Goal: Information Seeking & Learning: Learn about a topic

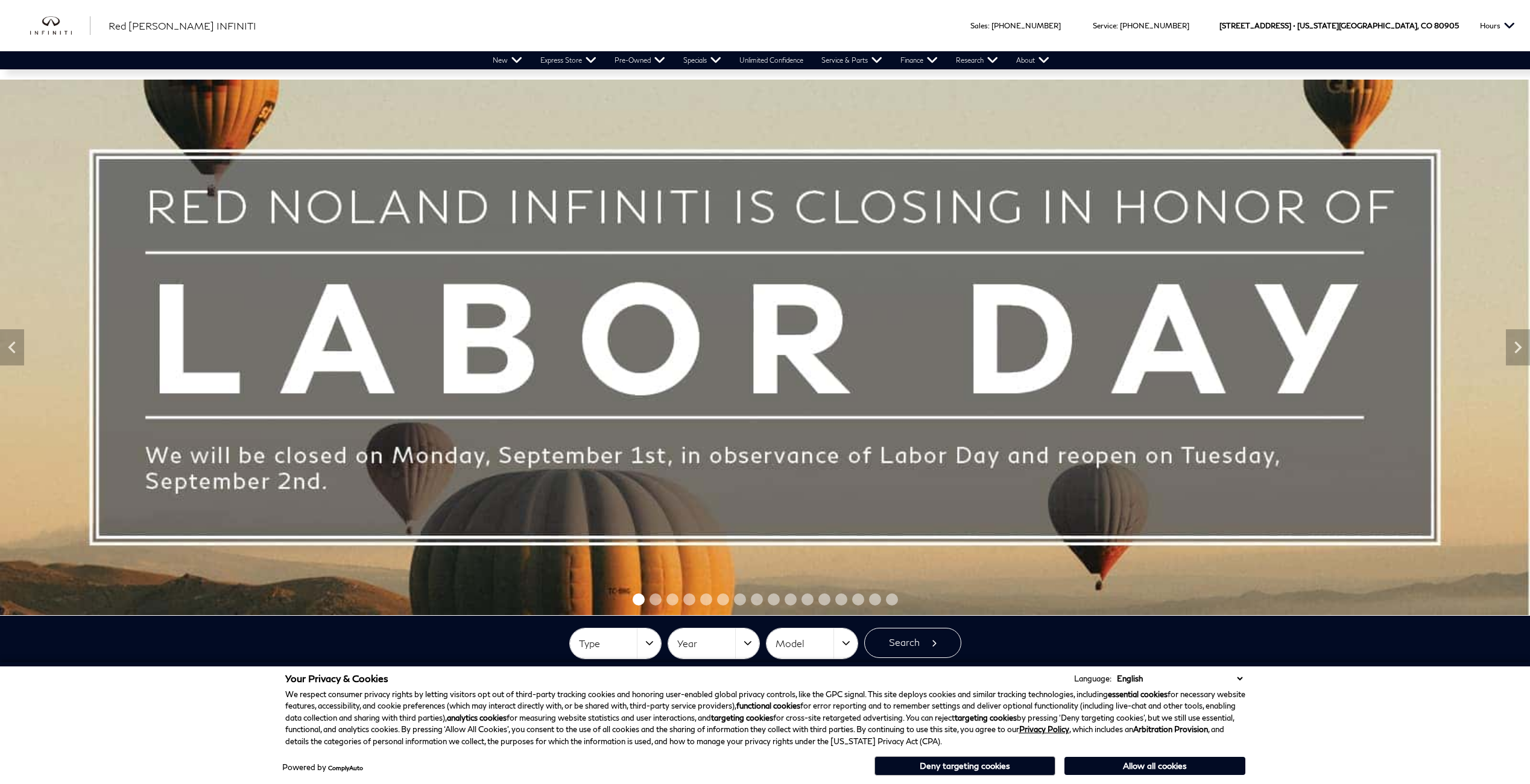
scroll to position [120, 0]
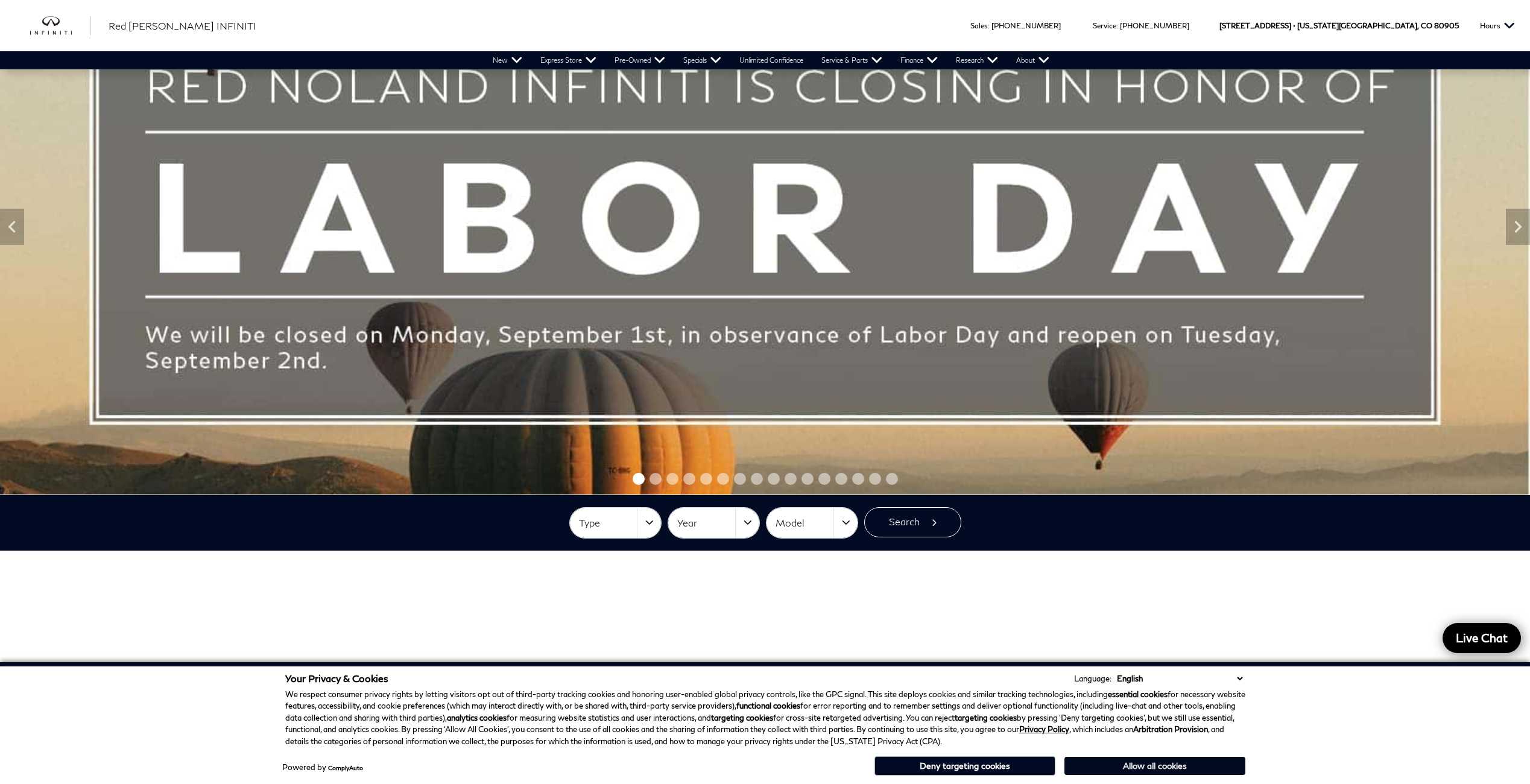
click at [1141, 766] on button "Allow all cookies" at bounding box center [1154, 765] width 181 height 18
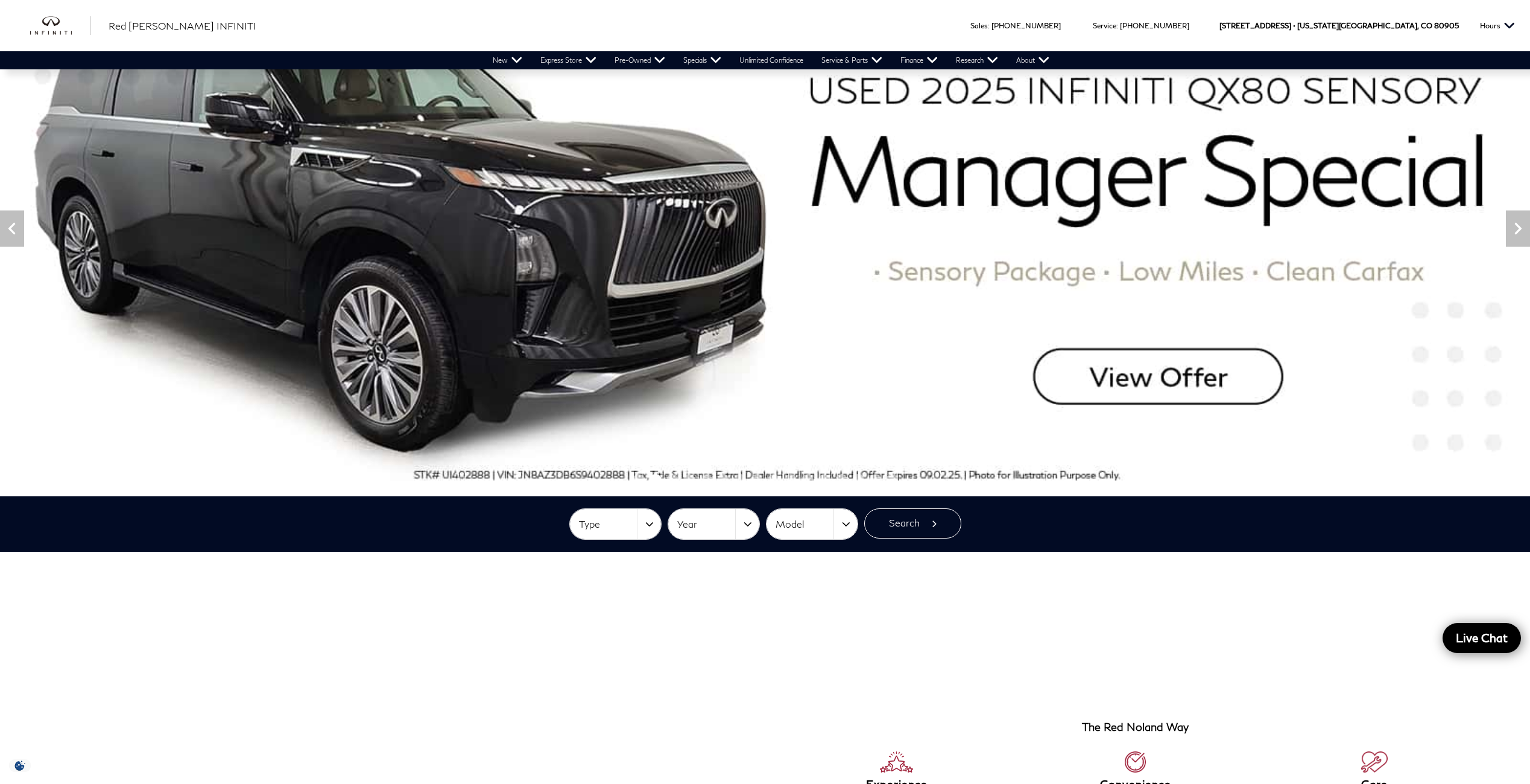
scroll to position [0, 0]
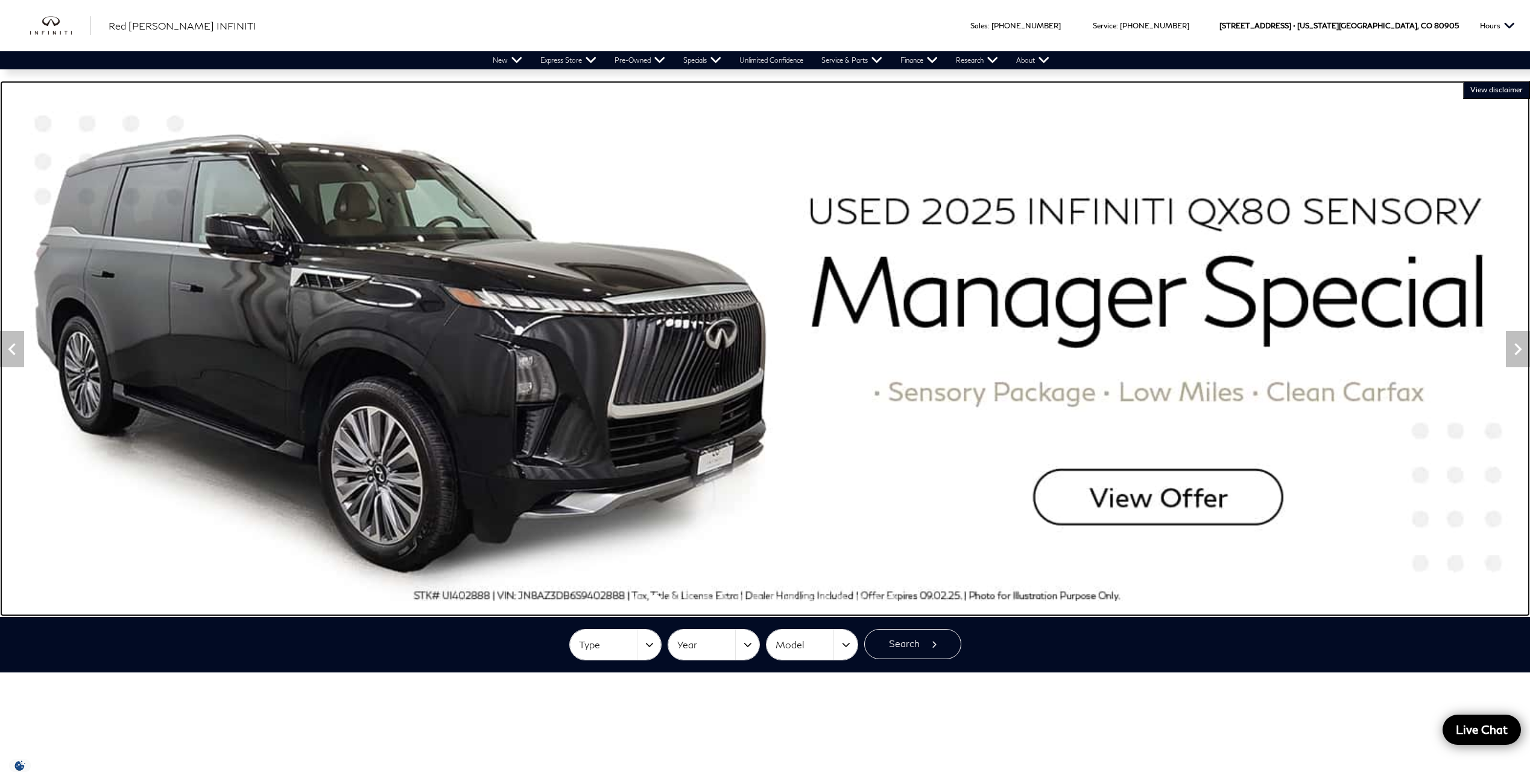
click at [1145, 507] on img at bounding box center [765, 349] width 1530 height 535
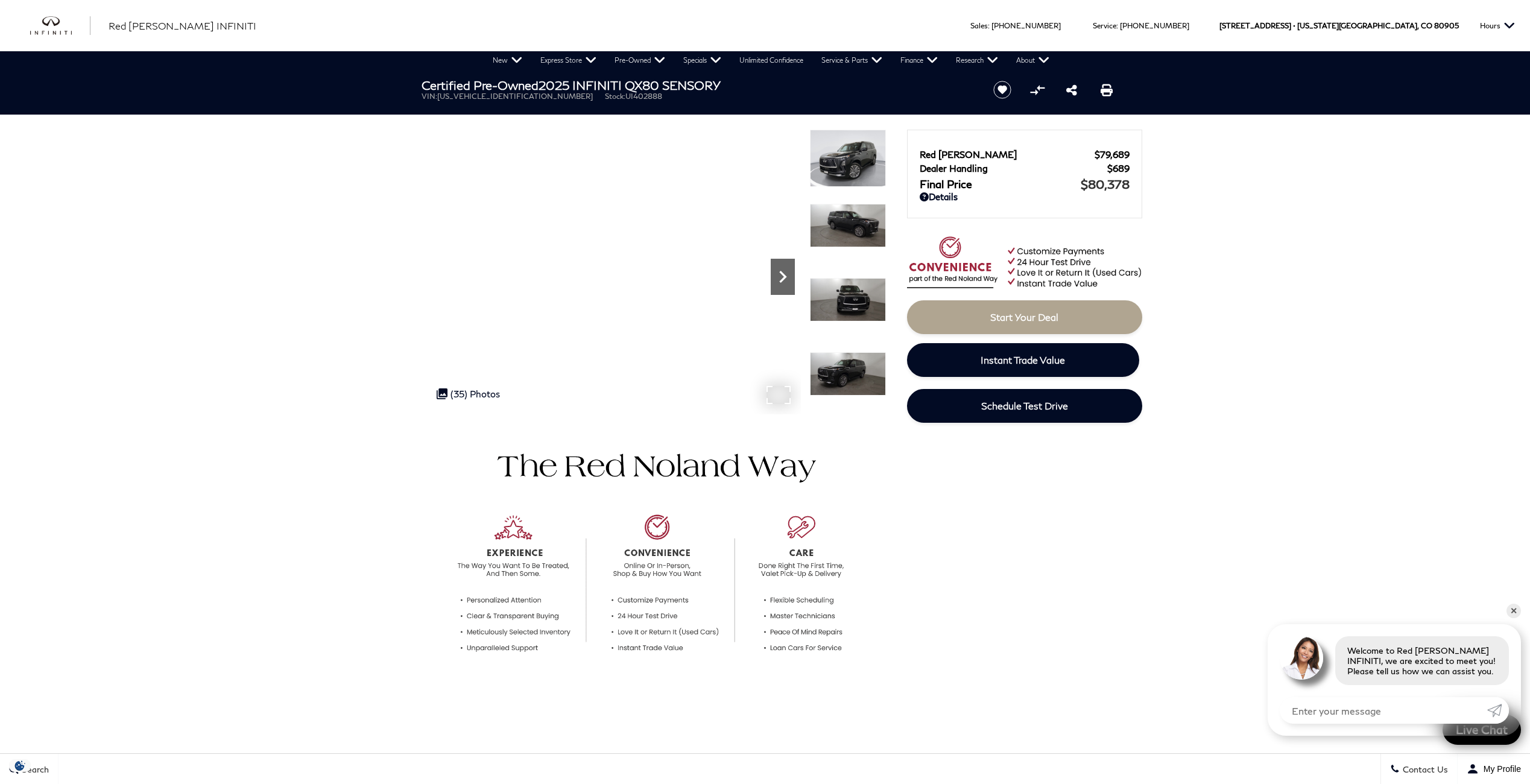
click at [779, 283] on icon "Next" at bounding box center [782, 276] width 24 height 24
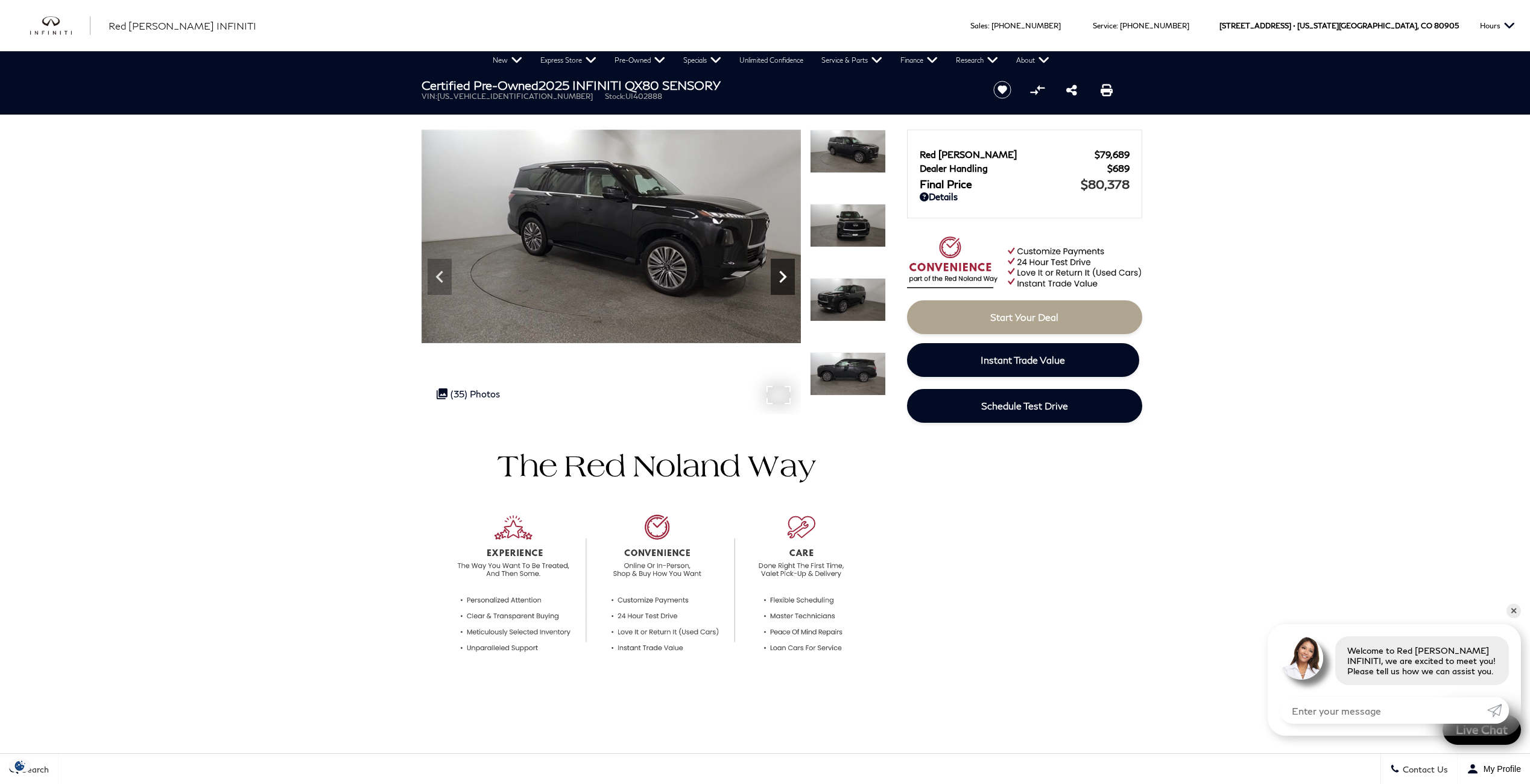
click at [793, 280] on icon "Next" at bounding box center [782, 276] width 24 height 24
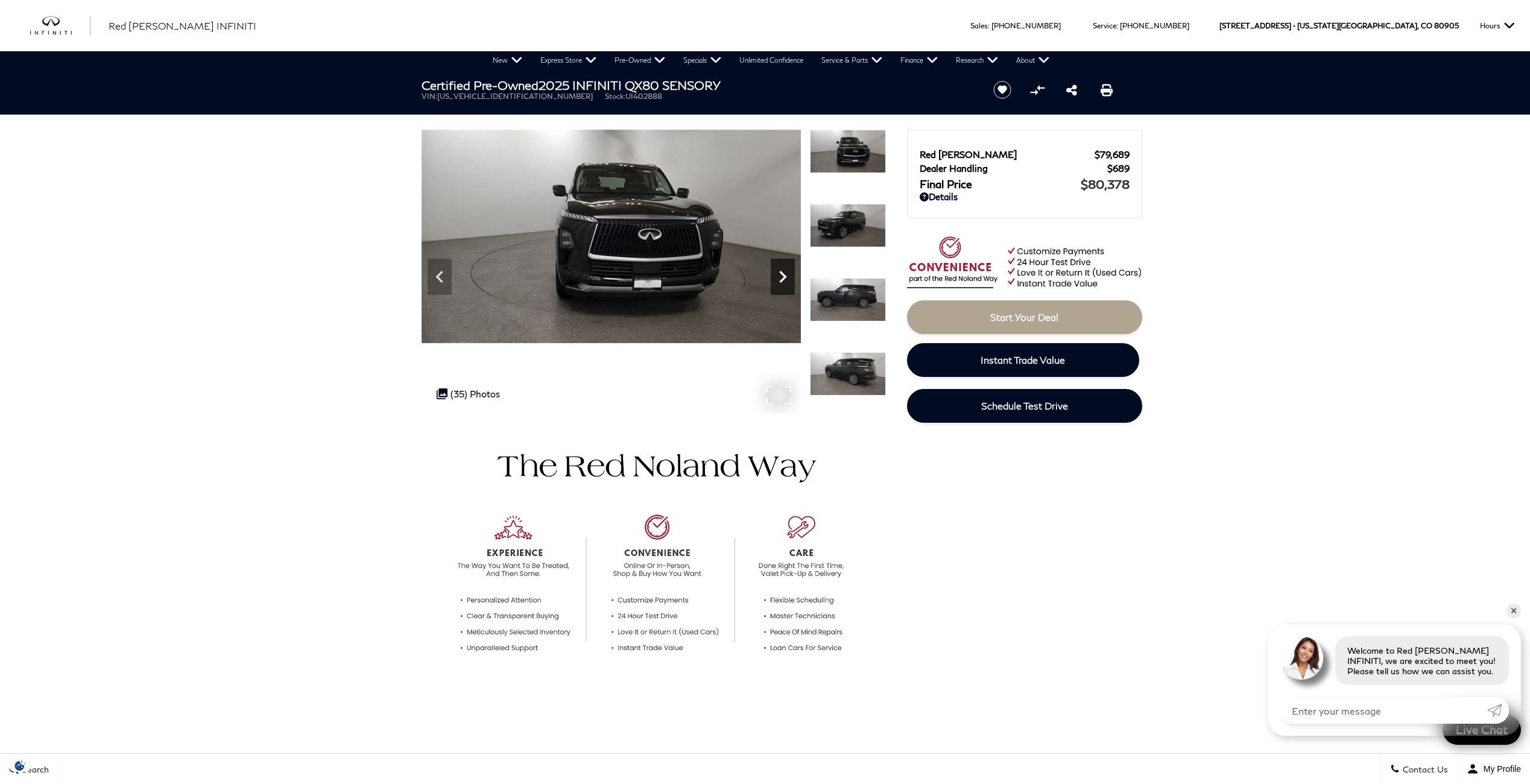
click at [793, 280] on icon "Next" at bounding box center [782, 276] width 24 height 24
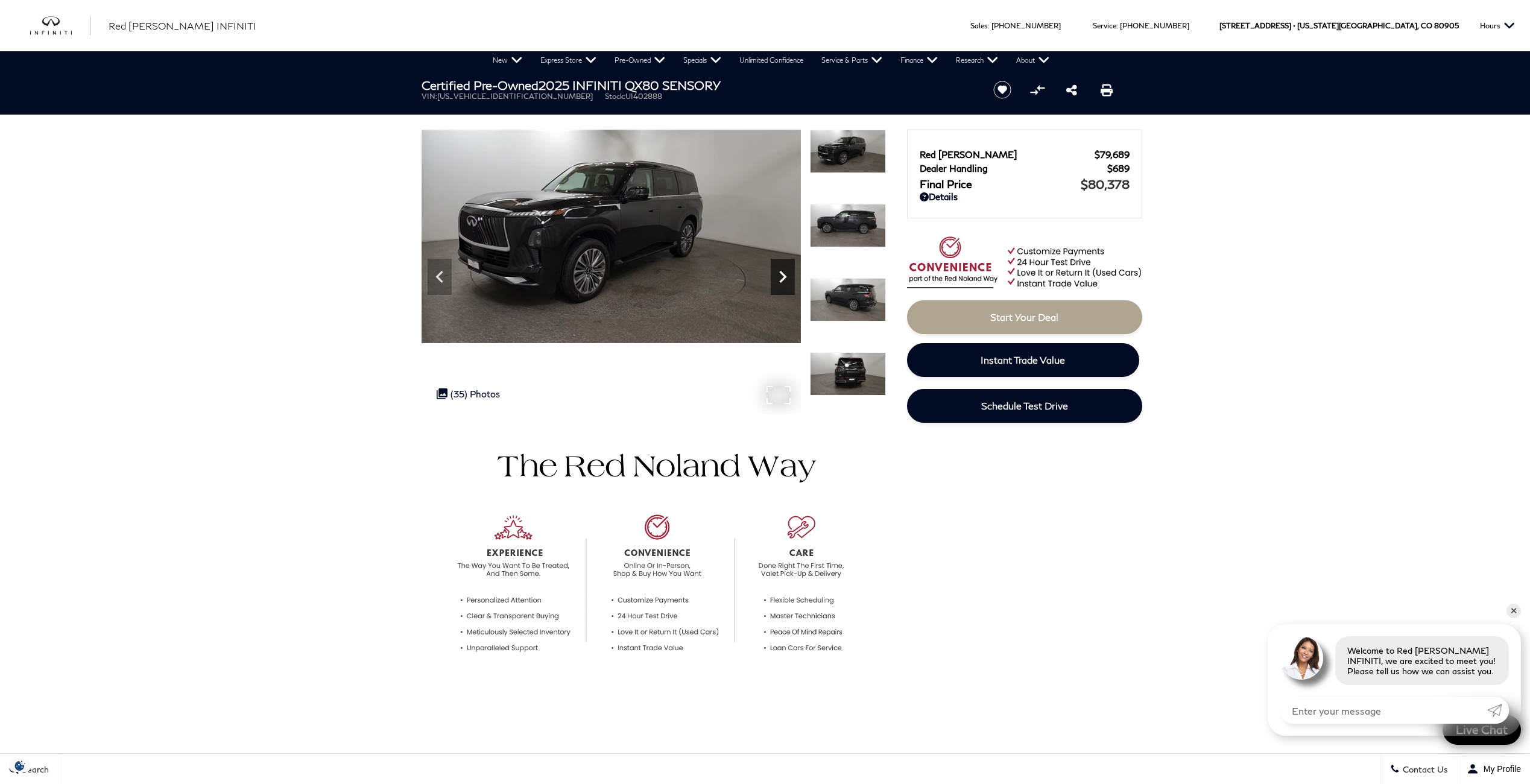
click at [793, 280] on icon "Next" at bounding box center [782, 276] width 24 height 24
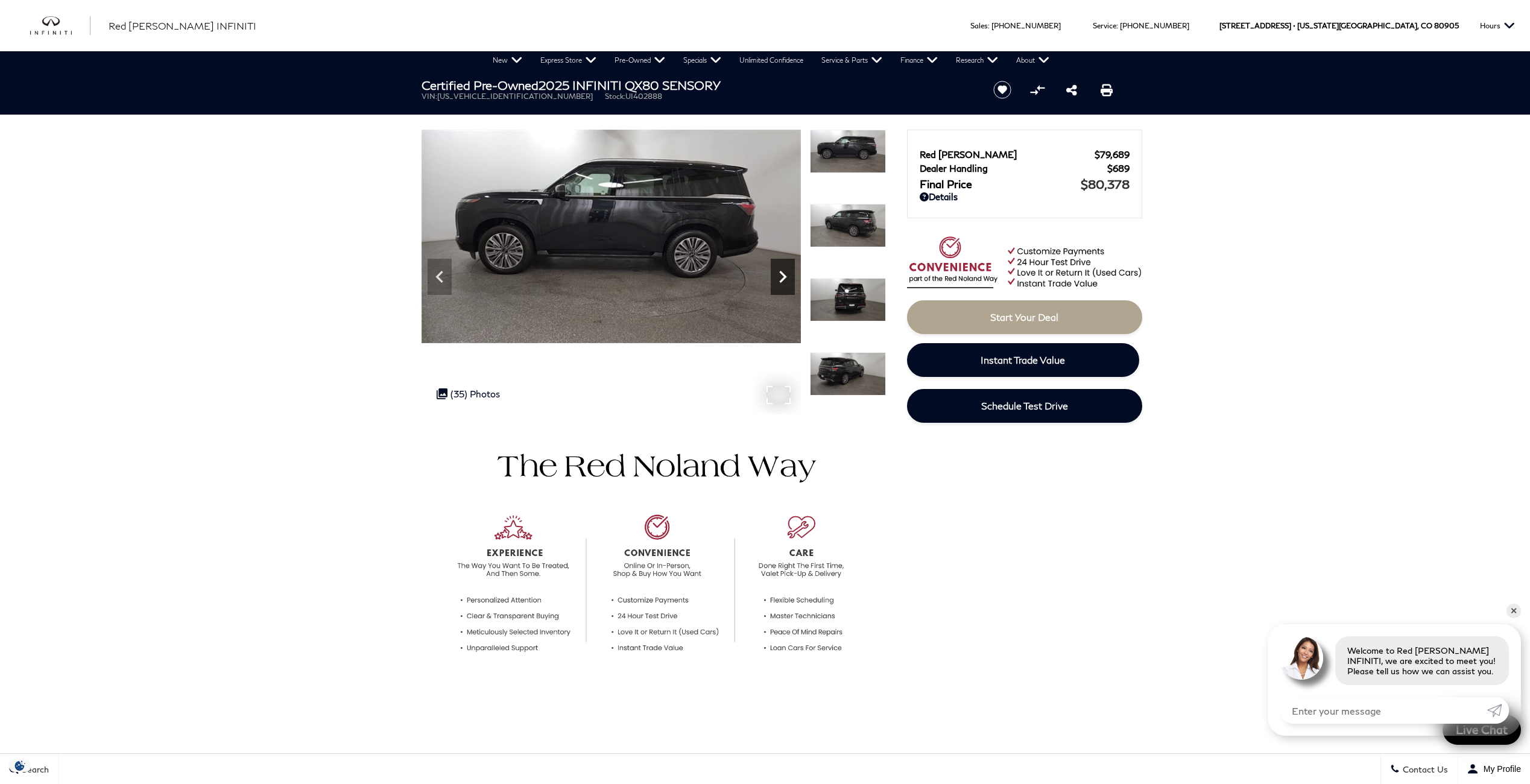
click at [793, 280] on icon "Next" at bounding box center [782, 276] width 24 height 24
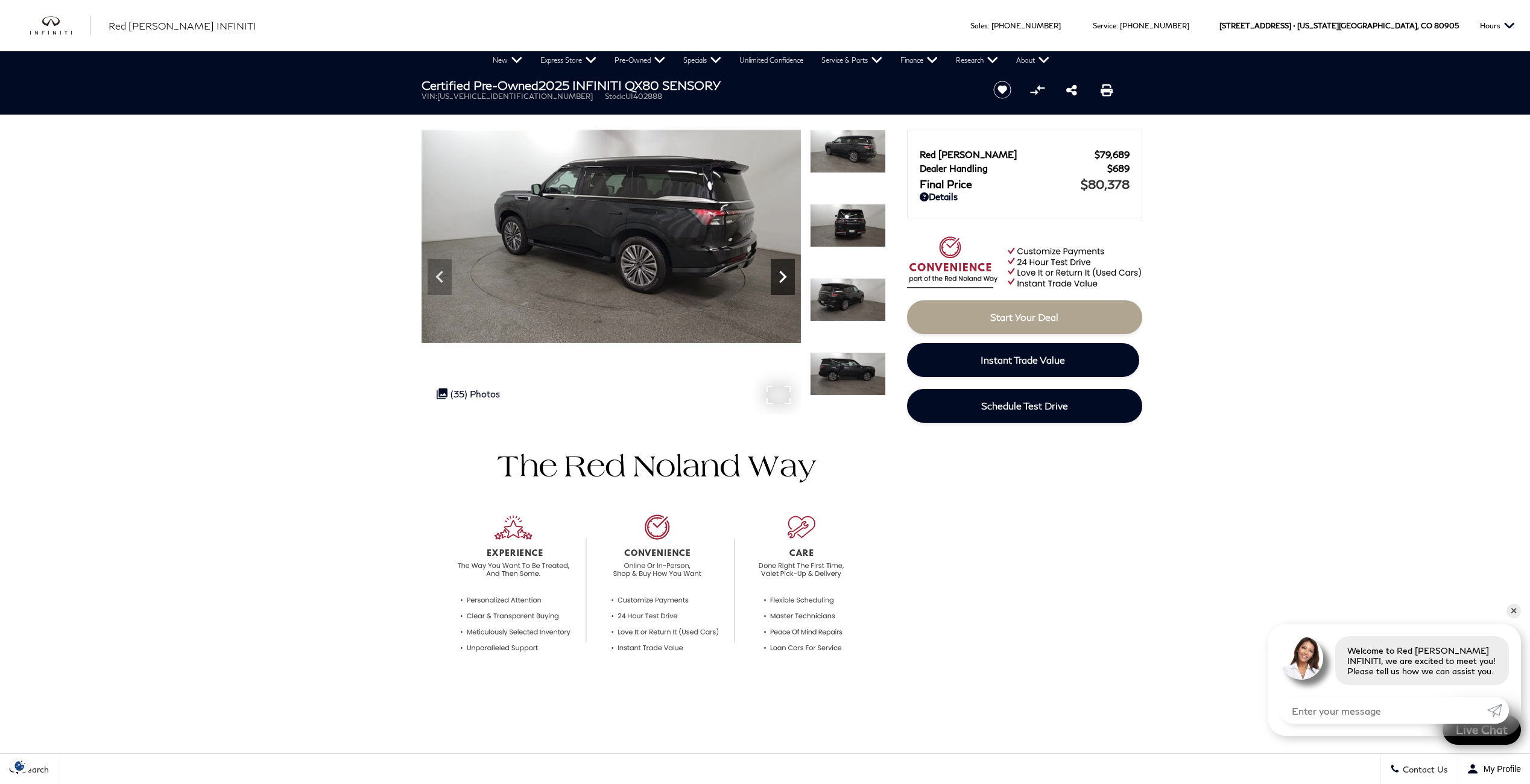
click at [793, 280] on icon "Next" at bounding box center [782, 276] width 24 height 24
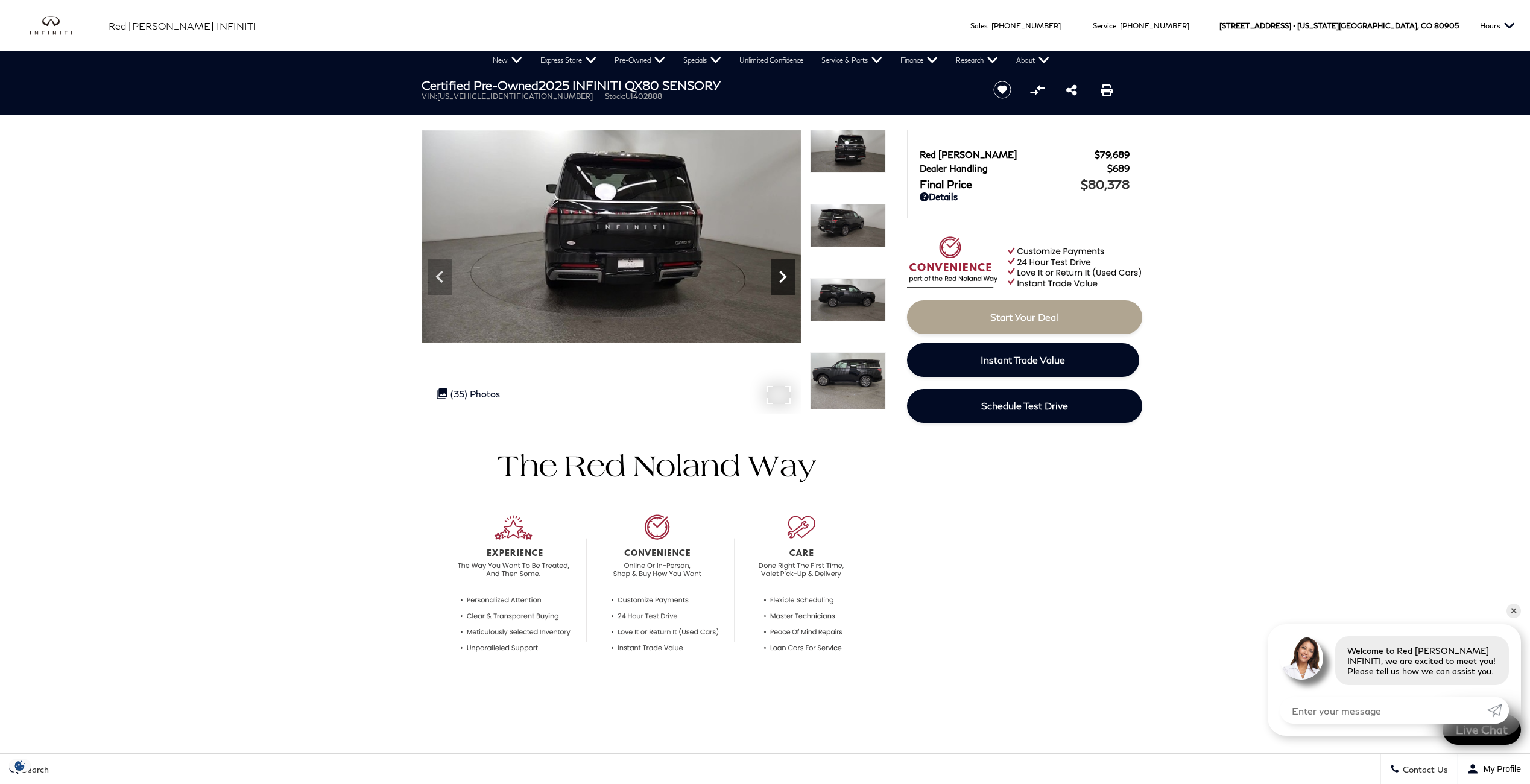
click at [793, 280] on icon "Next" at bounding box center [782, 276] width 24 height 24
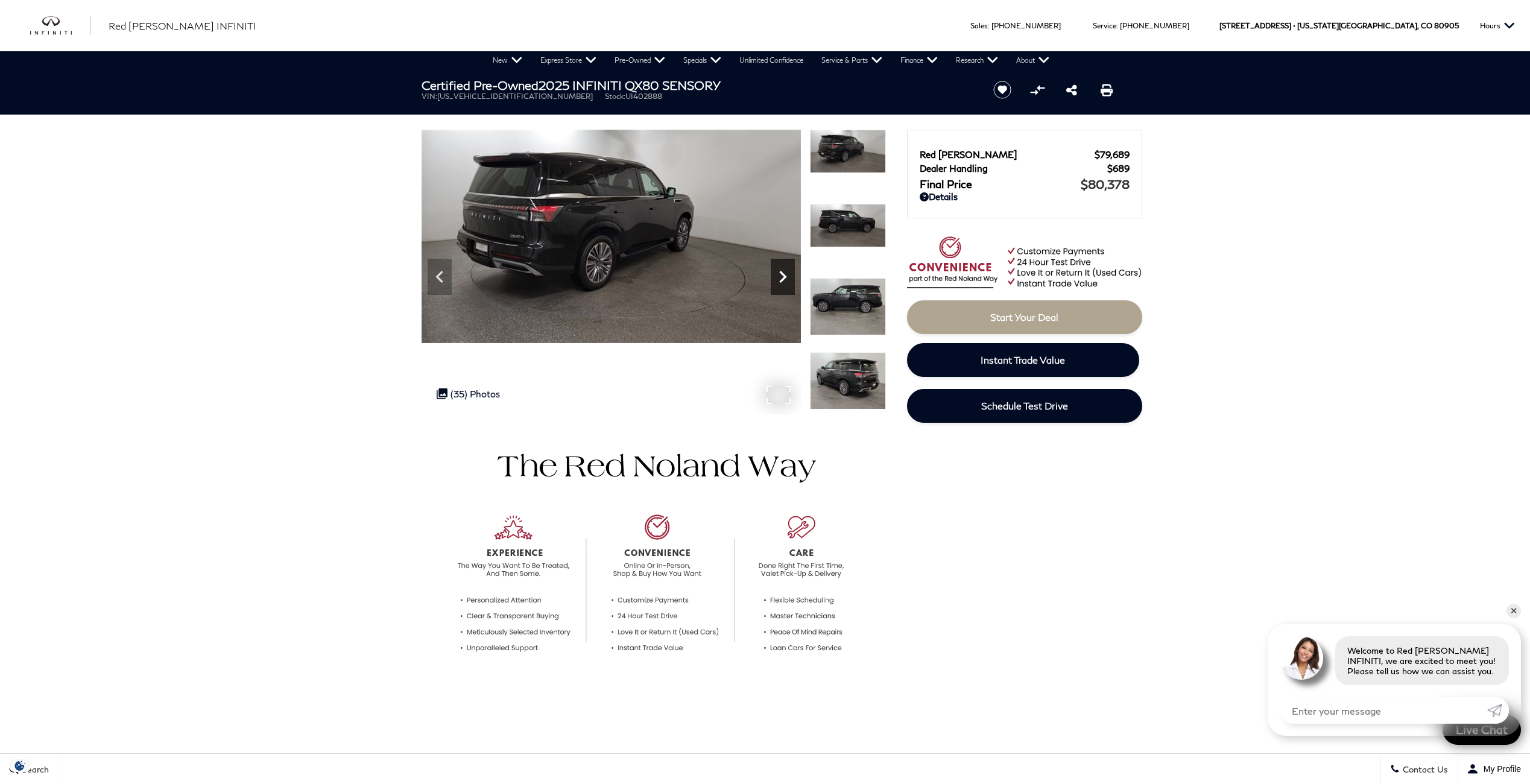
click at [793, 280] on icon "Next" at bounding box center [782, 276] width 24 height 24
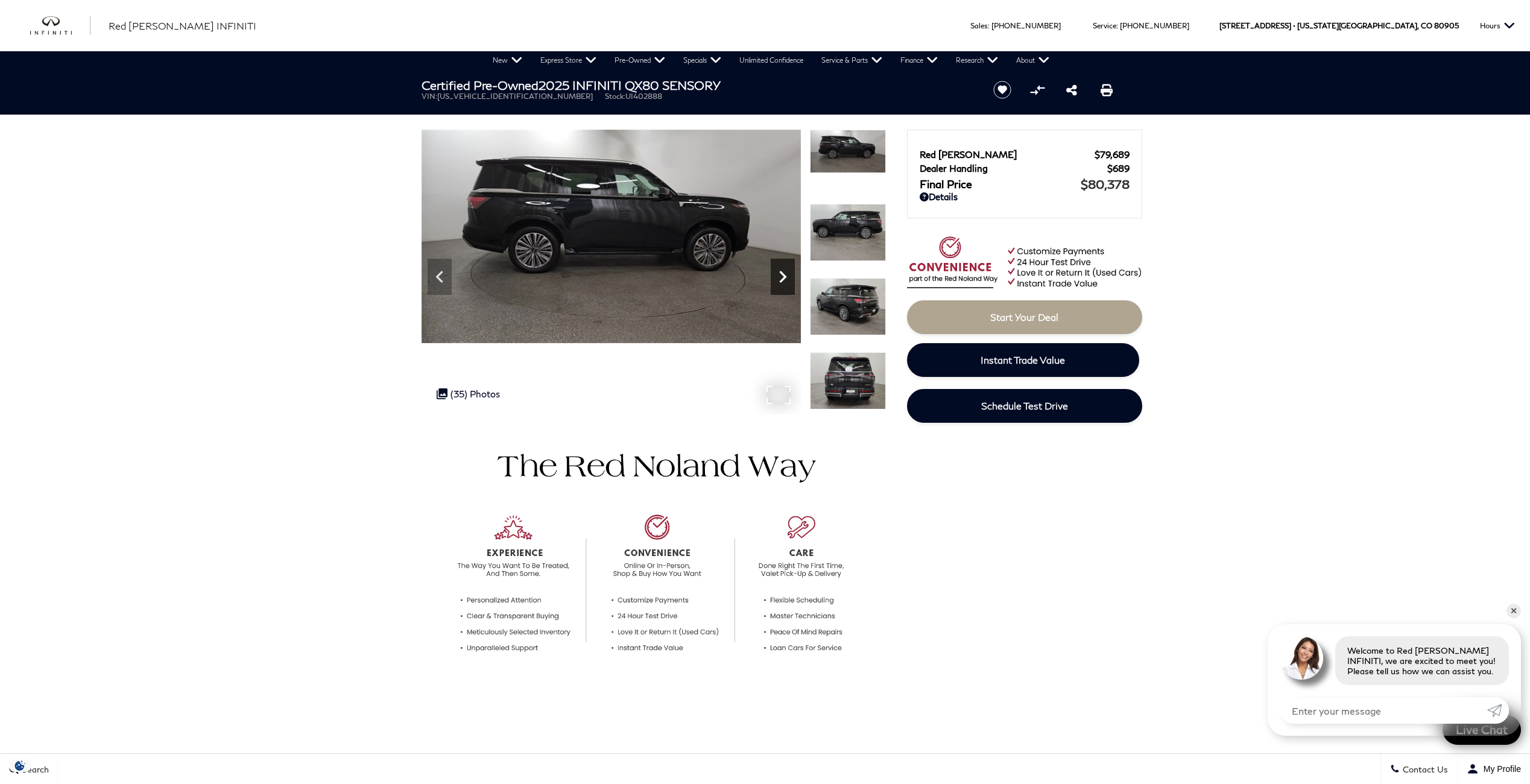
click at [793, 280] on icon "Next" at bounding box center [782, 276] width 24 height 24
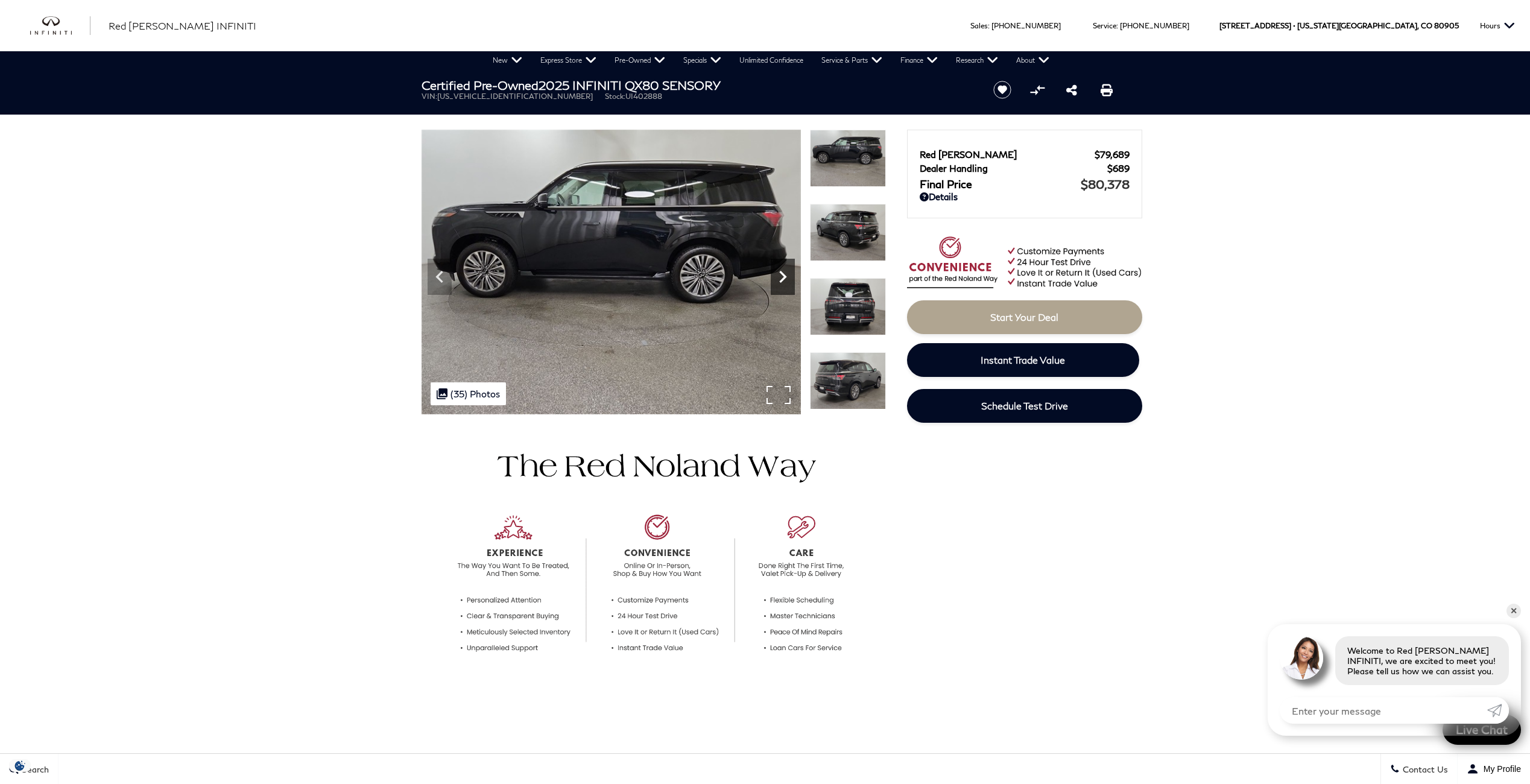
click at [780, 279] on icon "Next" at bounding box center [782, 276] width 24 height 24
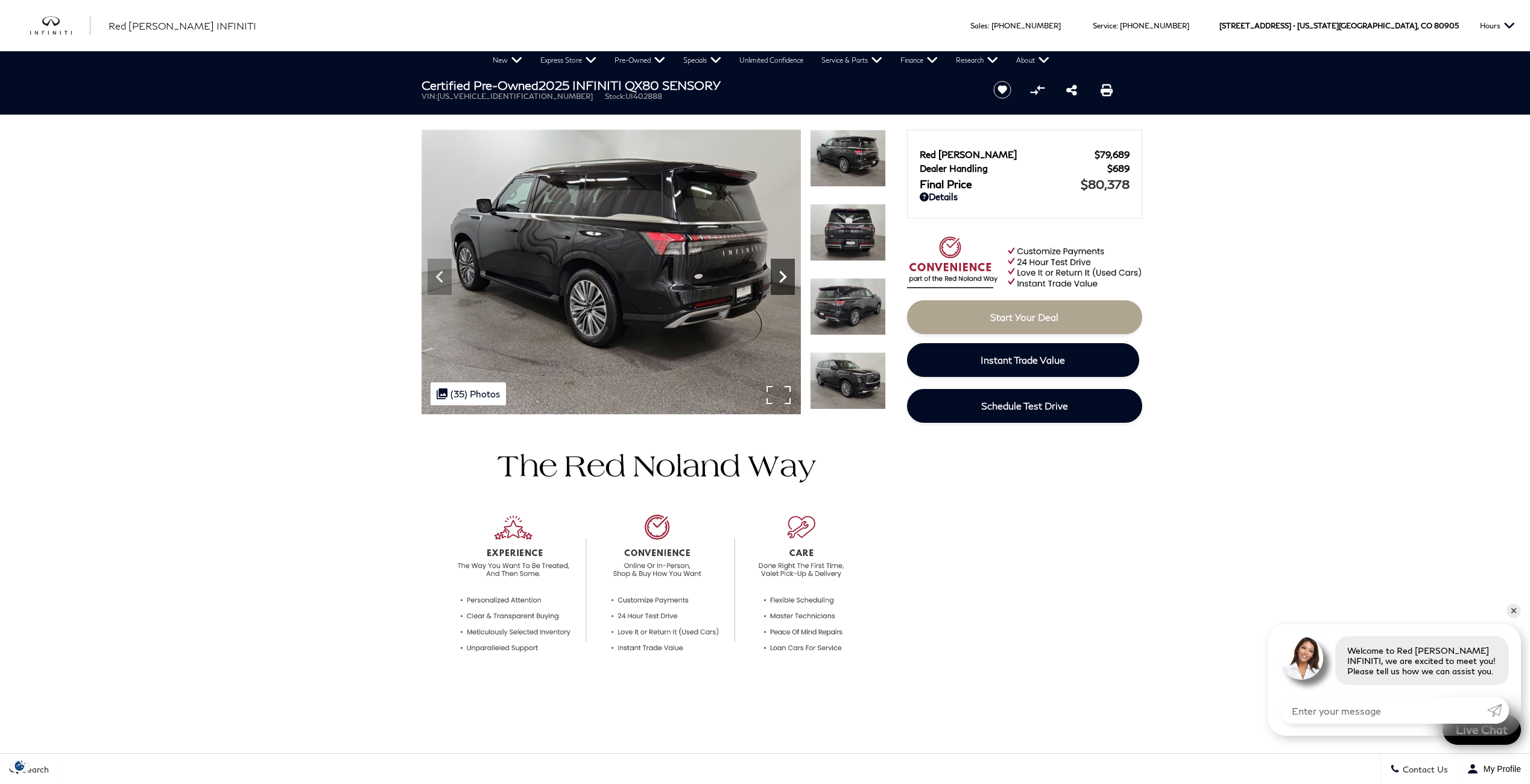
click at [780, 279] on icon "Next" at bounding box center [782, 276] width 24 height 24
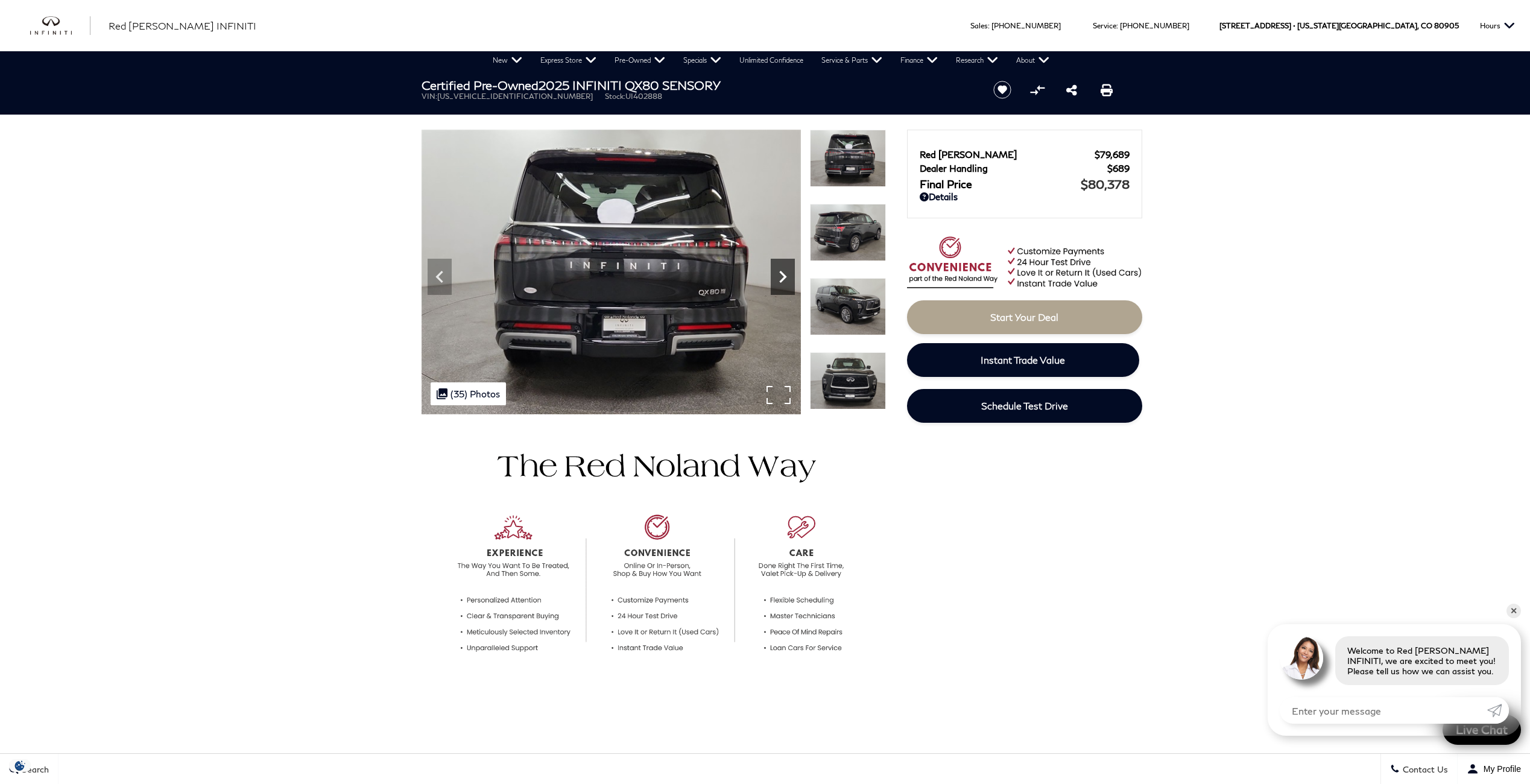
click at [780, 279] on icon "Next" at bounding box center [782, 276] width 24 height 24
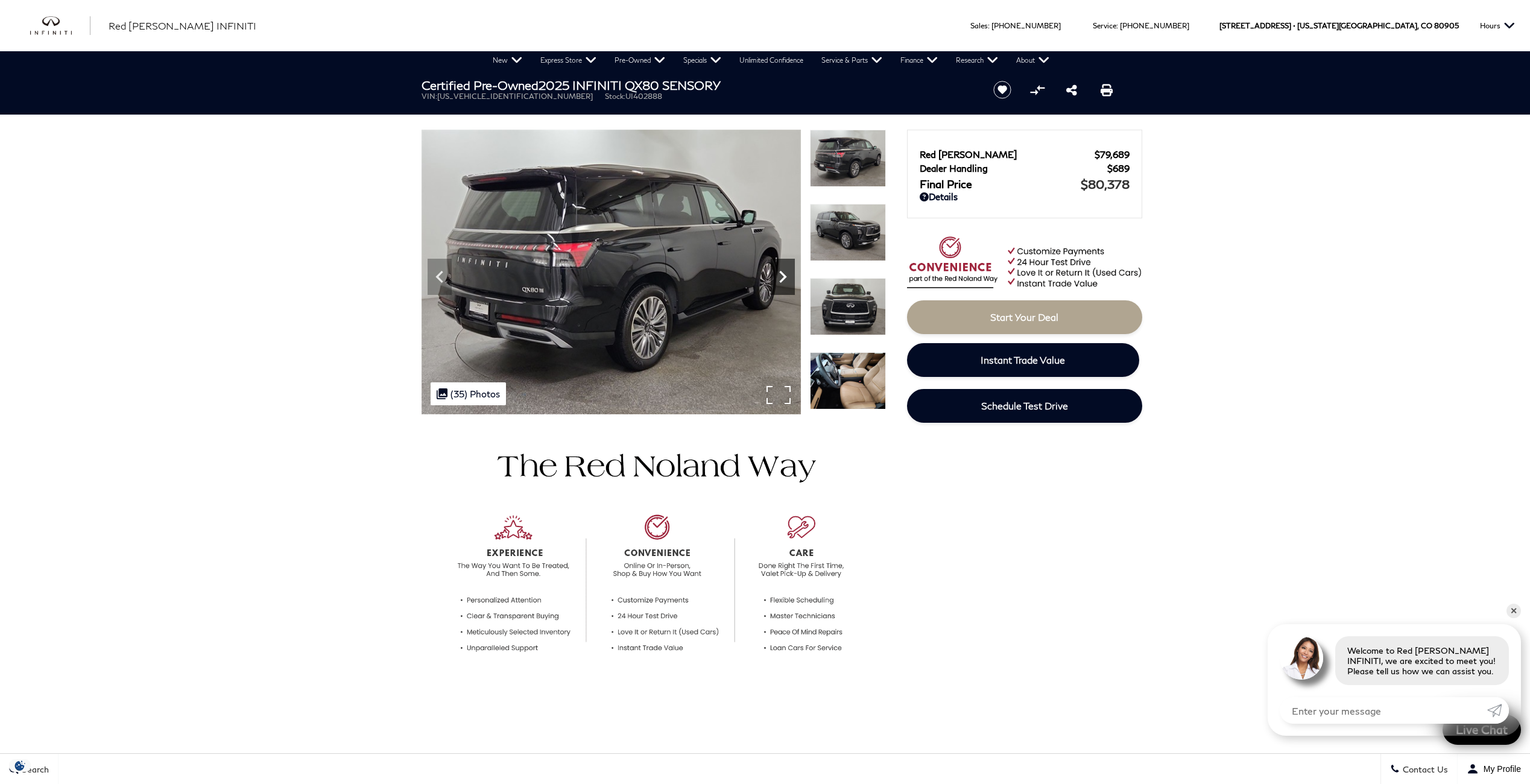
click at [780, 279] on icon "Next" at bounding box center [782, 276] width 24 height 24
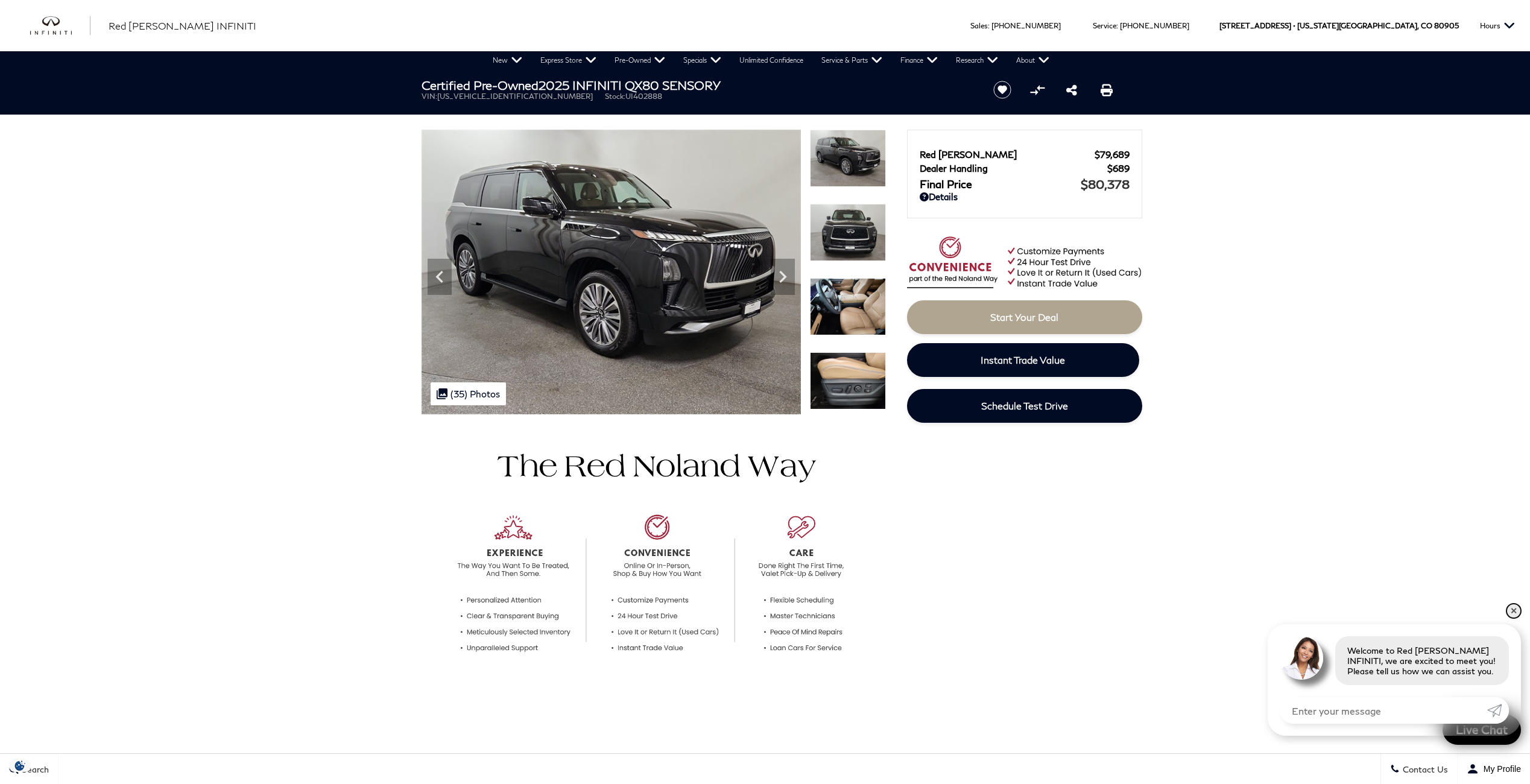
click at [1511, 614] on link "✕" at bounding box center [1513, 611] width 14 height 14
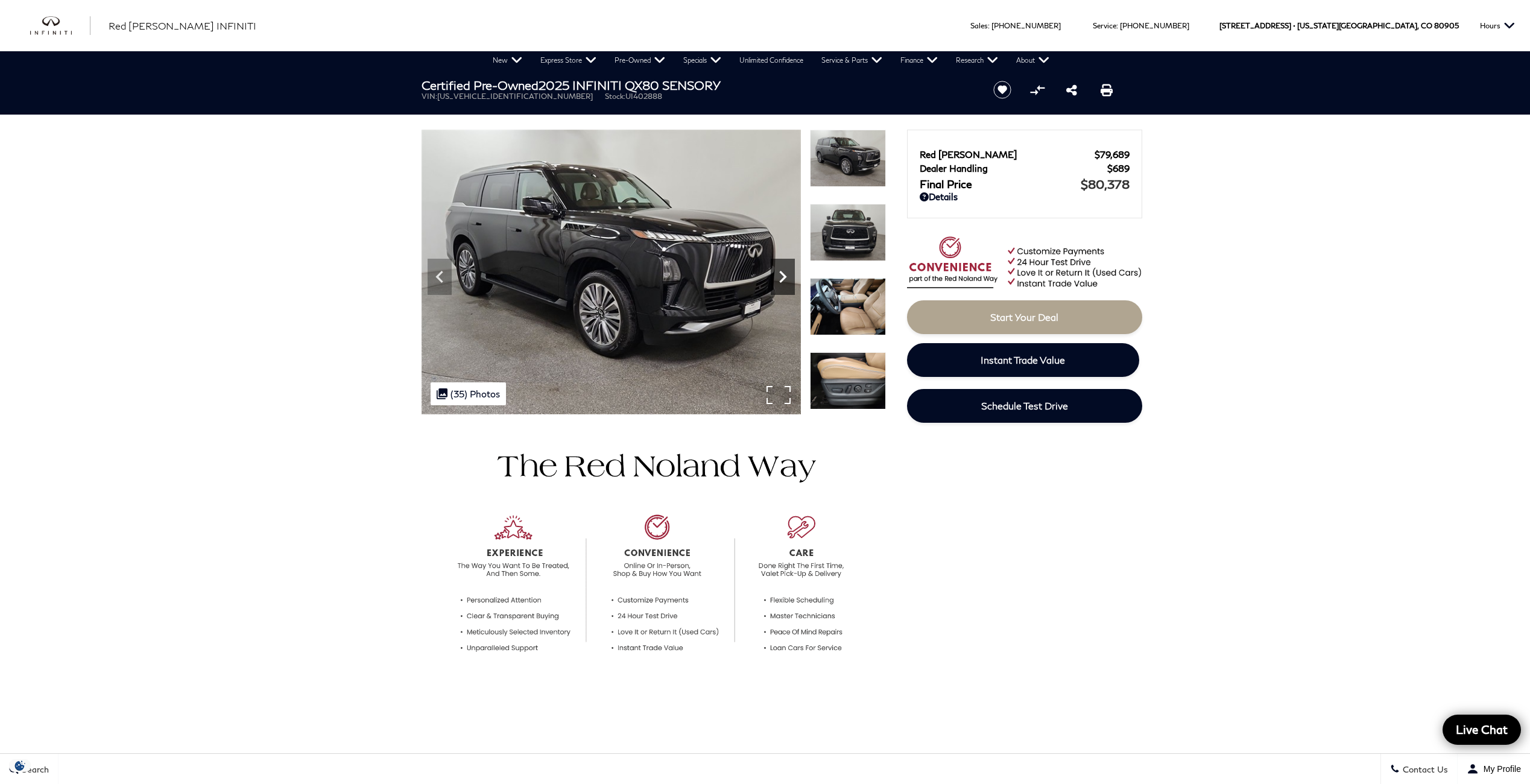
click at [779, 275] on icon "Next" at bounding box center [782, 276] width 24 height 24
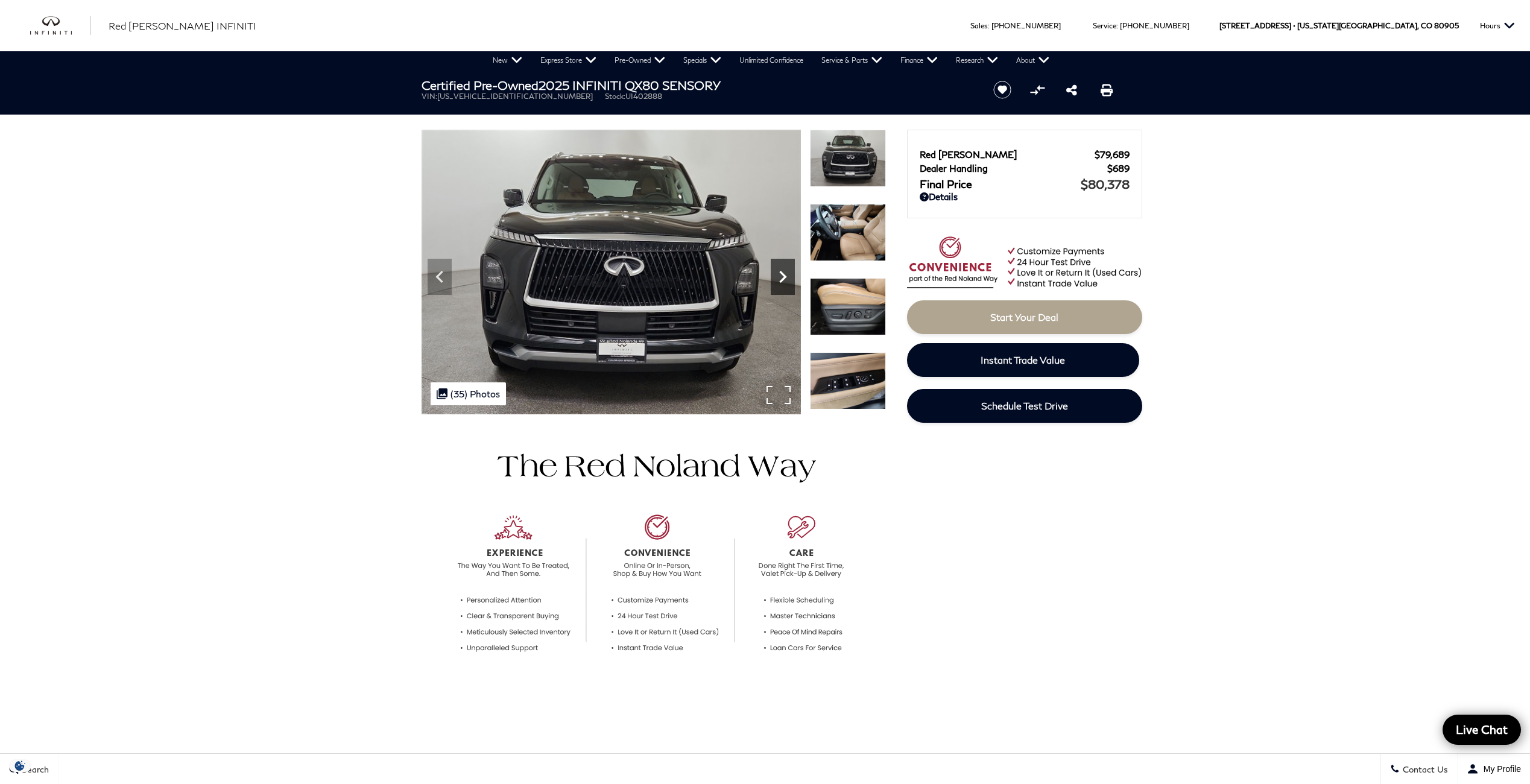
click at [779, 275] on icon "Next" at bounding box center [782, 276] width 24 height 24
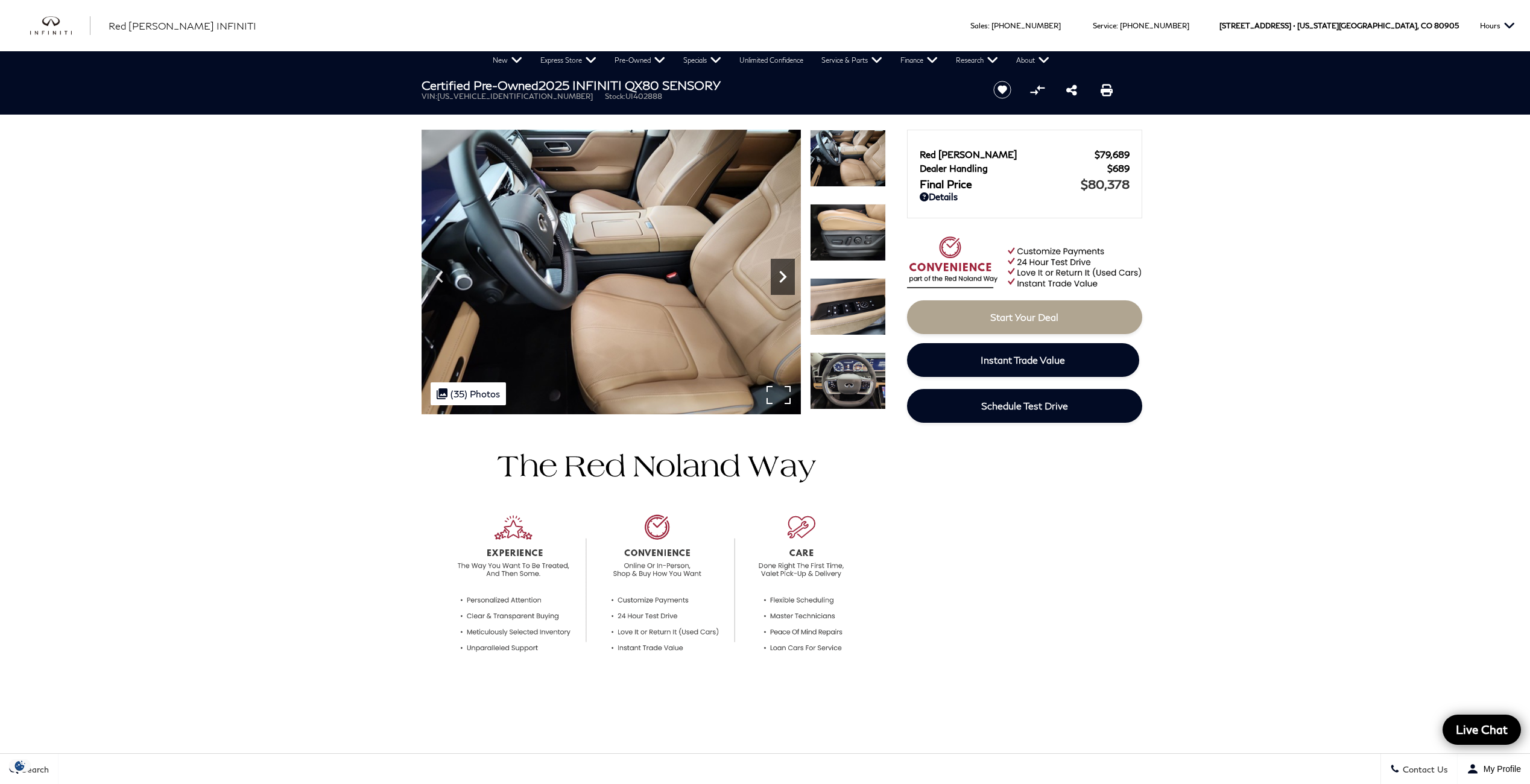
click at [779, 275] on icon "Next" at bounding box center [782, 276] width 24 height 24
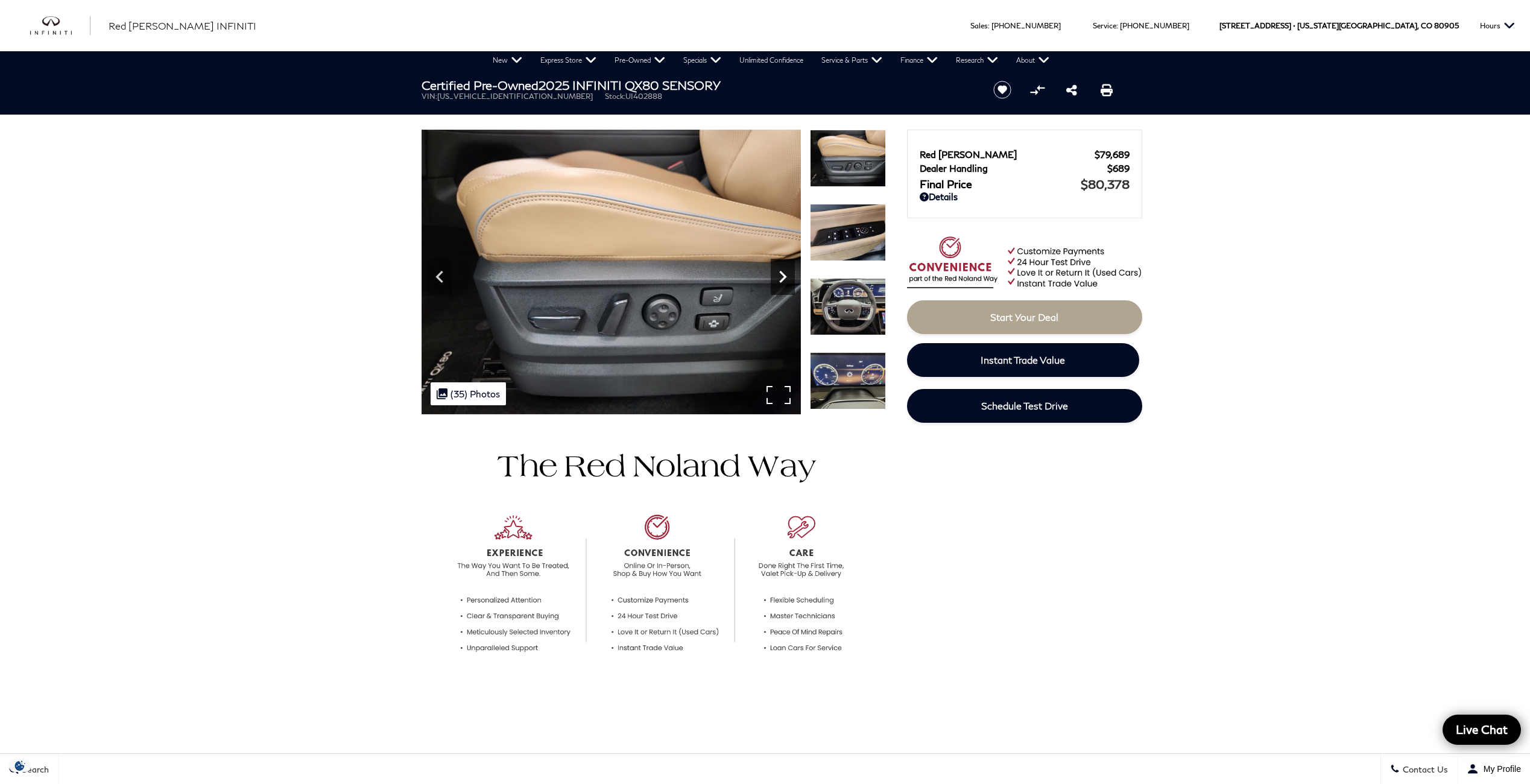
click at [779, 275] on icon "Next" at bounding box center [782, 276] width 24 height 24
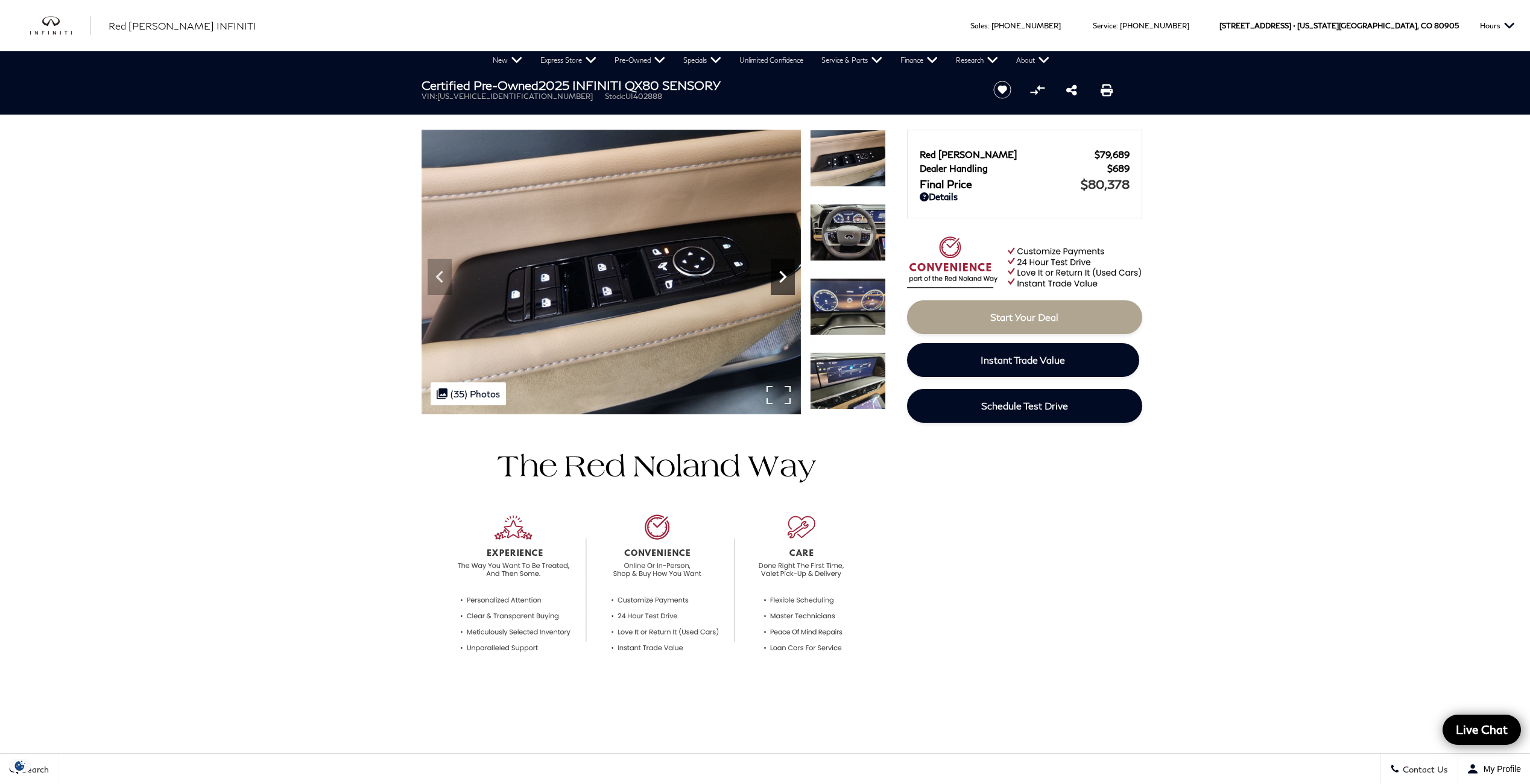
click at [779, 275] on icon "Next" at bounding box center [782, 276] width 24 height 24
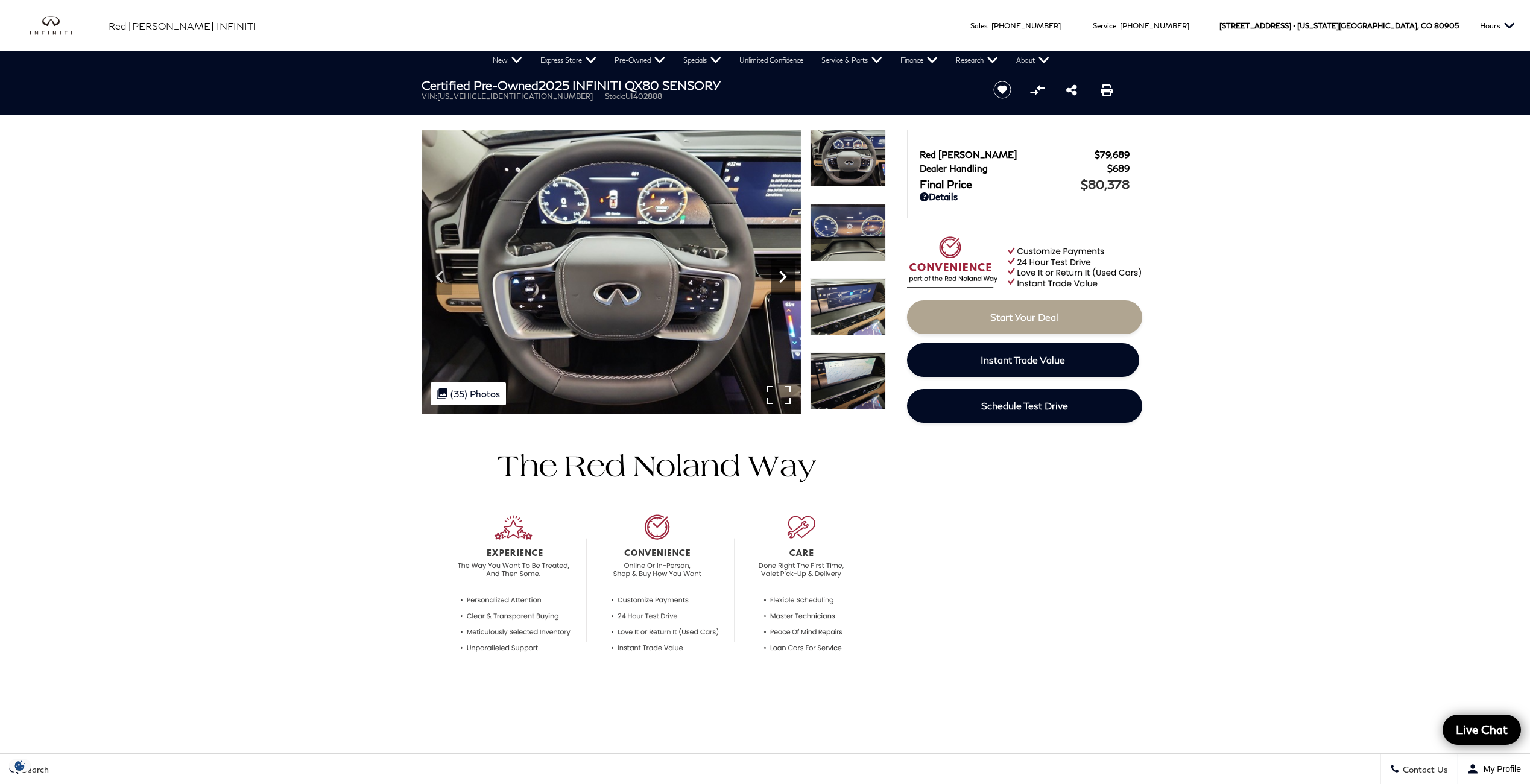
click at [779, 275] on icon "Next" at bounding box center [782, 276] width 24 height 24
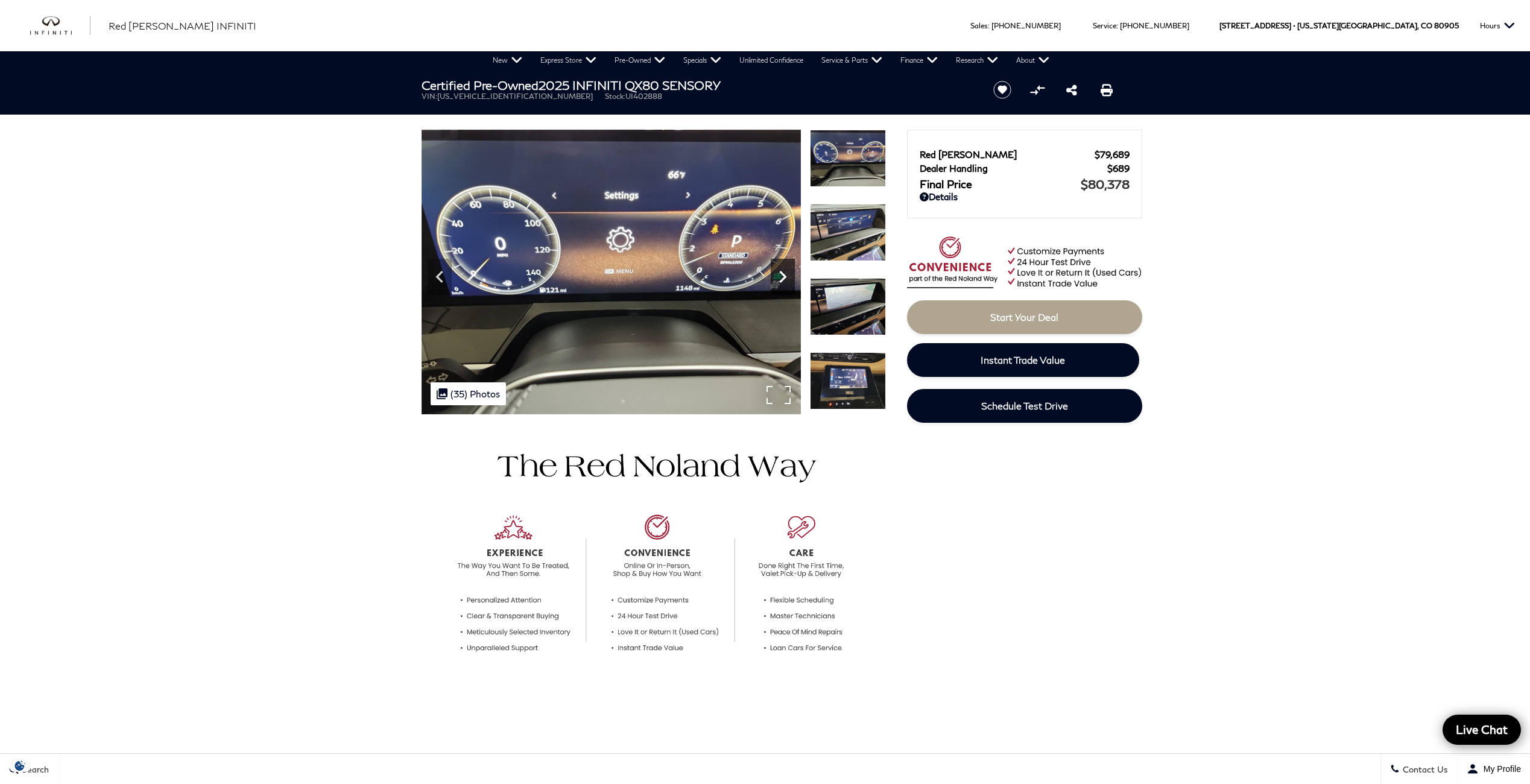
click at [779, 275] on icon "Next" at bounding box center [782, 276] width 24 height 24
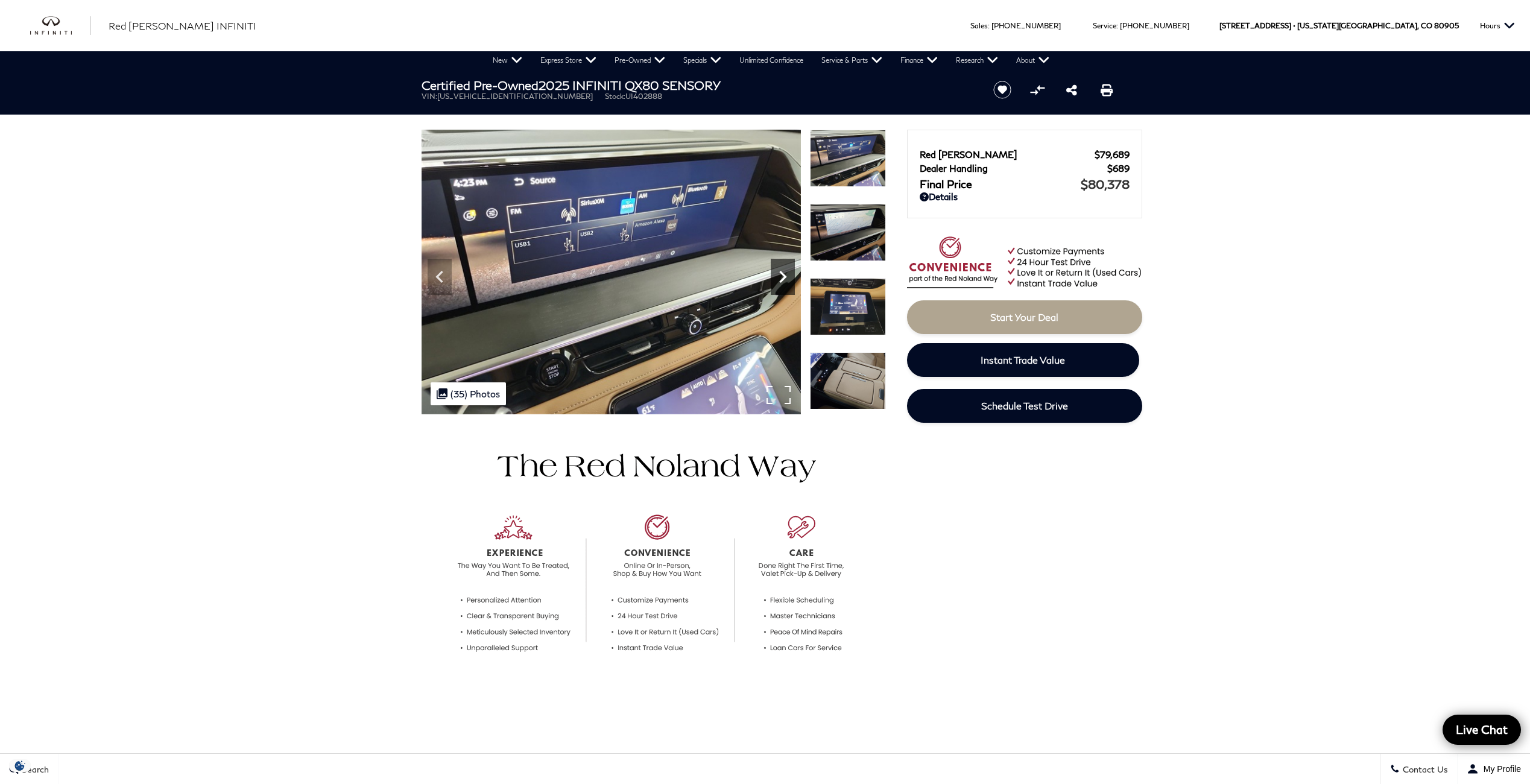
click at [779, 275] on icon "Next" at bounding box center [782, 276] width 24 height 24
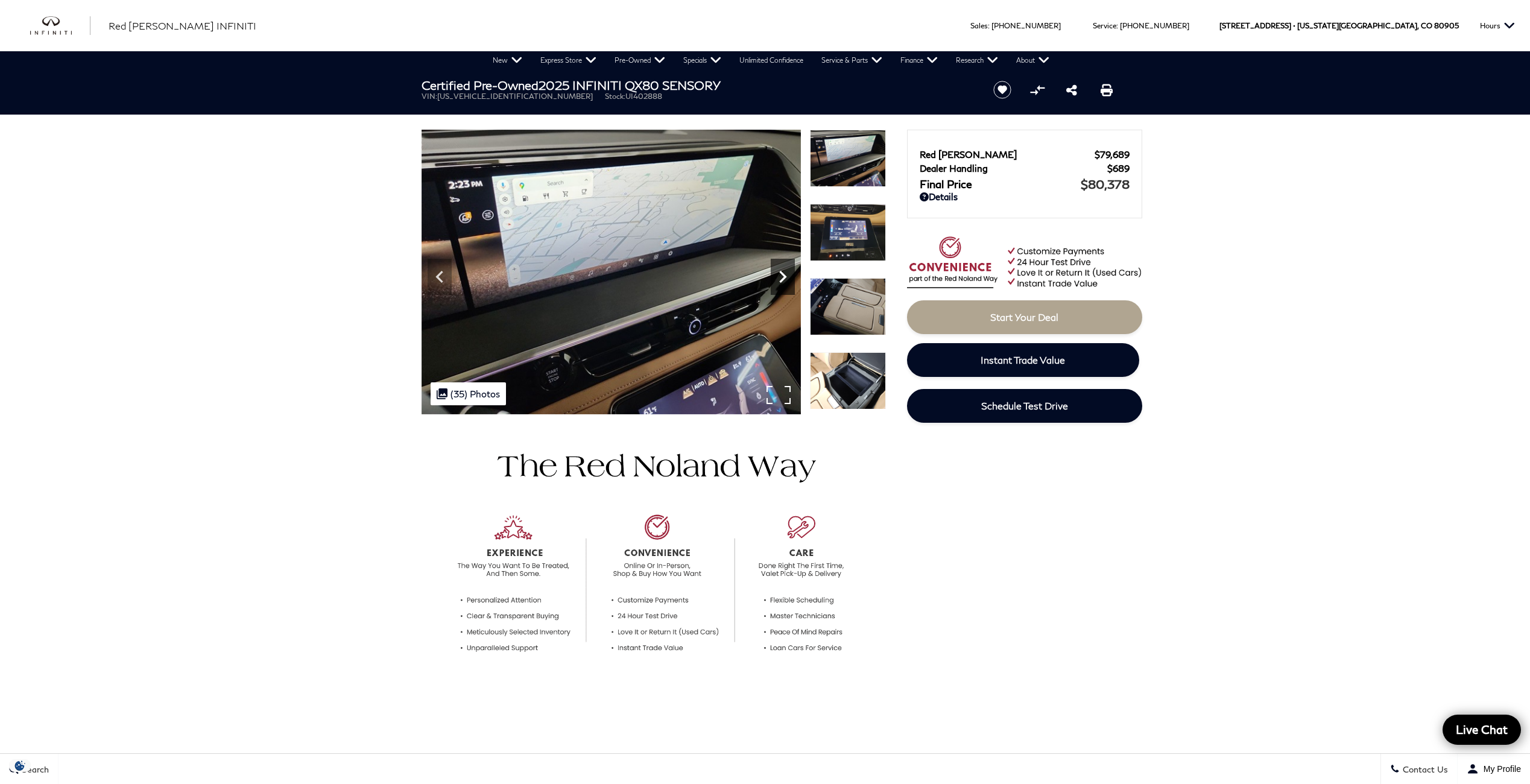
click at [779, 275] on icon "Next" at bounding box center [782, 276] width 24 height 24
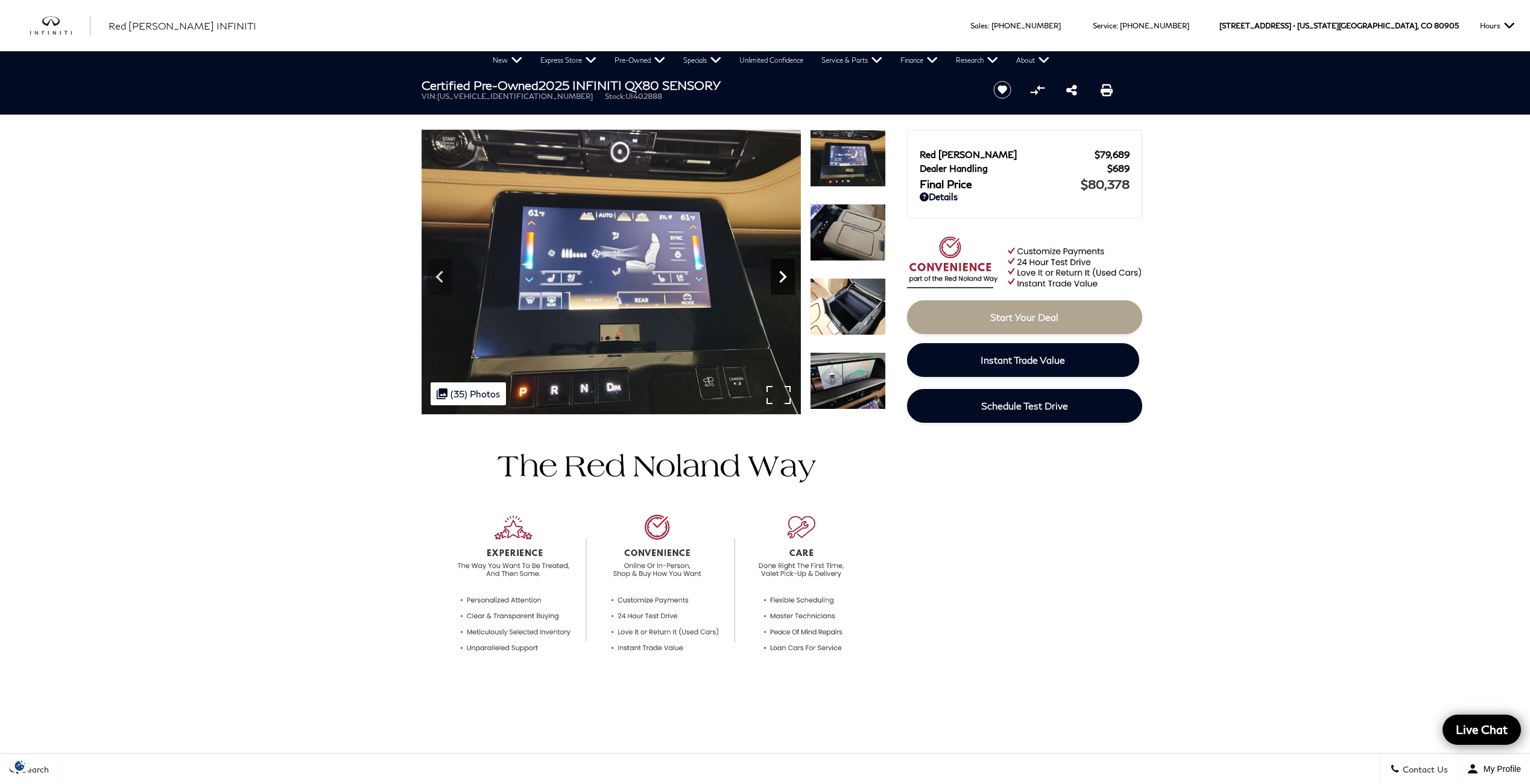
click at [779, 275] on icon "Next" at bounding box center [782, 276] width 24 height 24
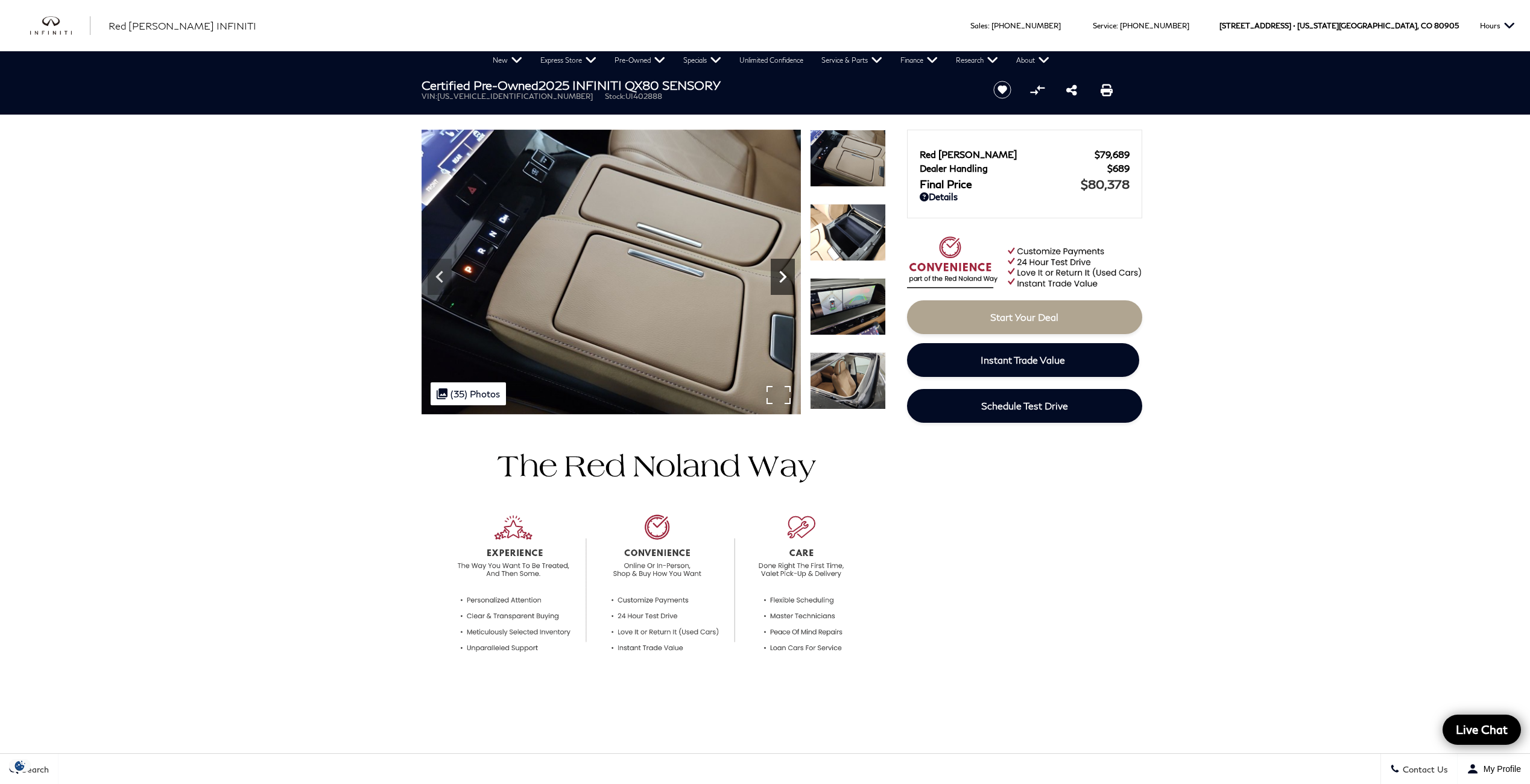
click at [779, 275] on icon "Next" at bounding box center [782, 276] width 24 height 24
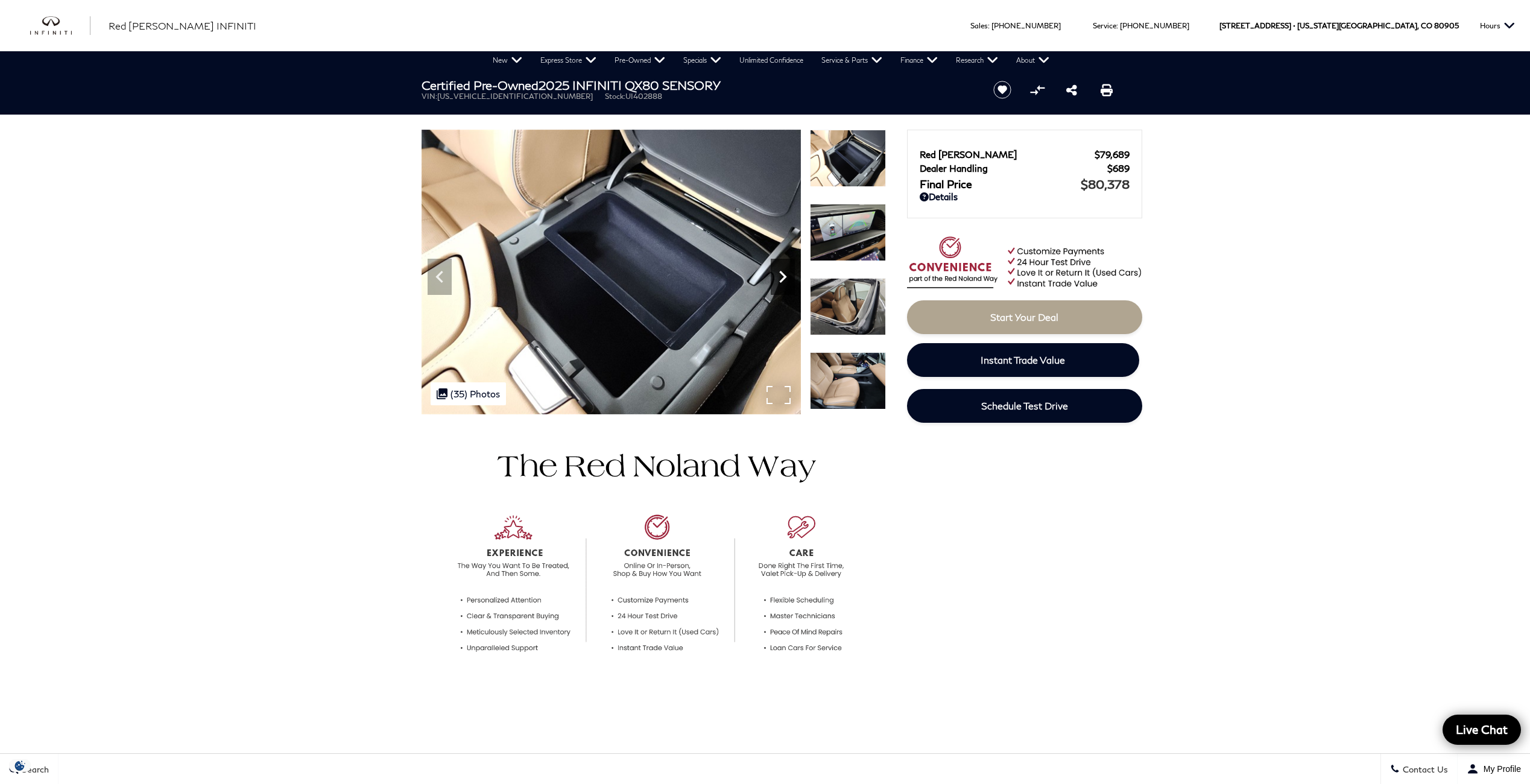
click at [779, 275] on icon "Next" at bounding box center [782, 276] width 24 height 24
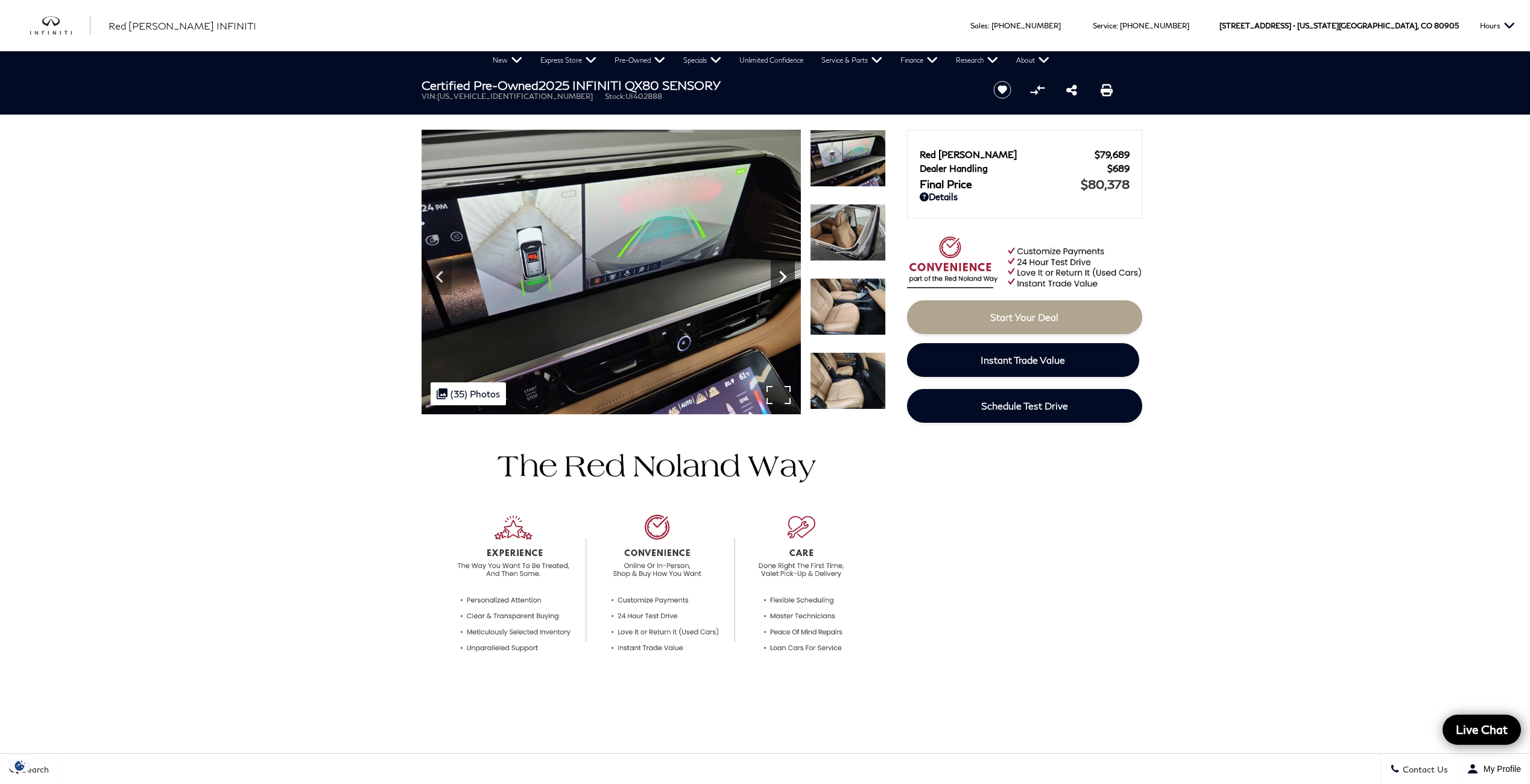
click at [779, 275] on icon "Next" at bounding box center [782, 276] width 24 height 24
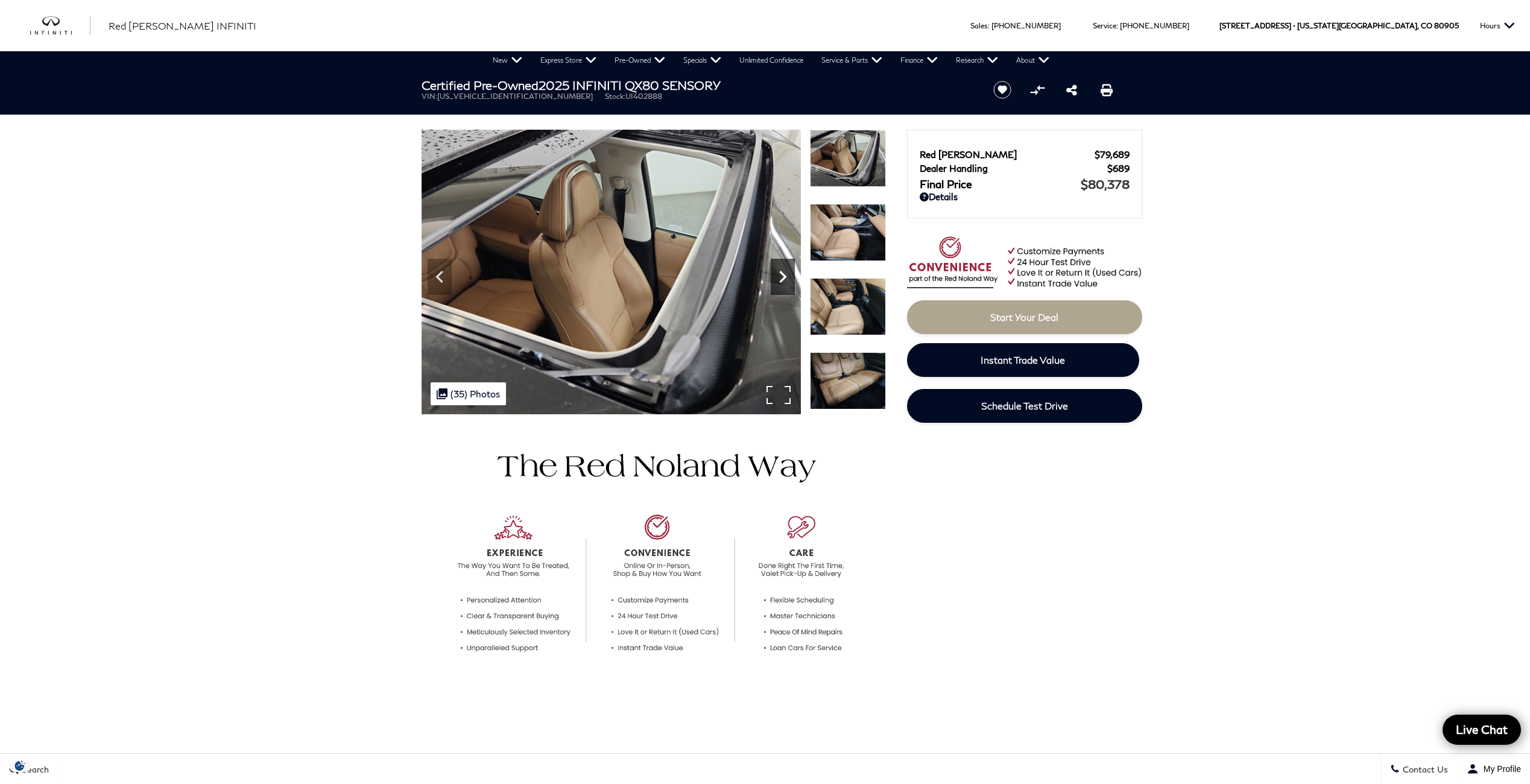
click at [779, 275] on icon "Next" at bounding box center [782, 276] width 24 height 24
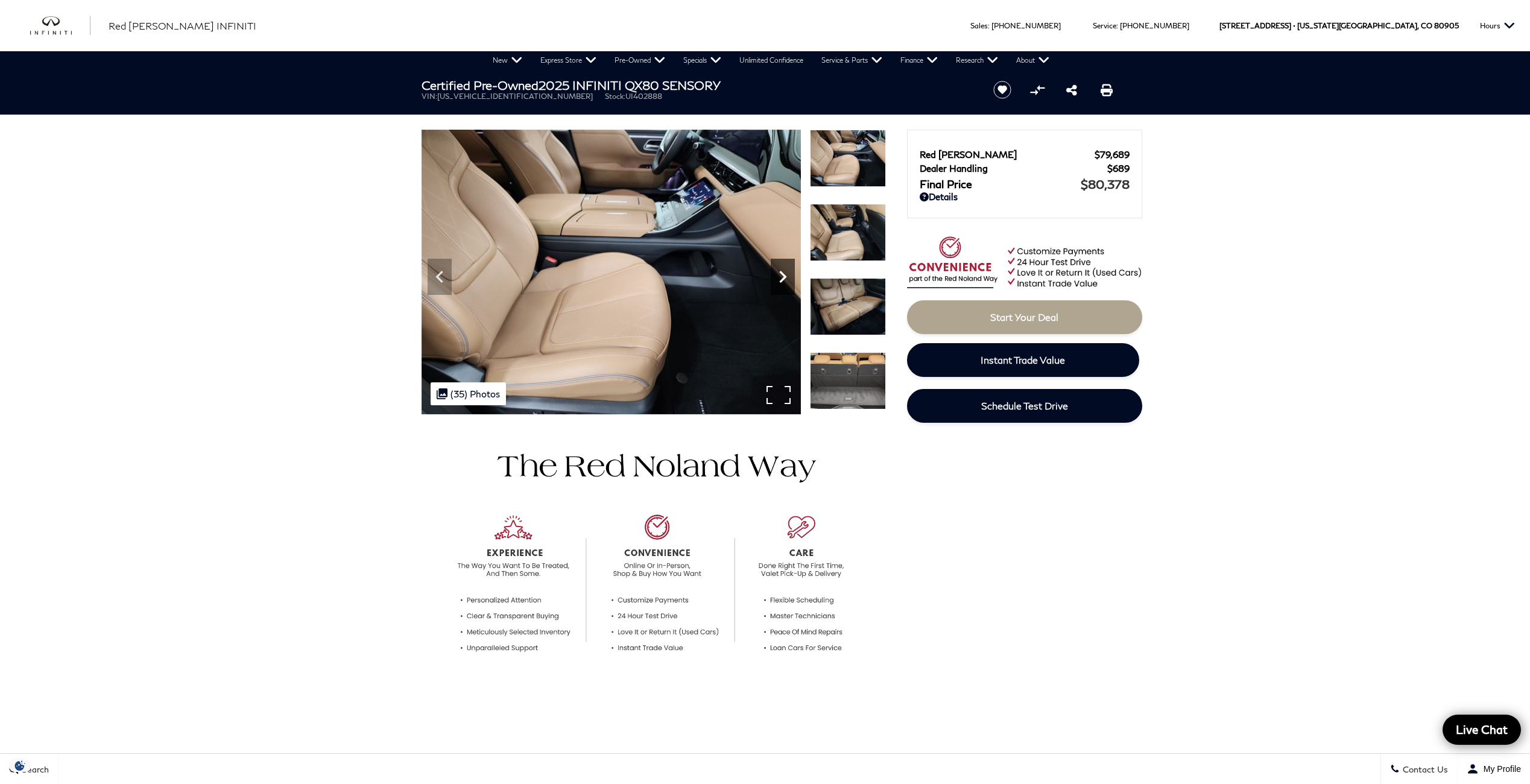
click at [779, 275] on icon "Next" at bounding box center [782, 276] width 24 height 24
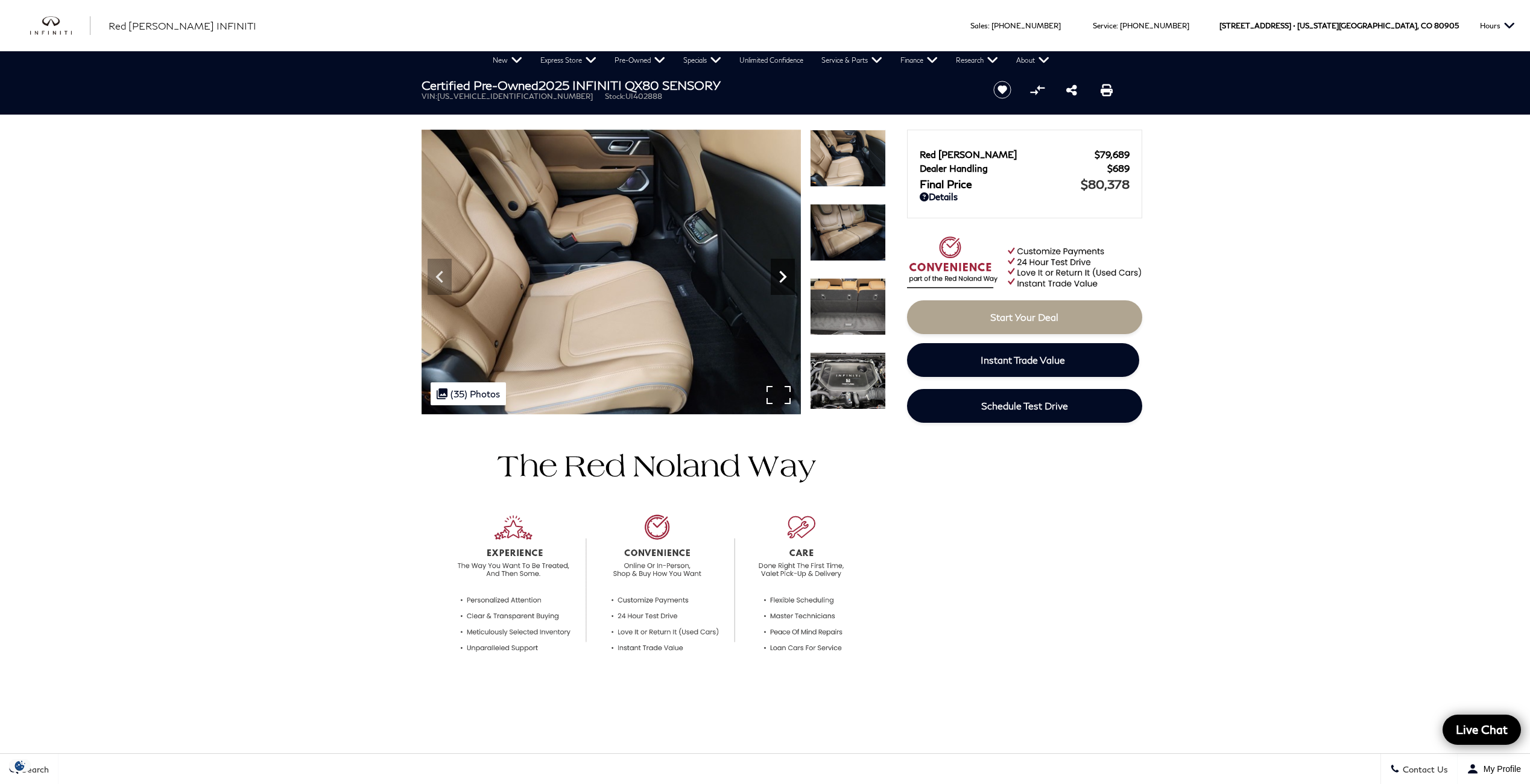
click at [779, 275] on icon "Next" at bounding box center [782, 276] width 24 height 24
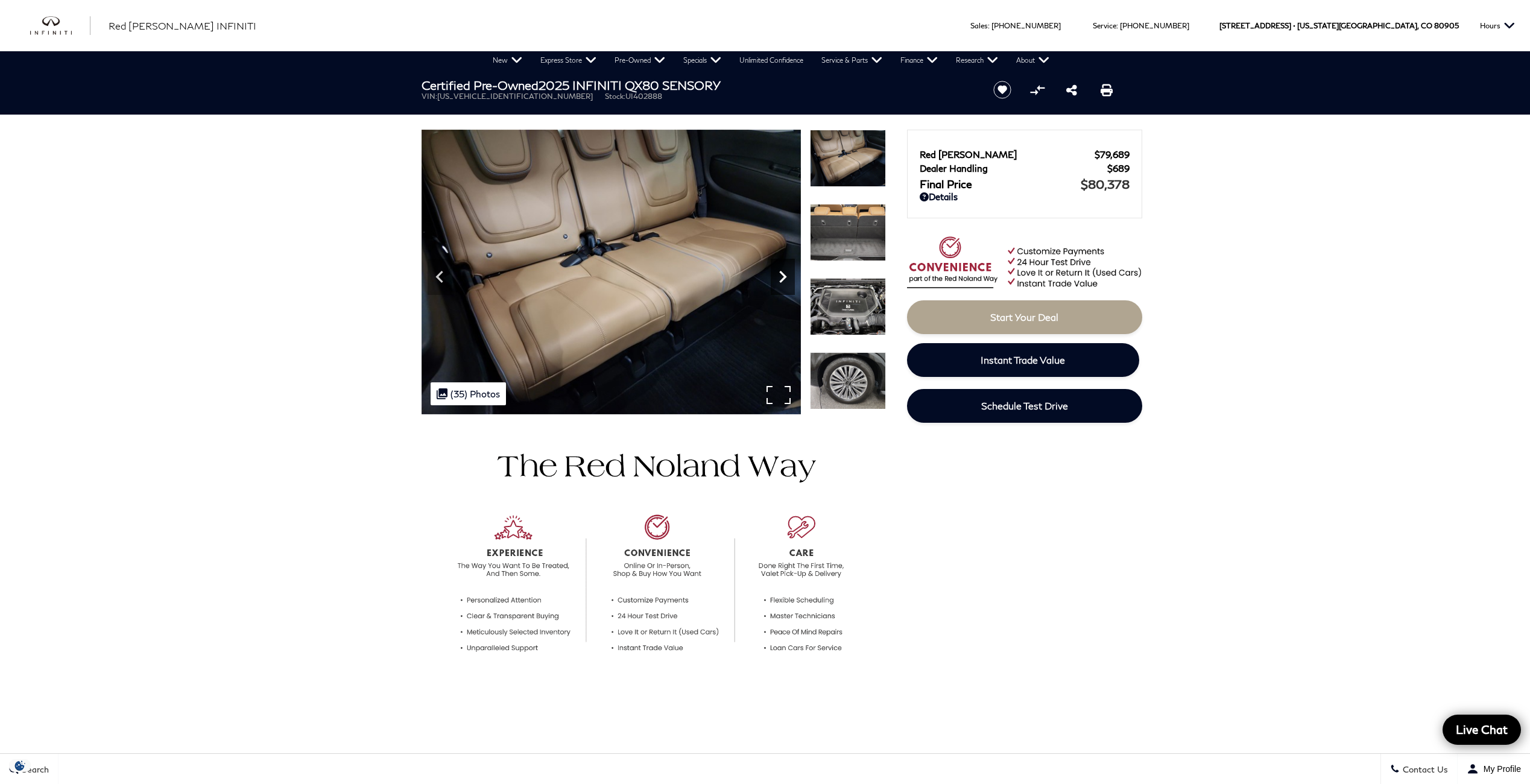
click at [779, 275] on icon "Next" at bounding box center [782, 276] width 24 height 24
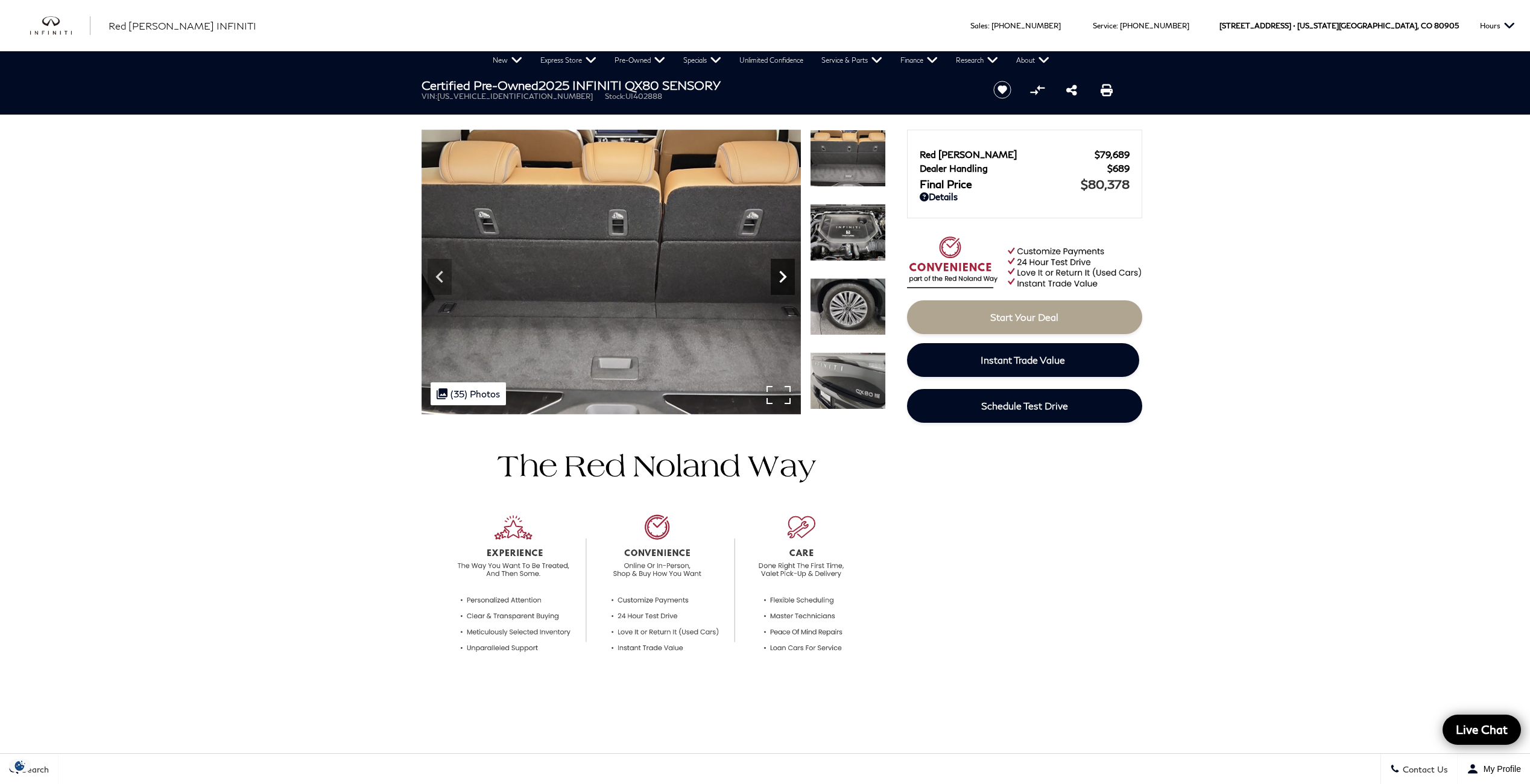
click at [779, 275] on icon "Next" at bounding box center [782, 276] width 24 height 24
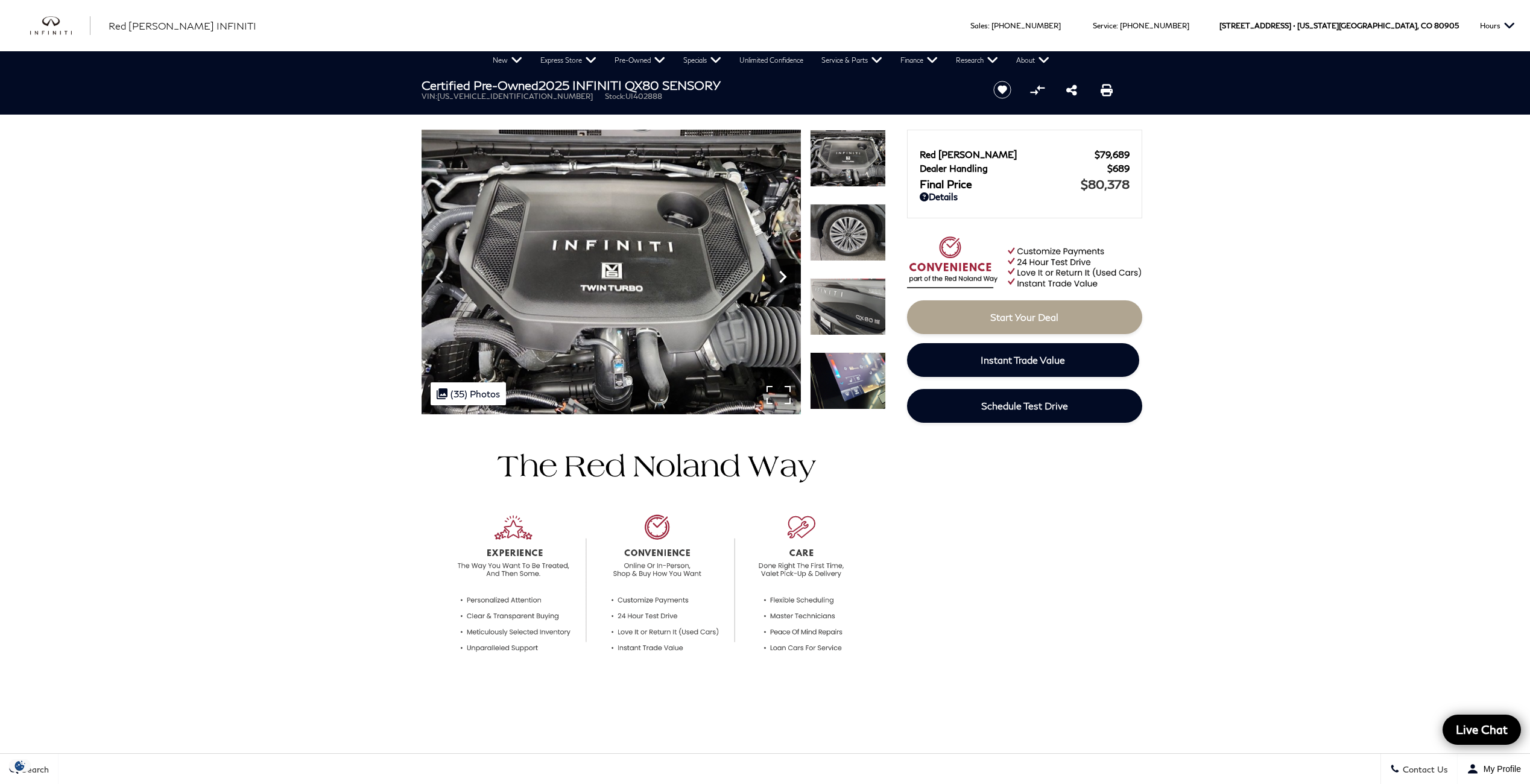
click at [779, 275] on icon "Next" at bounding box center [782, 276] width 24 height 24
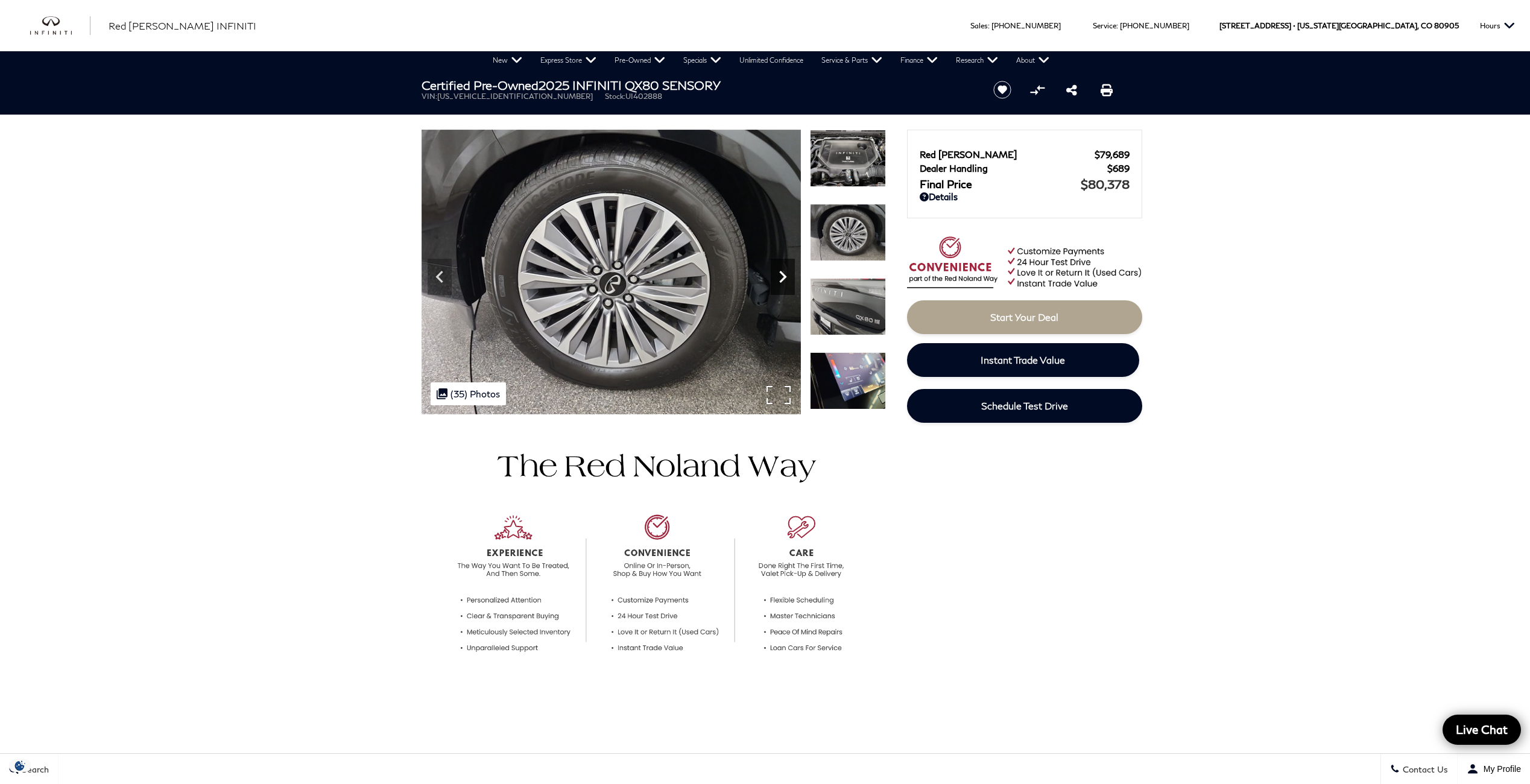
click at [779, 275] on icon "Next" at bounding box center [782, 276] width 24 height 24
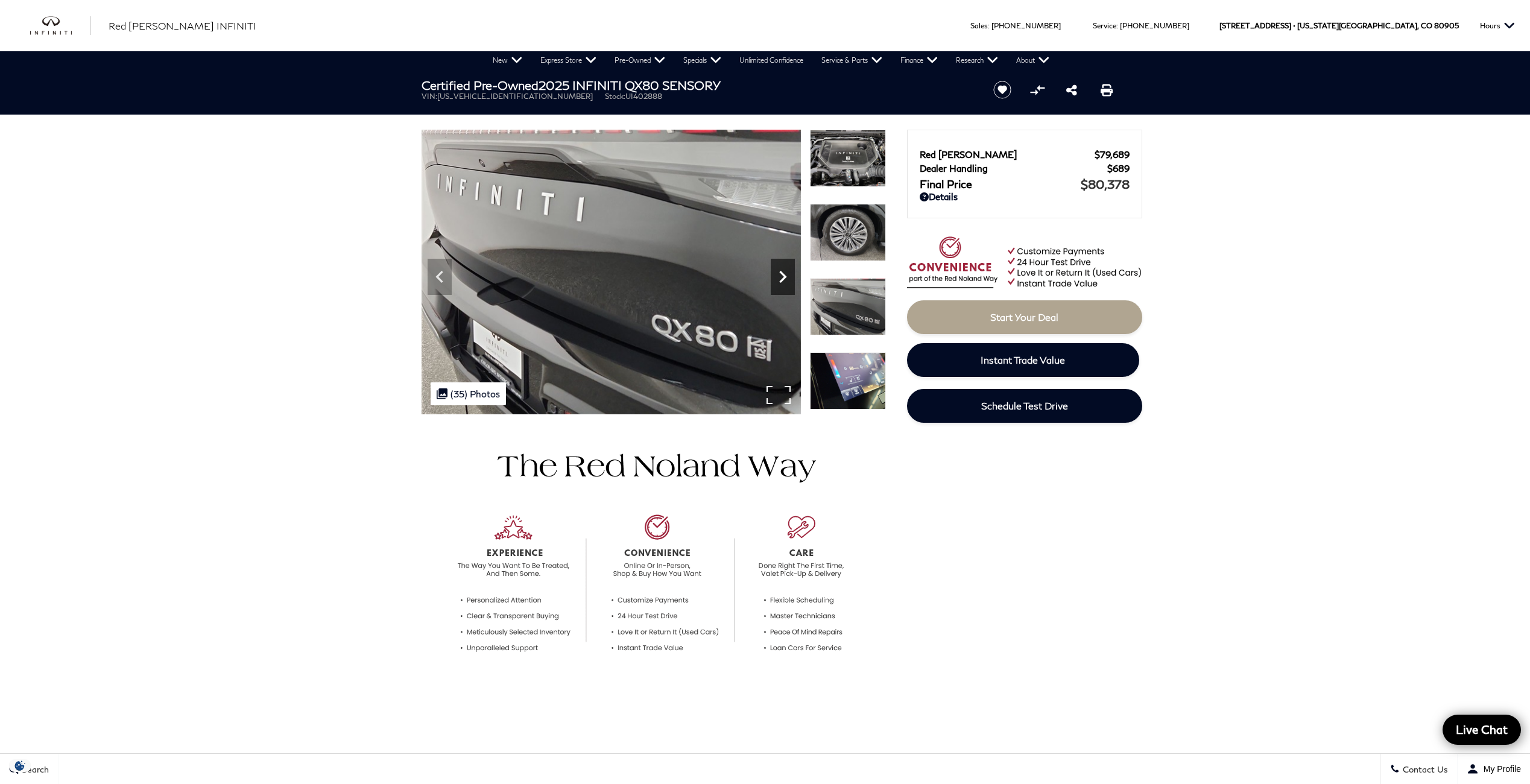
click at [779, 275] on icon "Next" at bounding box center [782, 276] width 24 height 24
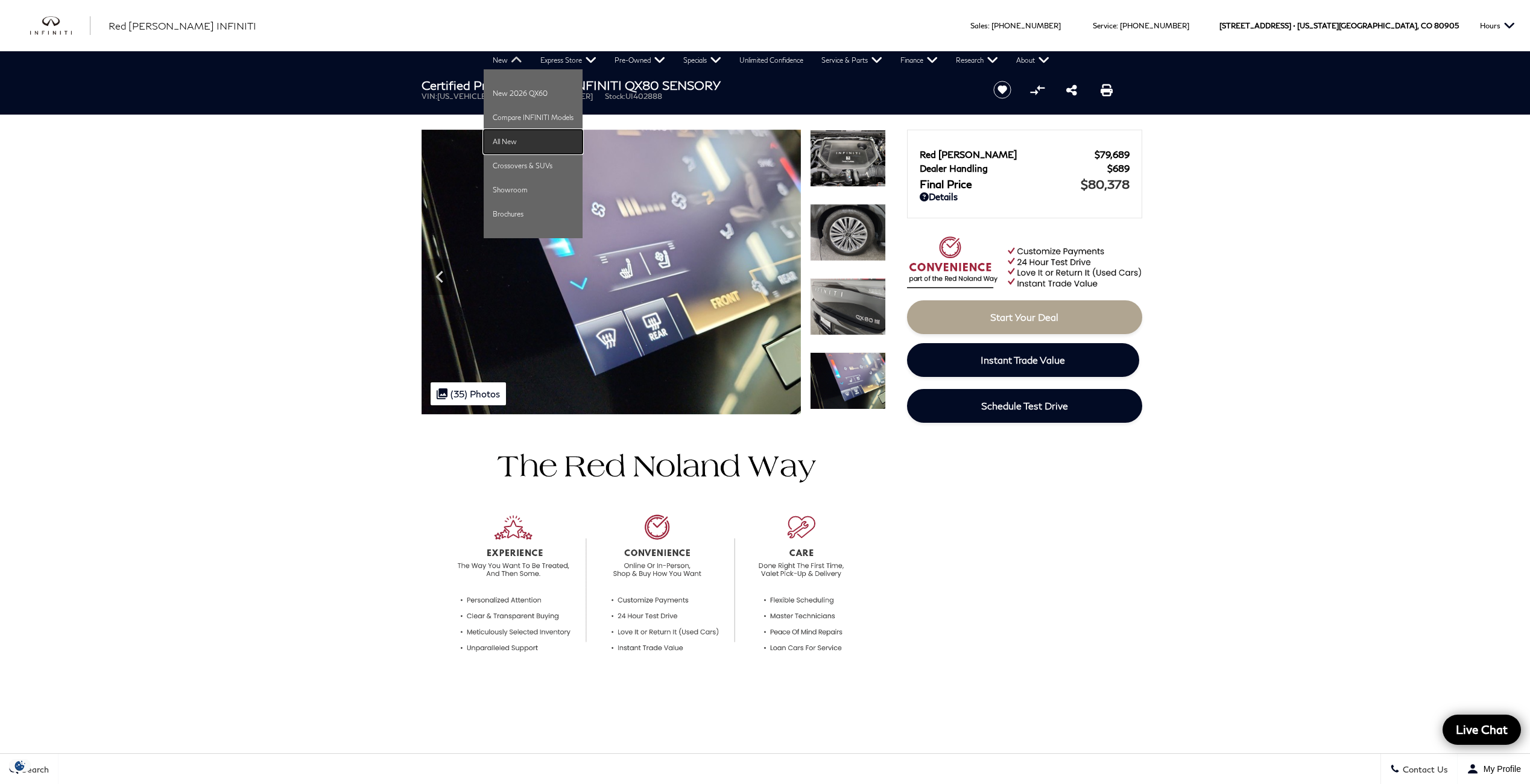
click at [517, 138] on link "All New" at bounding box center [533, 141] width 99 height 24
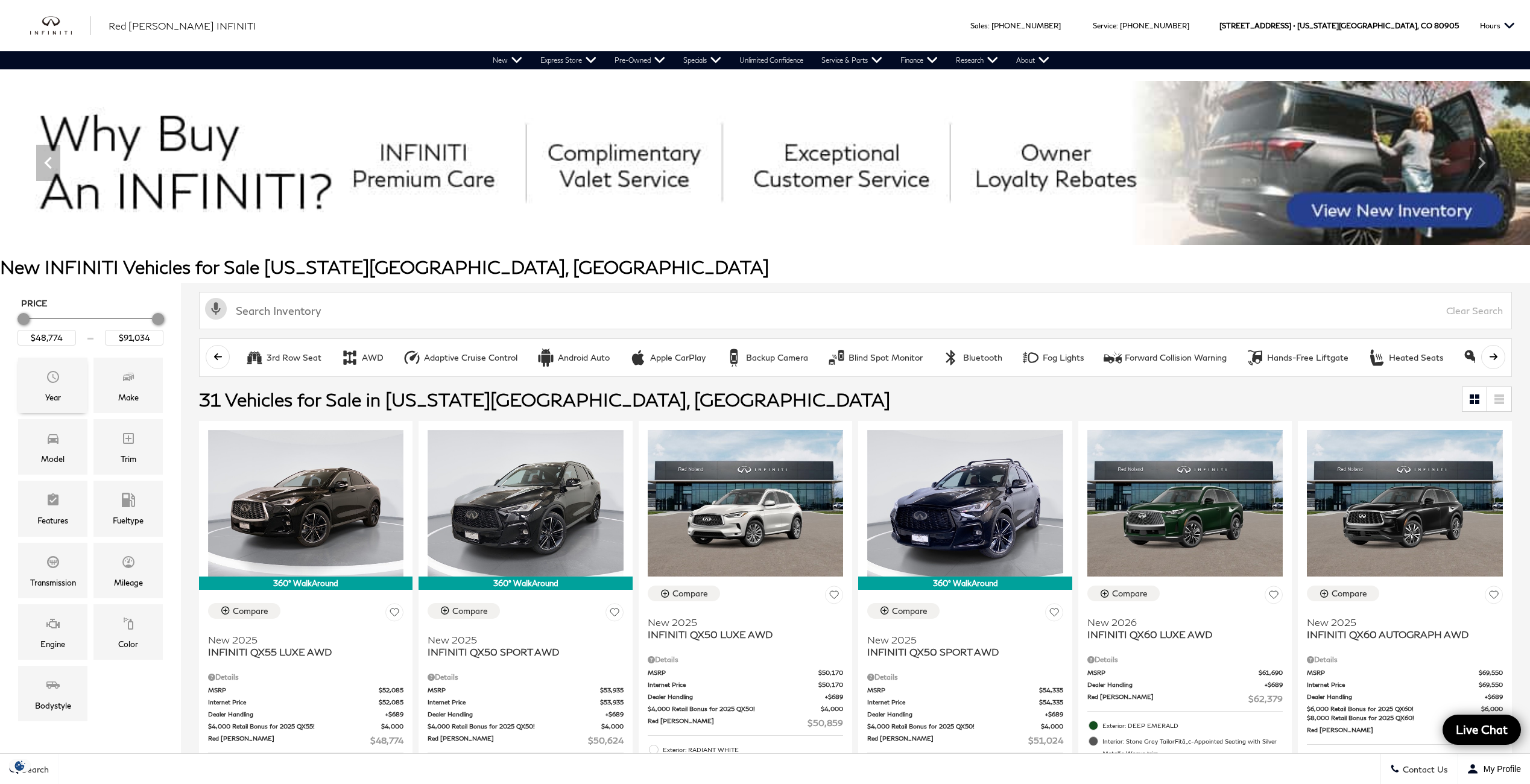
click at [43, 380] on div "Year" at bounding box center [53, 385] width 70 height 55
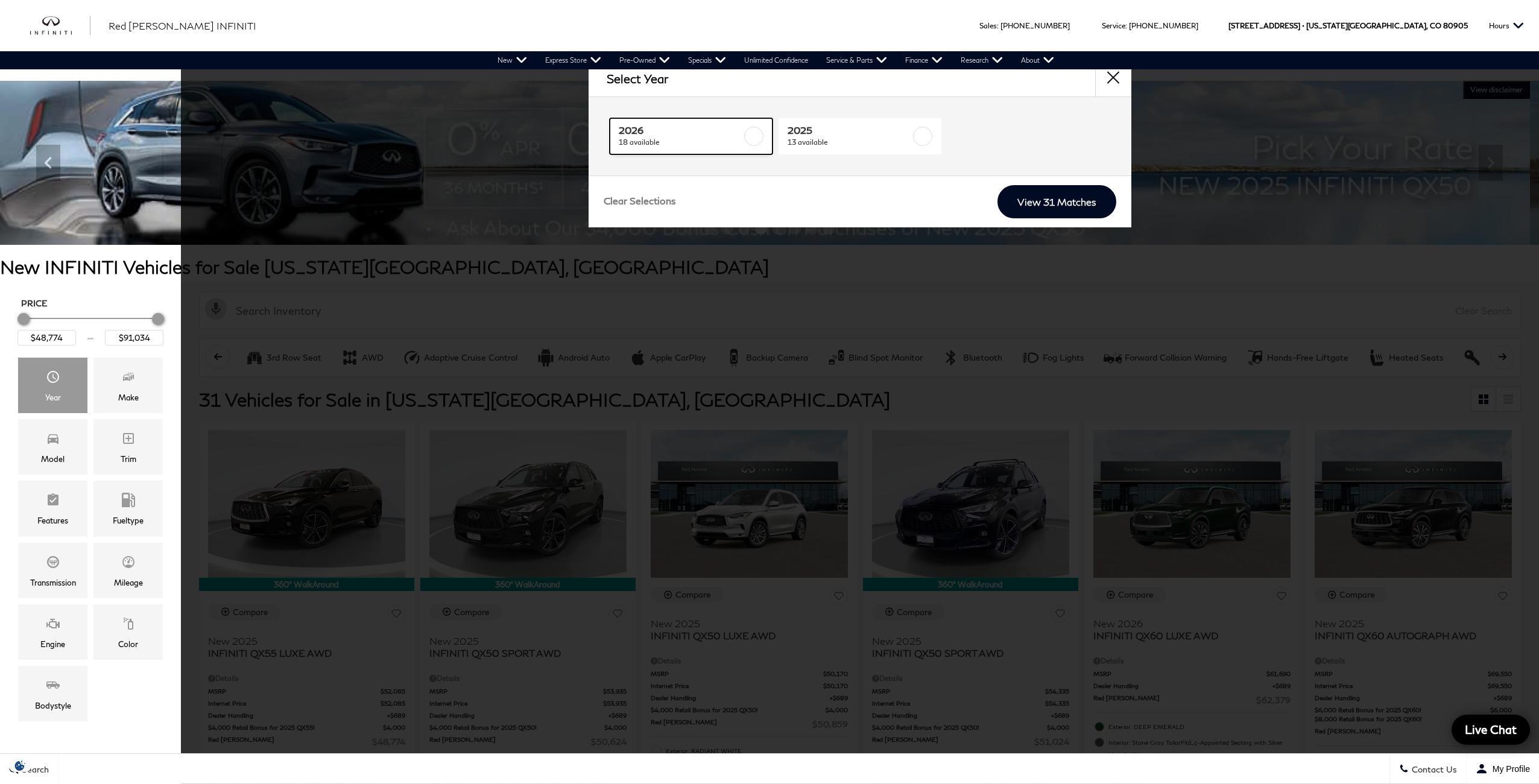
click at [673, 133] on span "2026" at bounding box center [680, 130] width 123 height 12
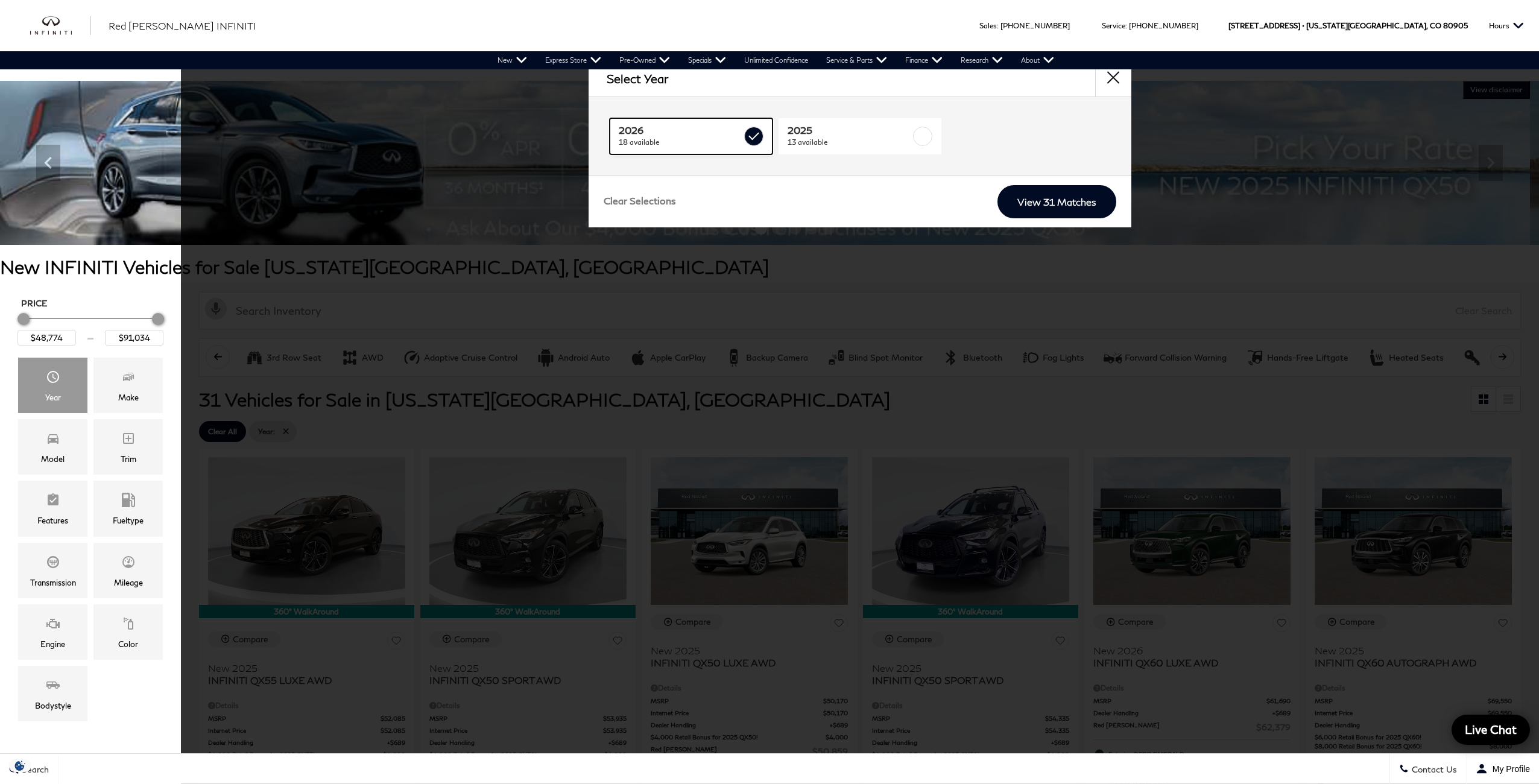
type input "$62,379"
type input "$71,284"
checkbox input "true"
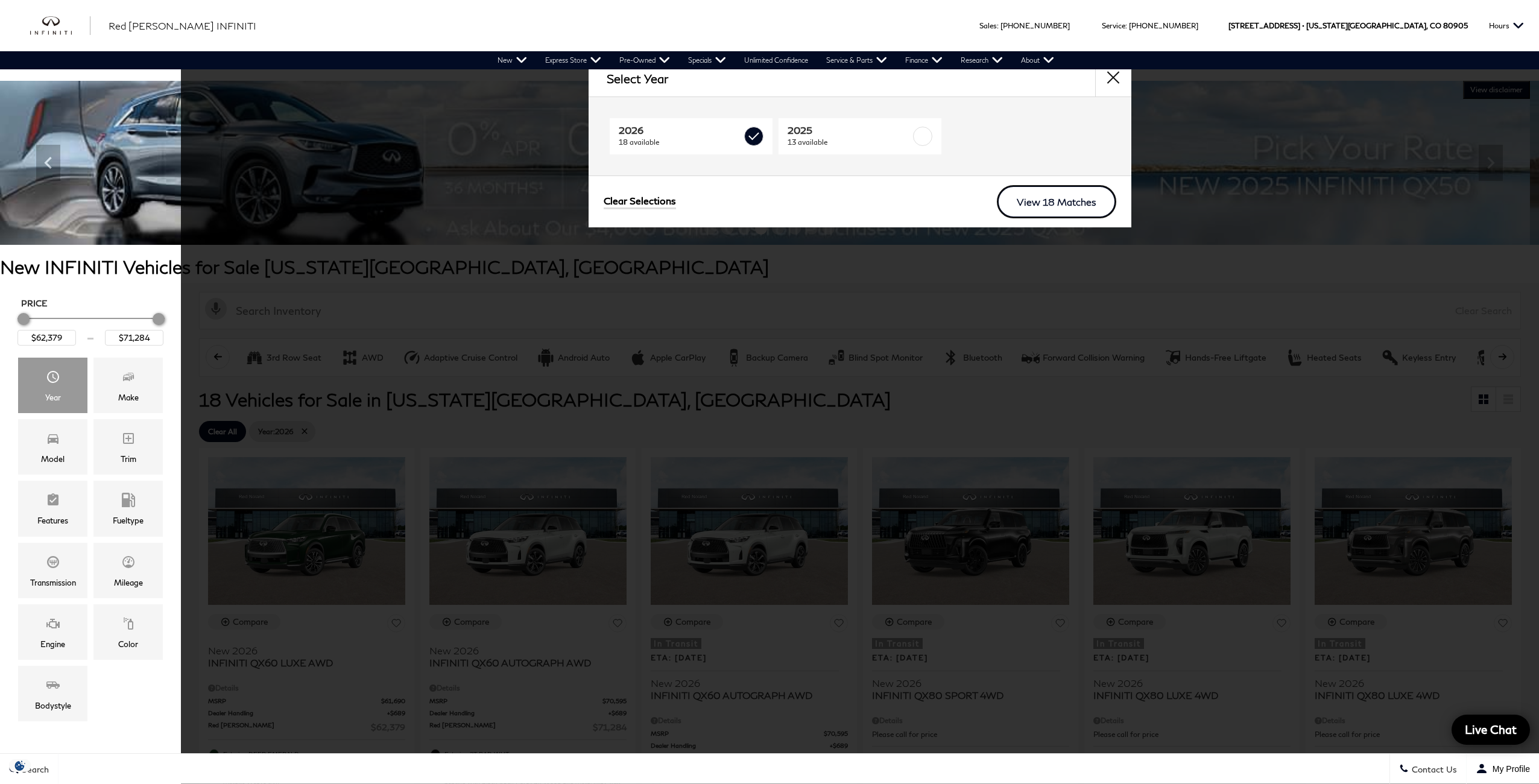
click at [1078, 205] on link "View 18 Matches" at bounding box center [1056, 201] width 120 height 33
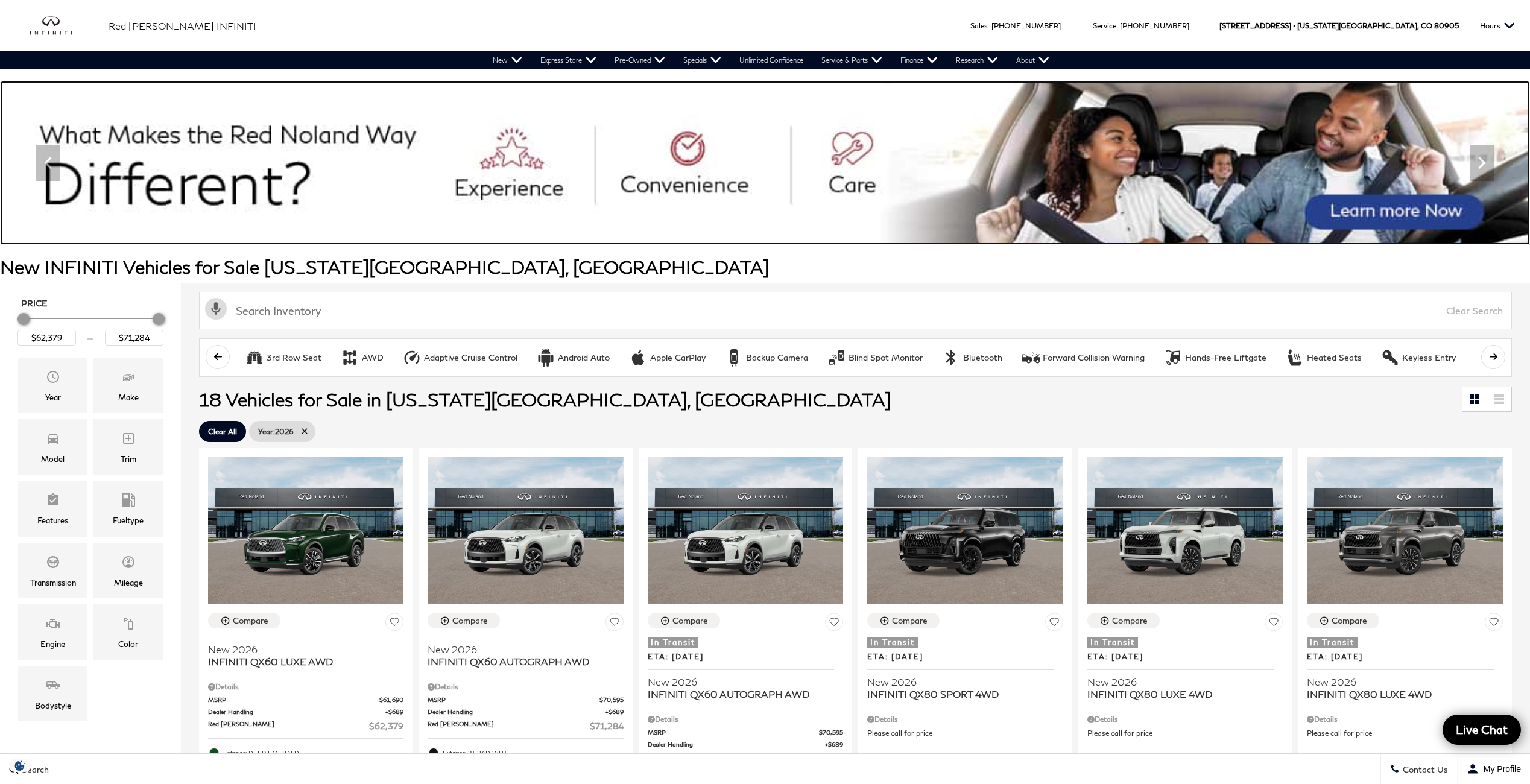
click at [30, 204] on img at bounding box center [765, 163] width 1530 height 164
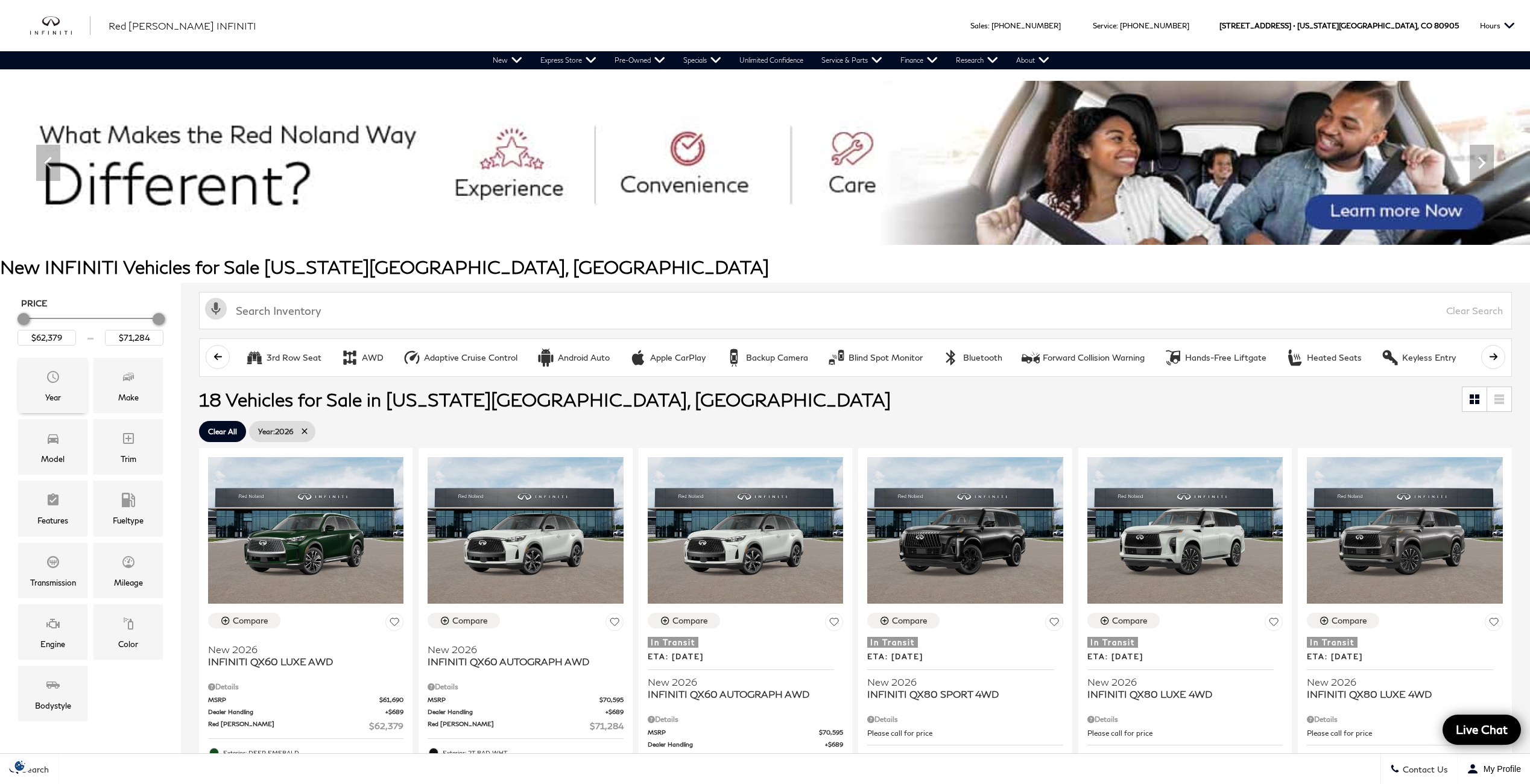
click at [57, 379] on icon "Year" at bounding box center [54, 377] width 12 height 12
click at [55, 386] on span "Year" at bounding box center [53, 378] width 14 height 24
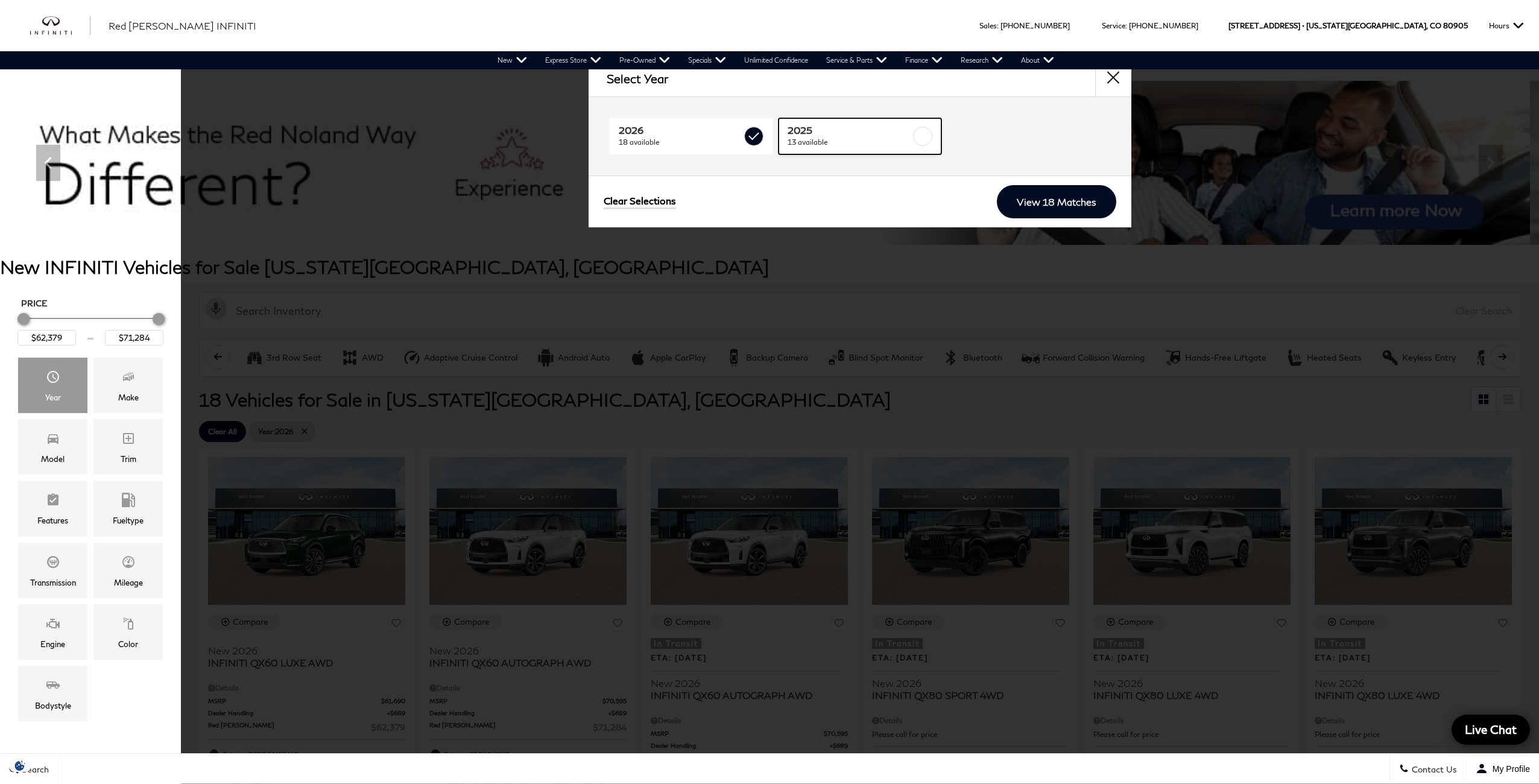
click at [846, 135] on span "2025" at bounding box center [849, 130] width 123 height 12
type input "$48,774"
type input "$91,034"
checkbox input "true"
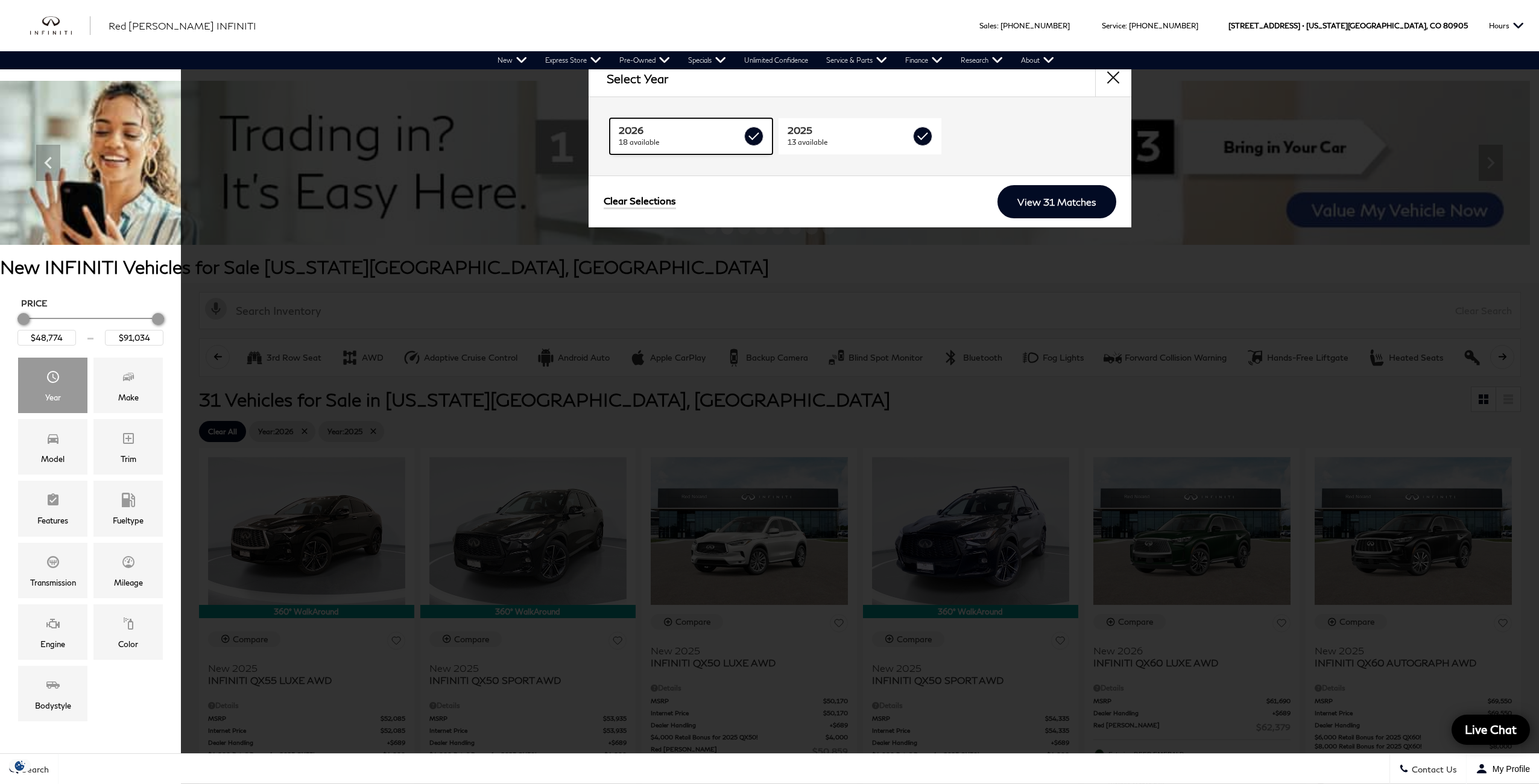
click at [748, 144] on label at bounding box center [754, 136] width 20 height 20
checkbox input "false"
click at [1090, 205] on link "View 13 Matches" at bounding box center [1056, 201] width 119 height 33
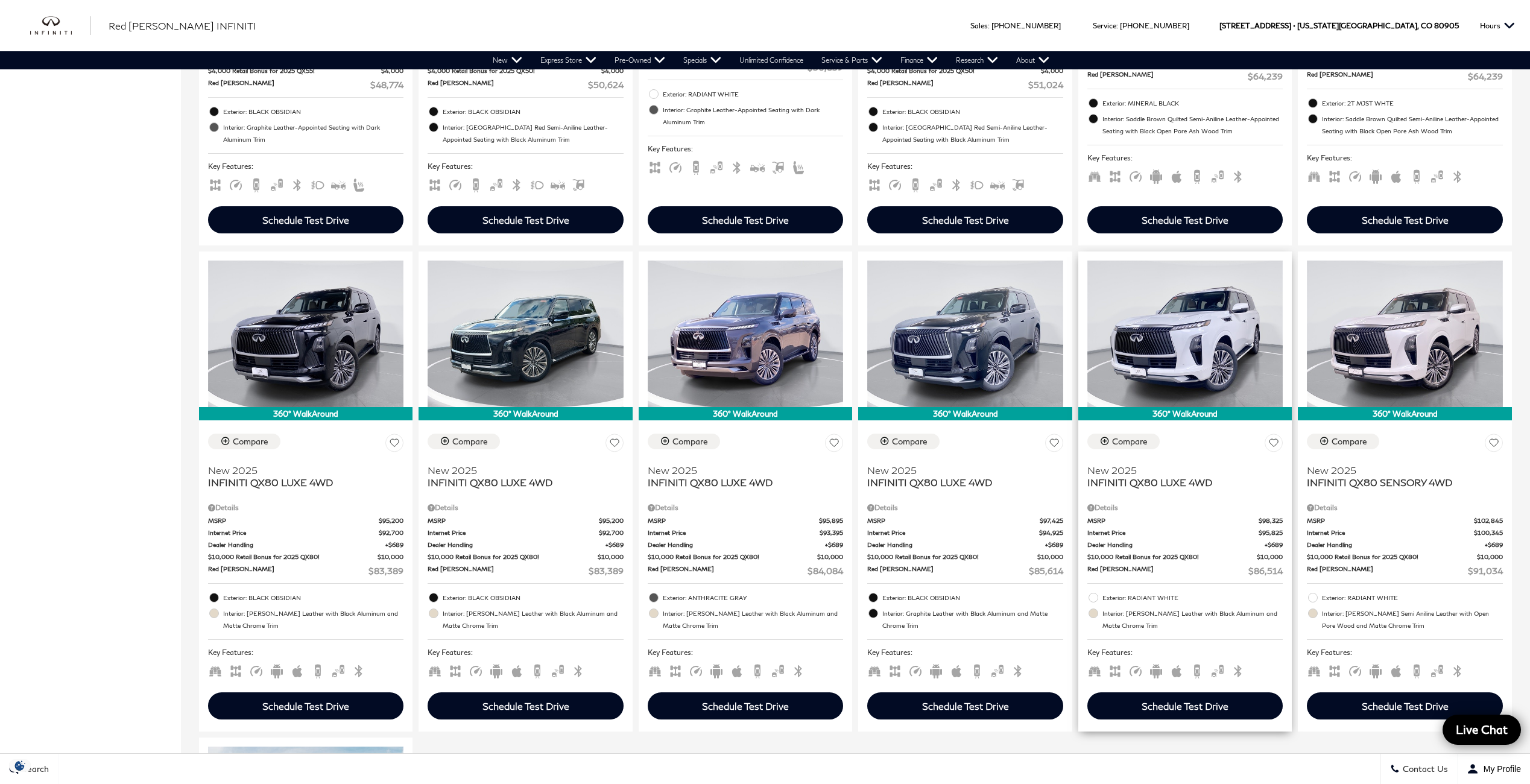
scroll to position [603, 0]
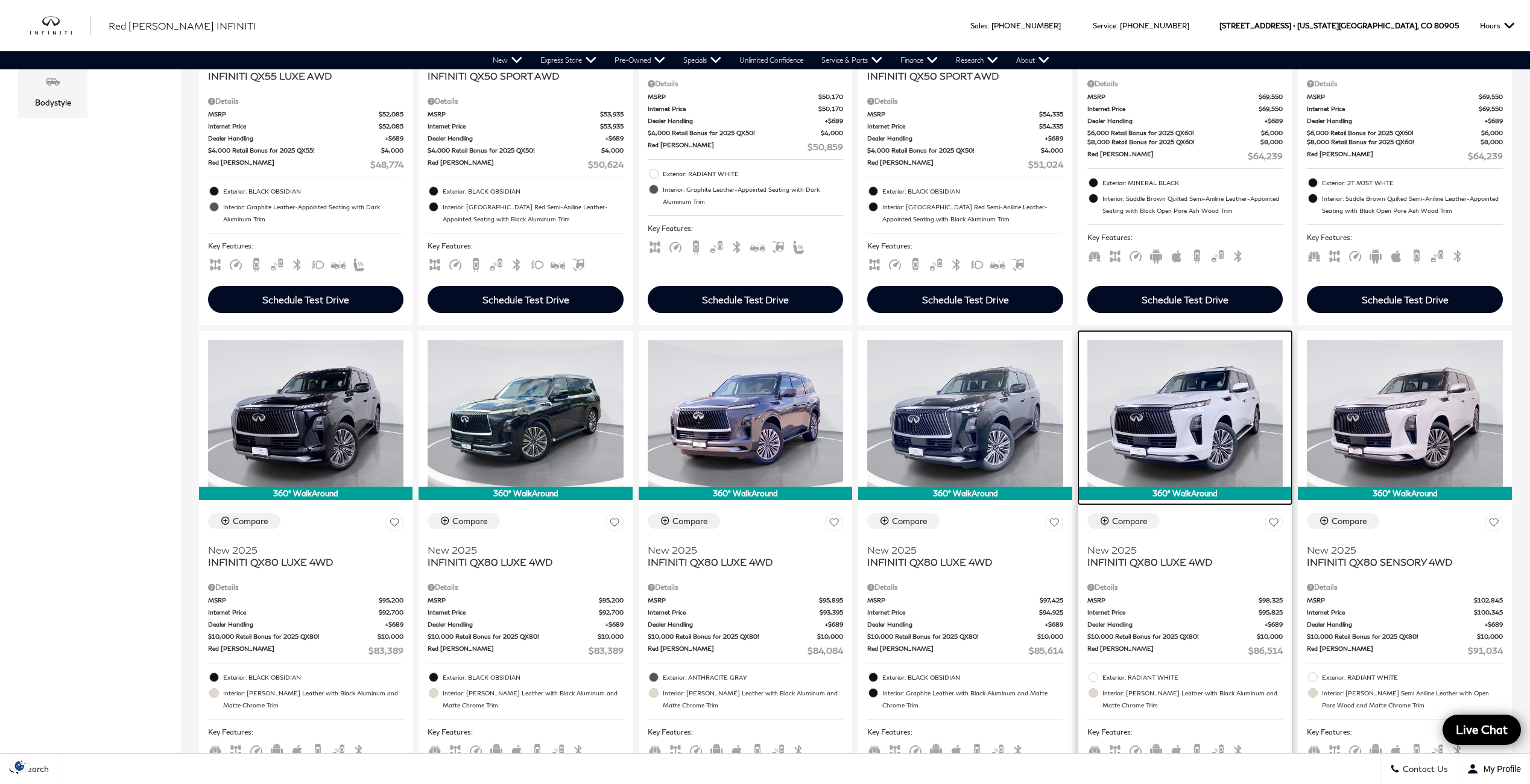
click at [1206, 408] on img at bounding box center [1185, 413] width 195 height 146
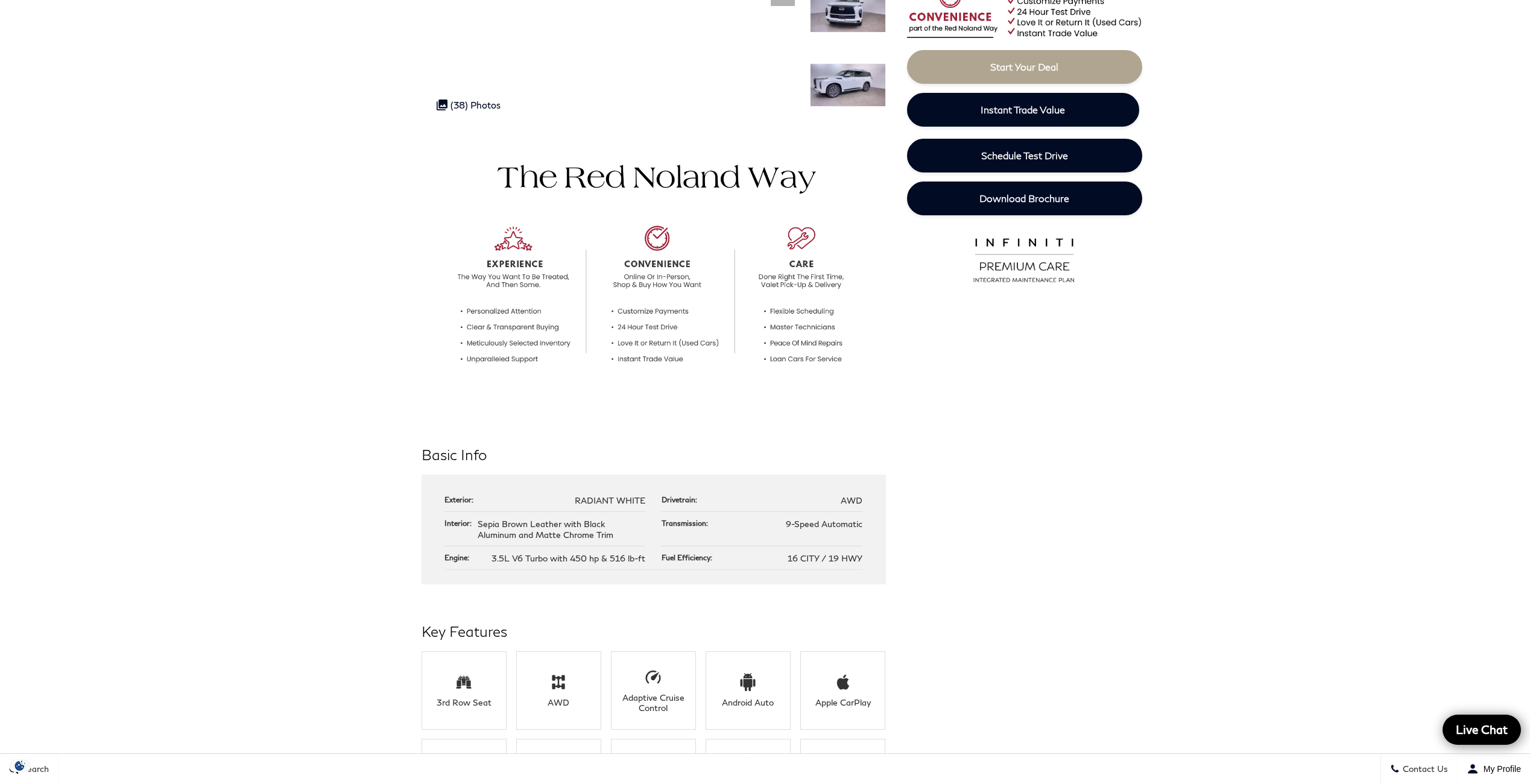
scroll to position [53, 0]
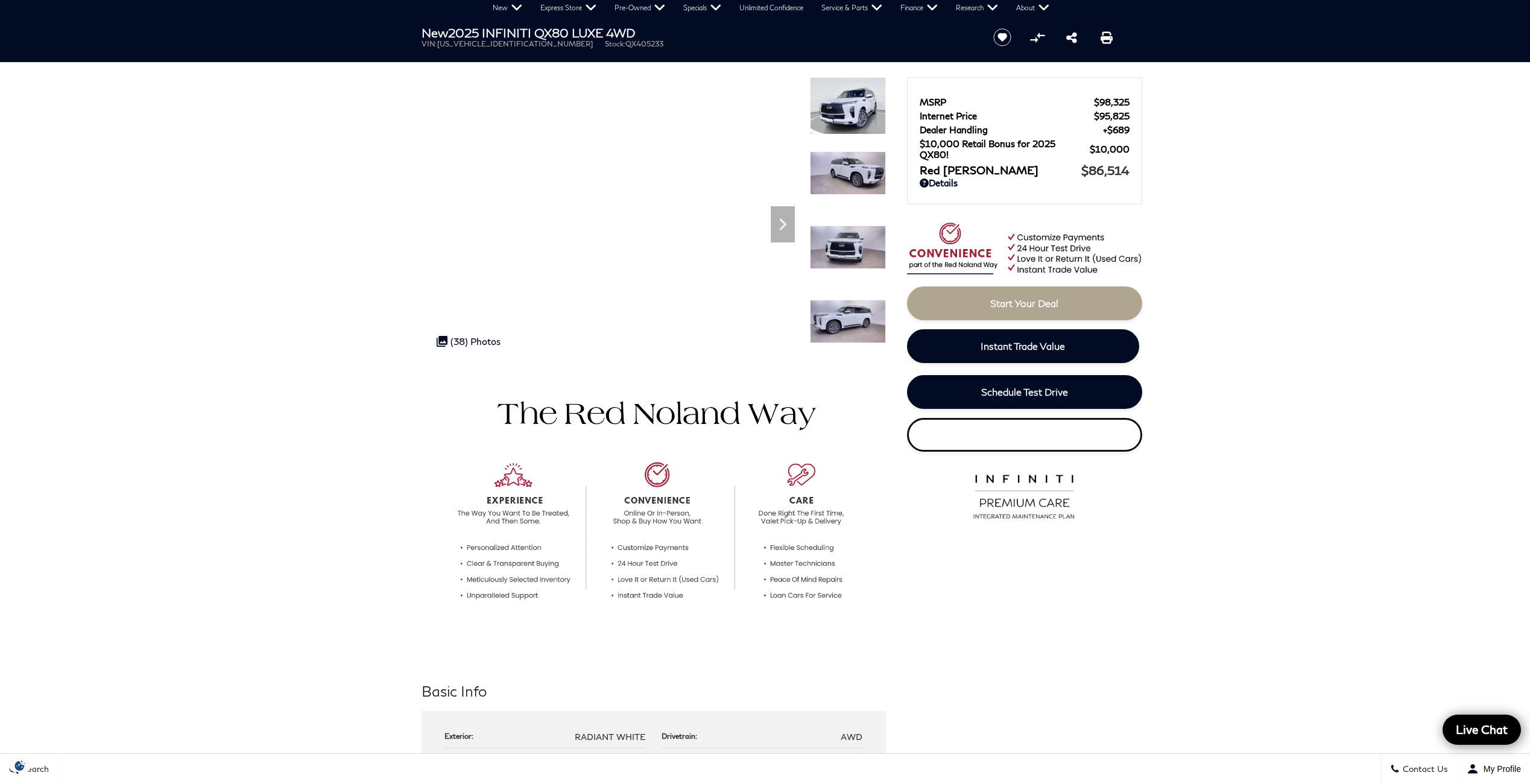
click at [1026, 433] on span "Download Brochure" at bounding box center [1024, 434] width 90 height 12
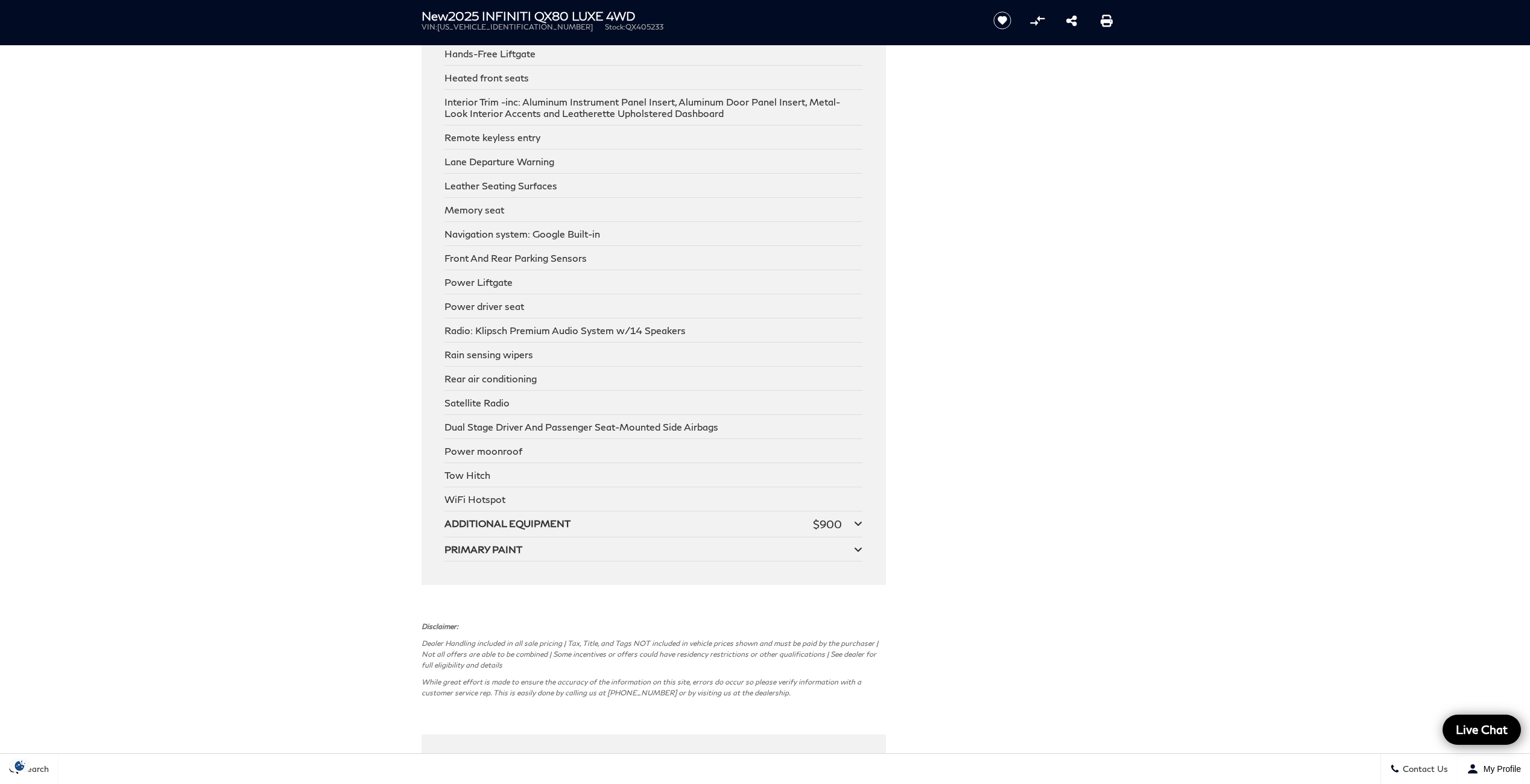
scroll to position [2712, 0]
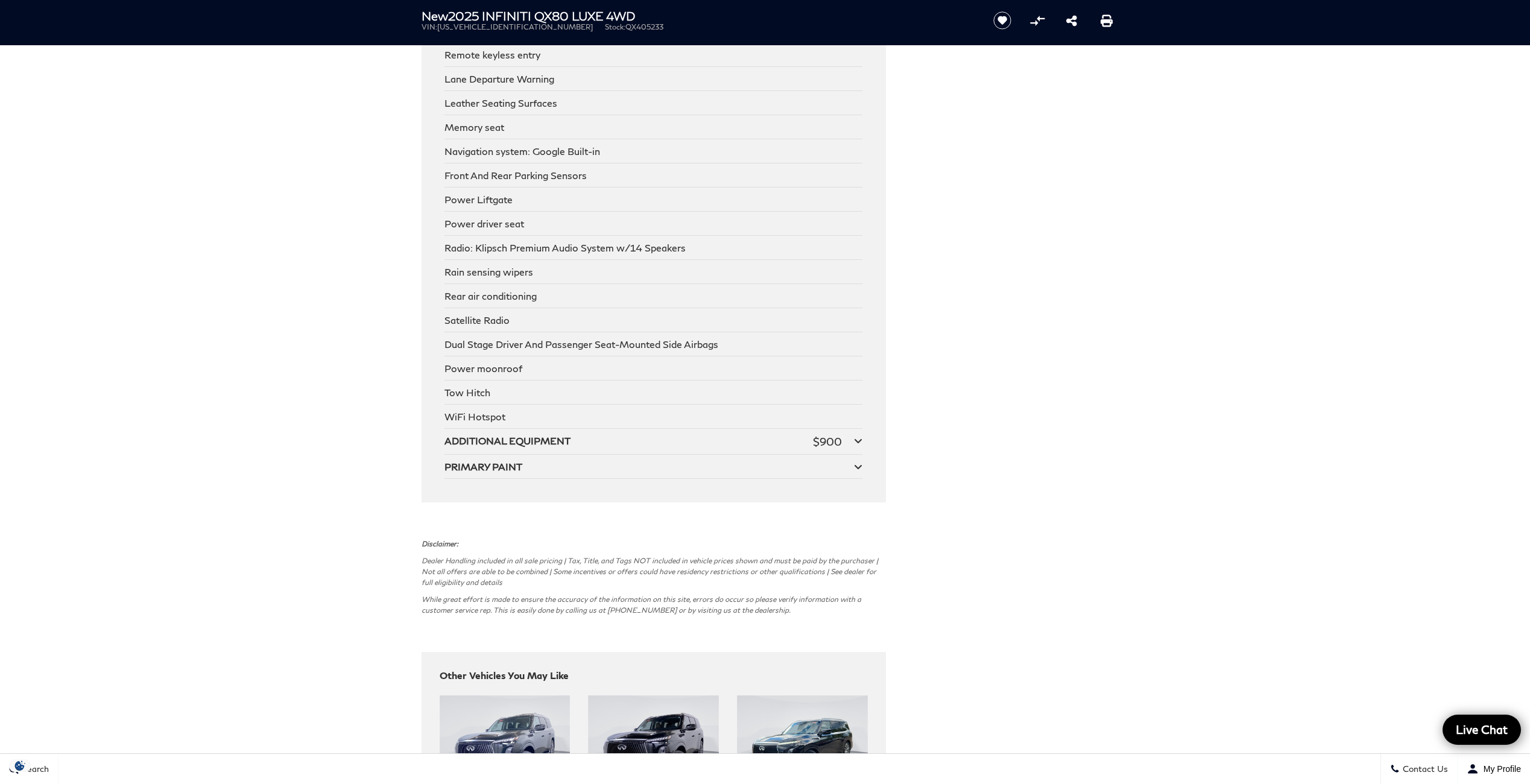
click at [861, 436] on icon at bounding box center [857, 441] width 8 height 10
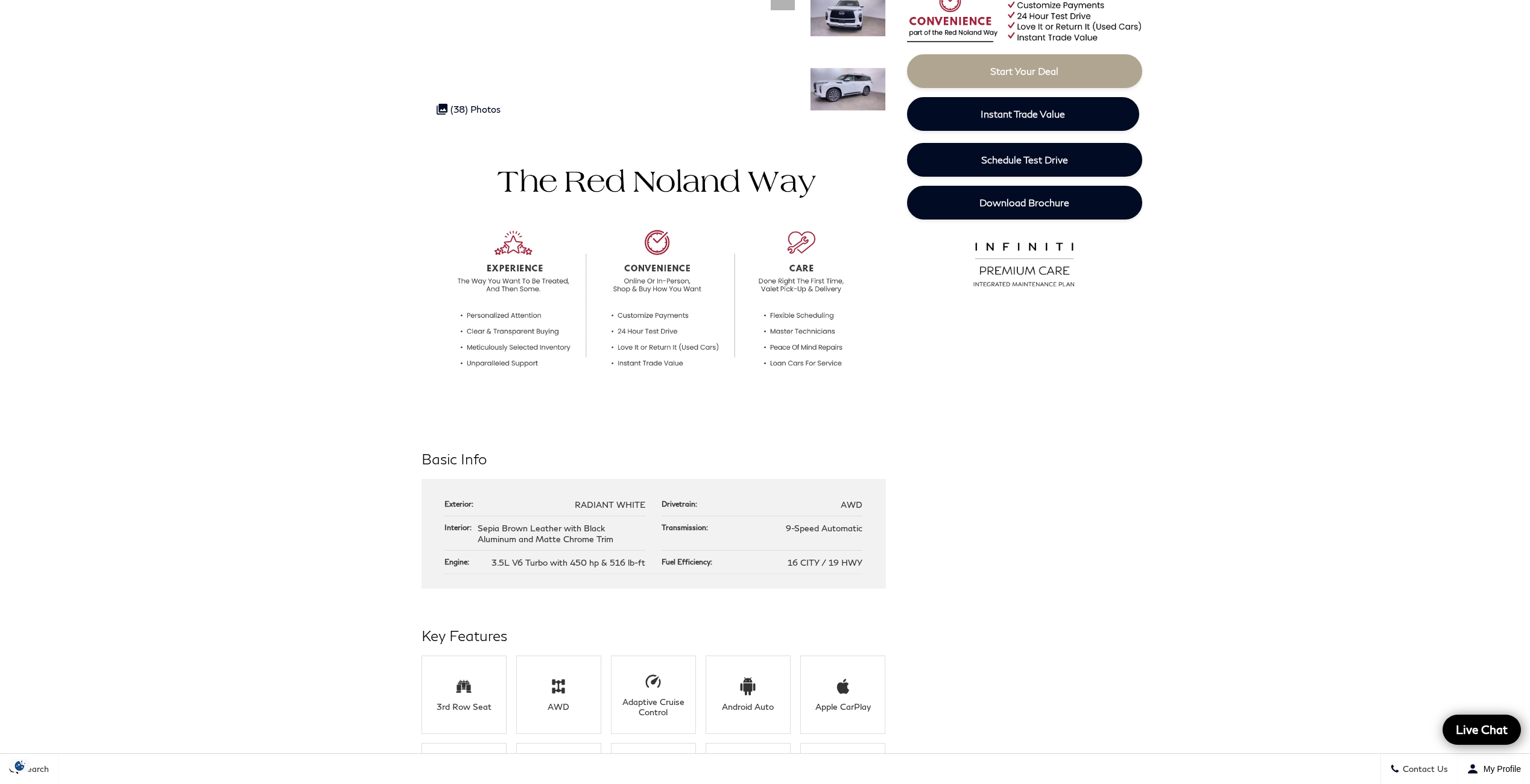
scroll to position [0, 0]
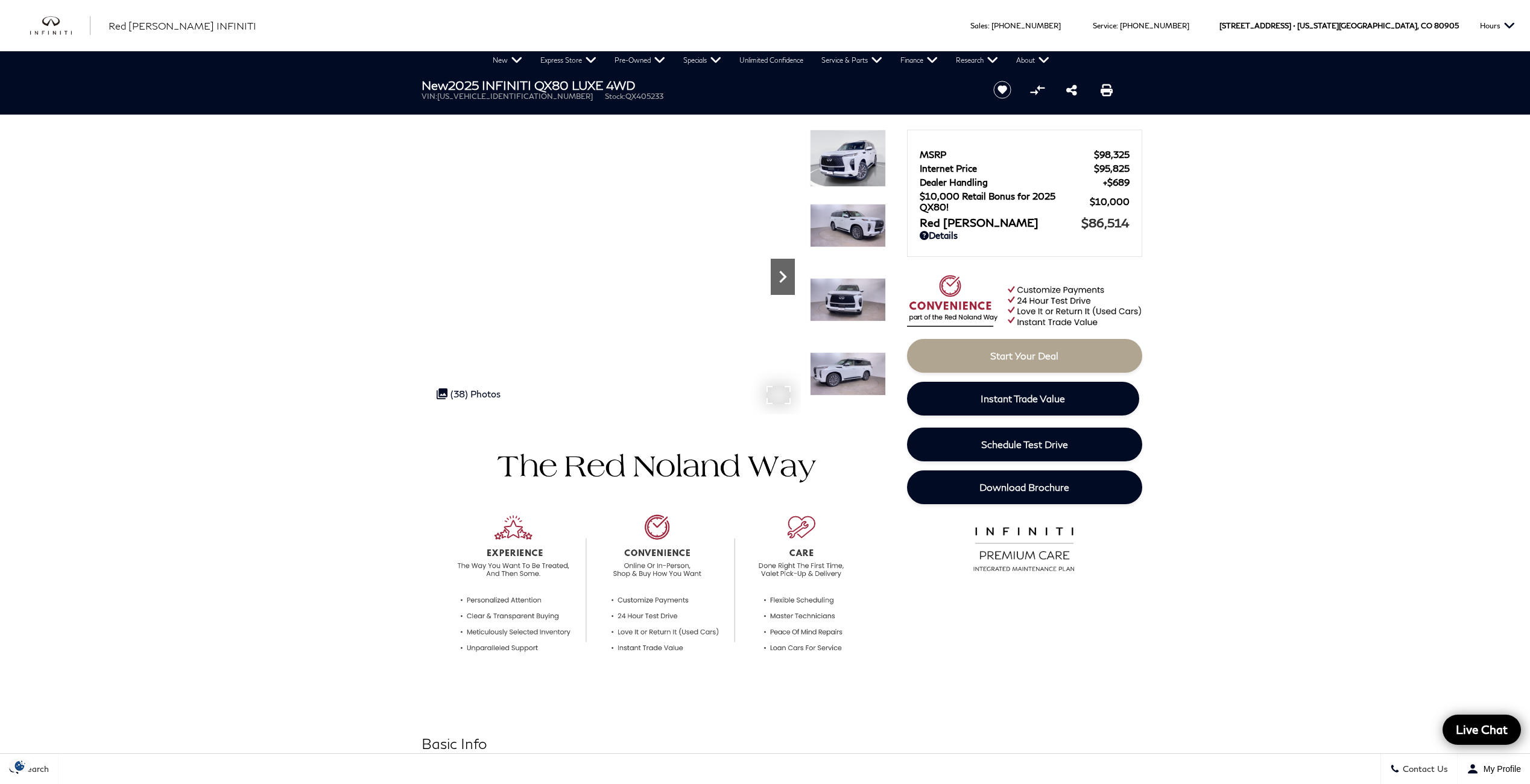
click at [776, 276] on icon "Next" at bounding box center [782, 276] width 24 height 24
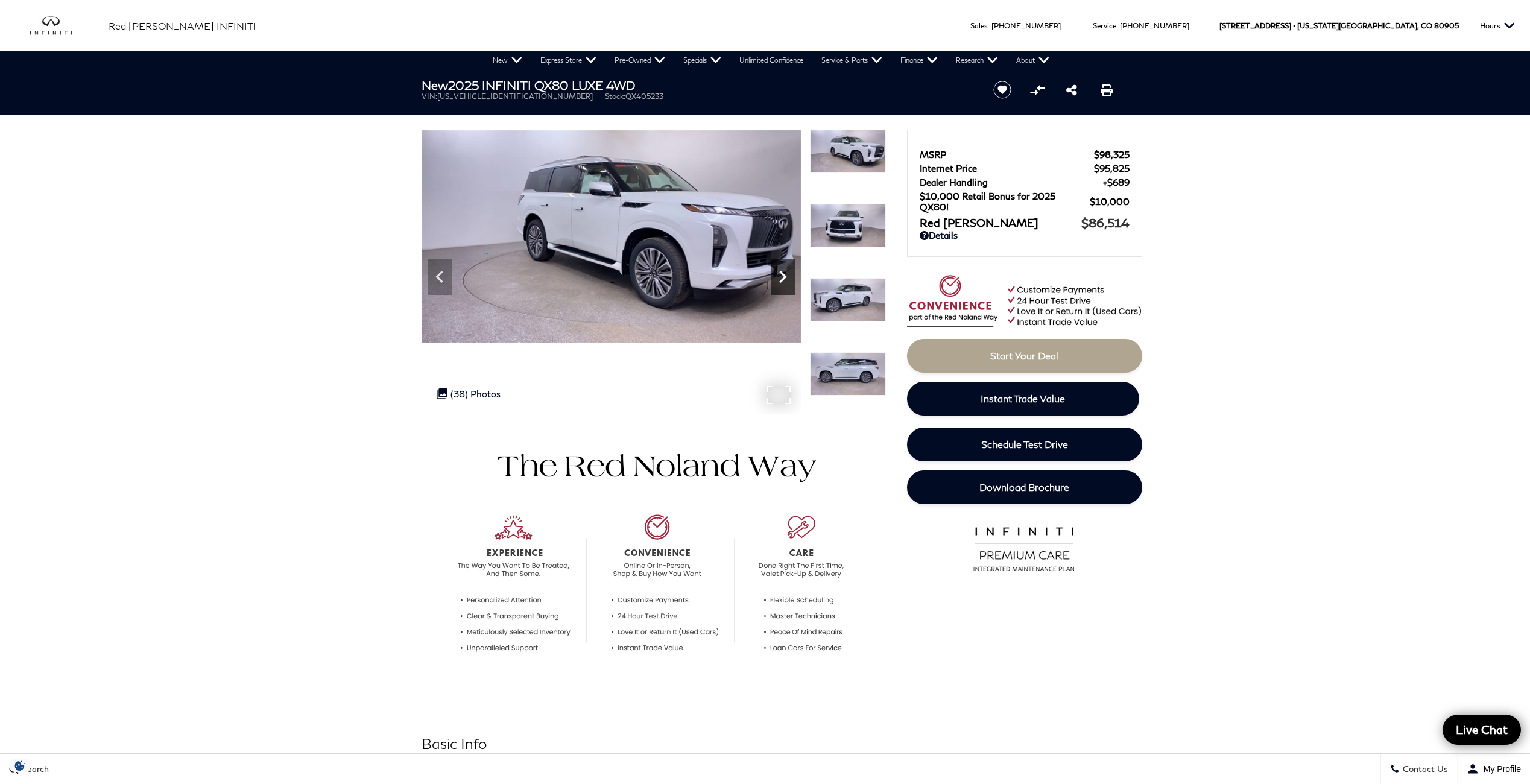
click at [787, 276] on icon "Next" at bounding box center [782, 276] width 24 height 24
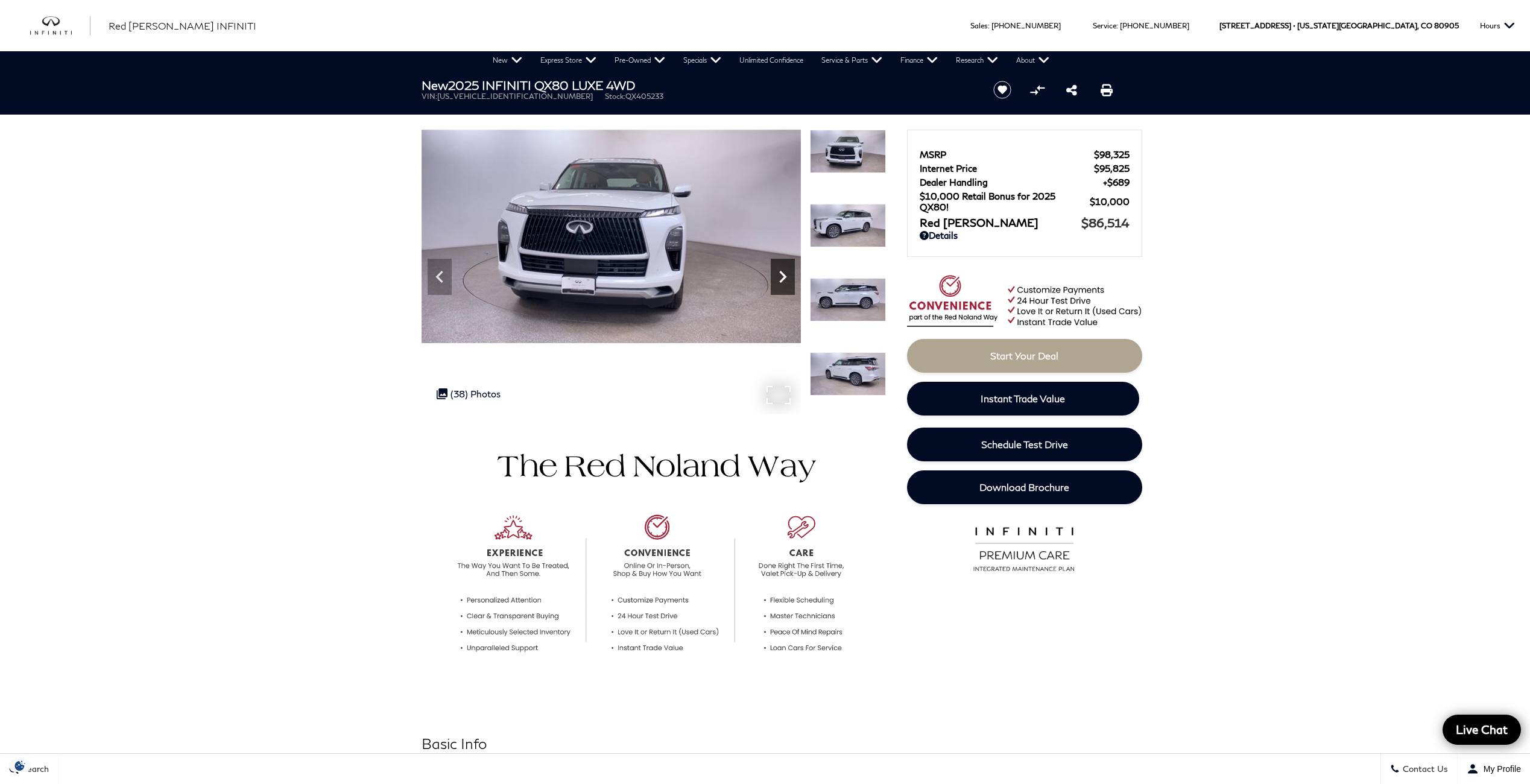
click at [787, 276] on icon "Next" at bounding box center [782, 276] width 24 height 24
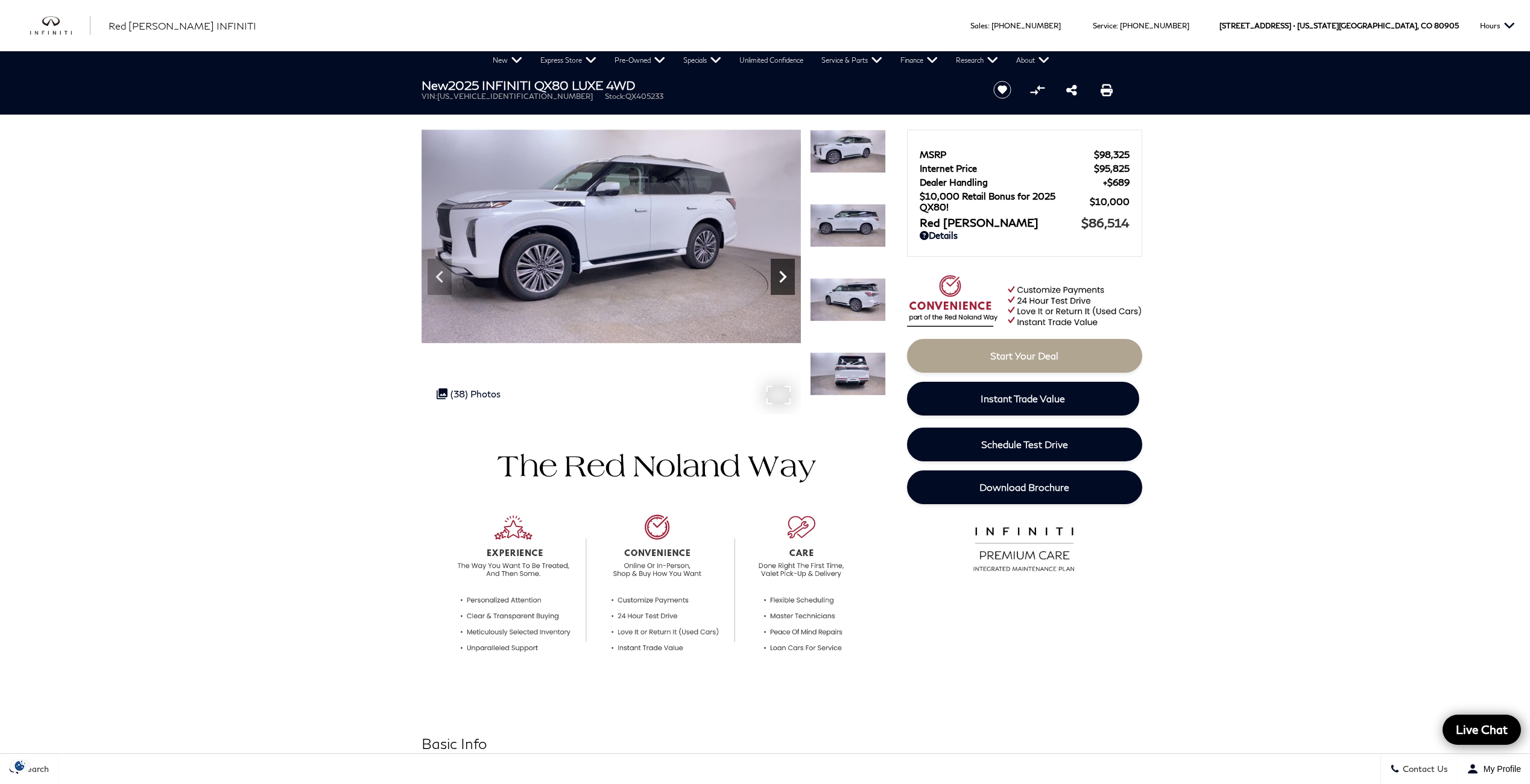
click at [787, 276] on icon "Next" at bounding box center [782, 276] width 24 height 24
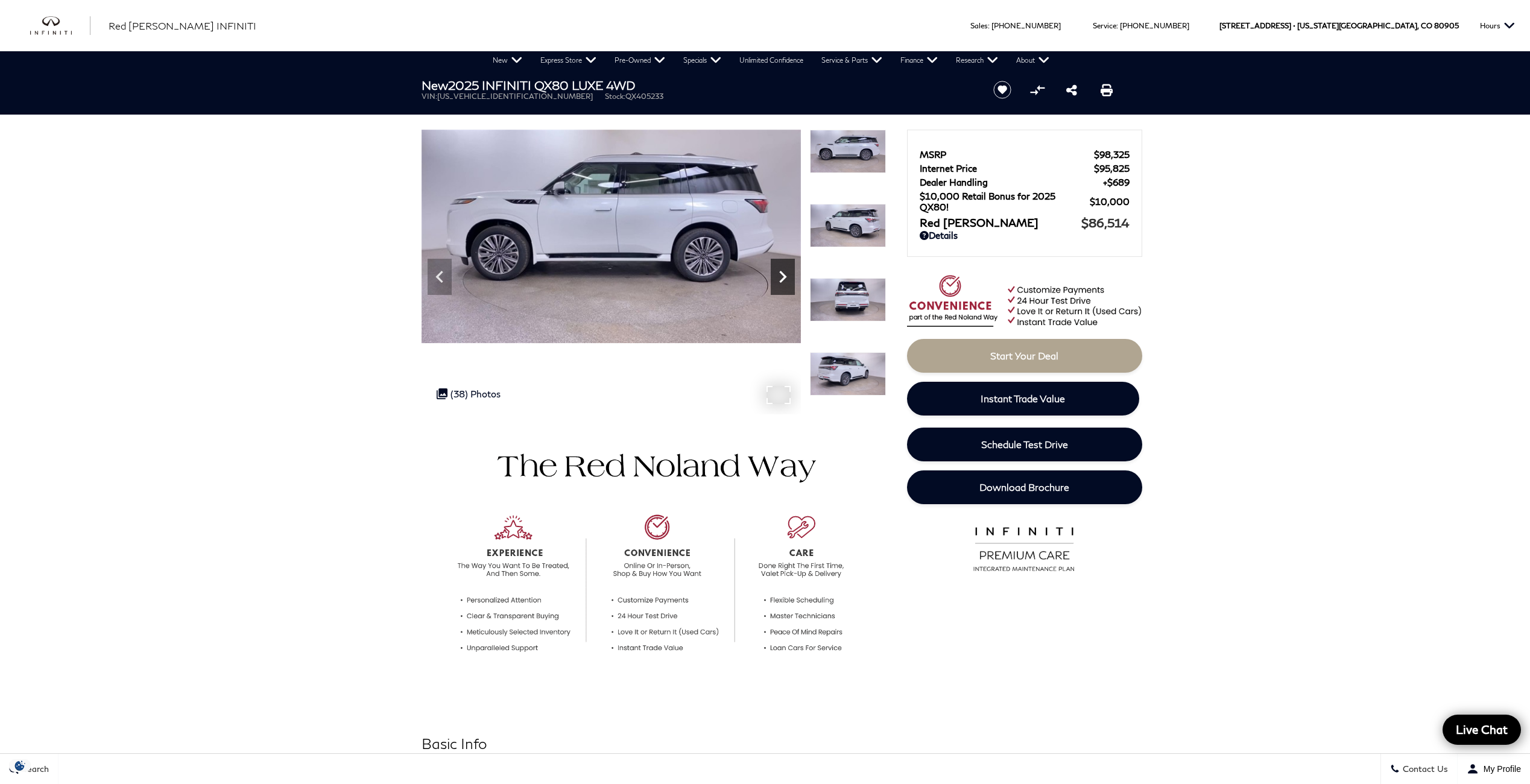
click at [787, 276] on icon "Next" at bounding box center [782, 276] width 24 height 24
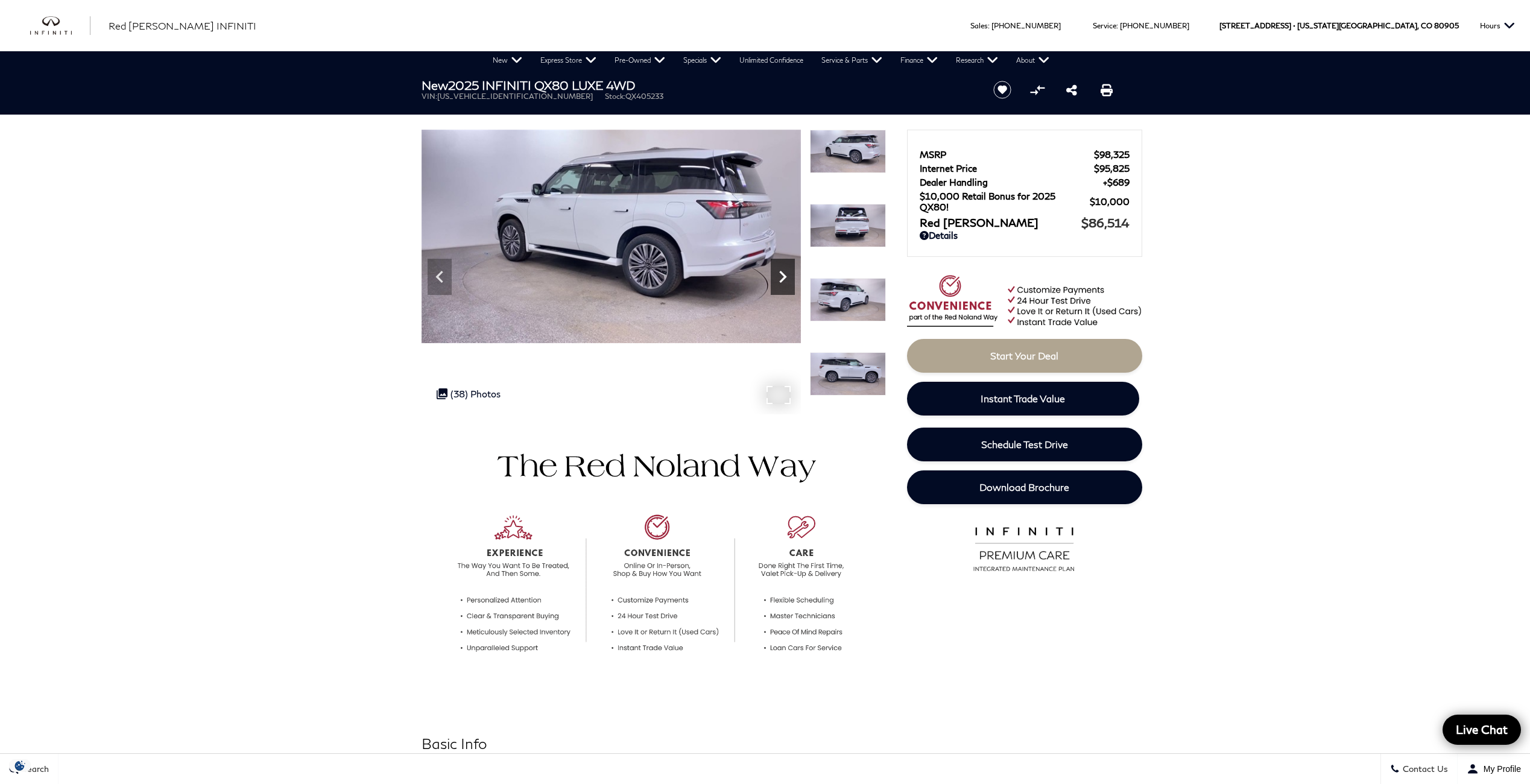
click at [787, 276] on icon "Next" at bounding box center [782, 276] width 24 height 24
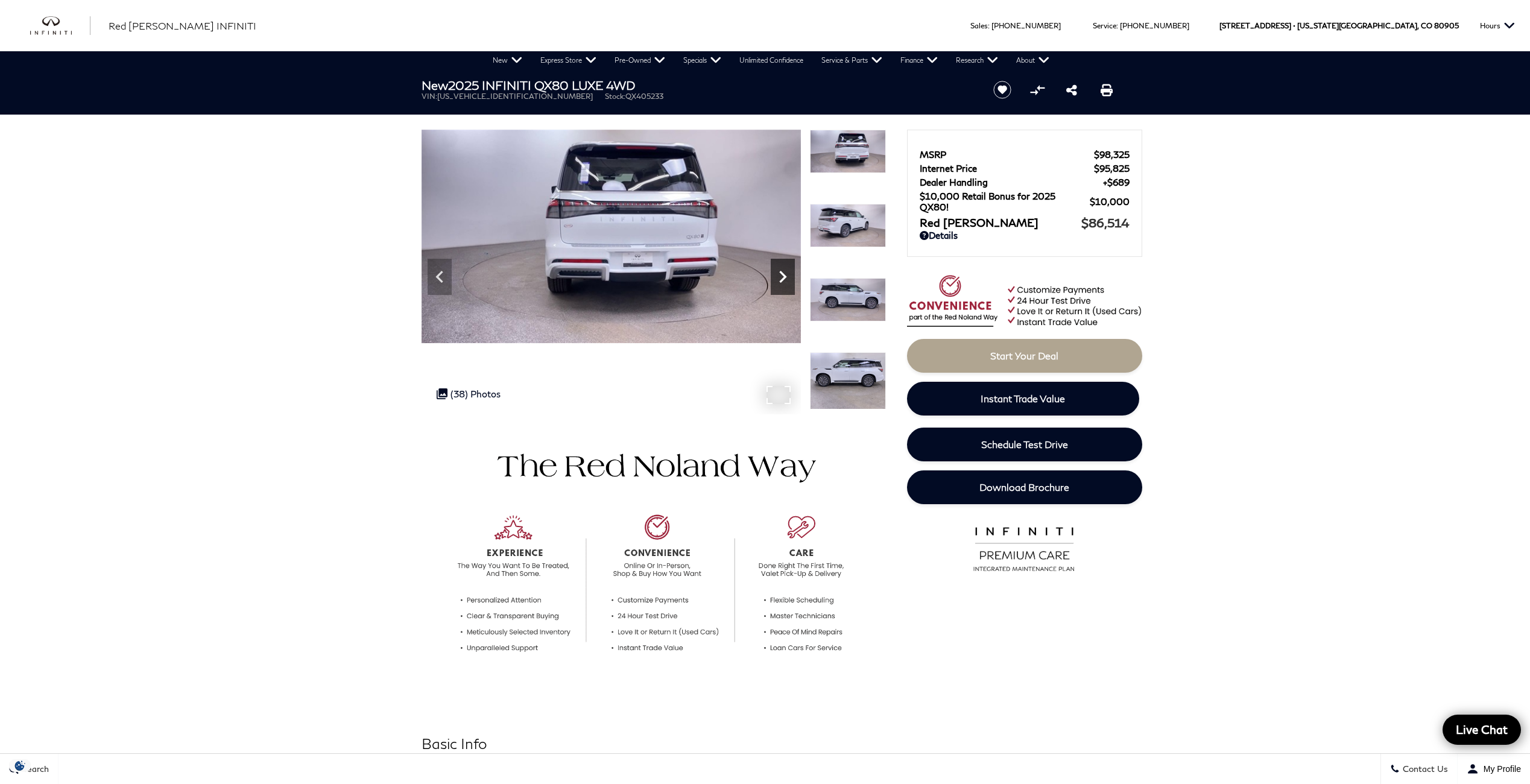
click at [787, 276] on icon "Next" at bounding box center [782, 276] width 24 height 24
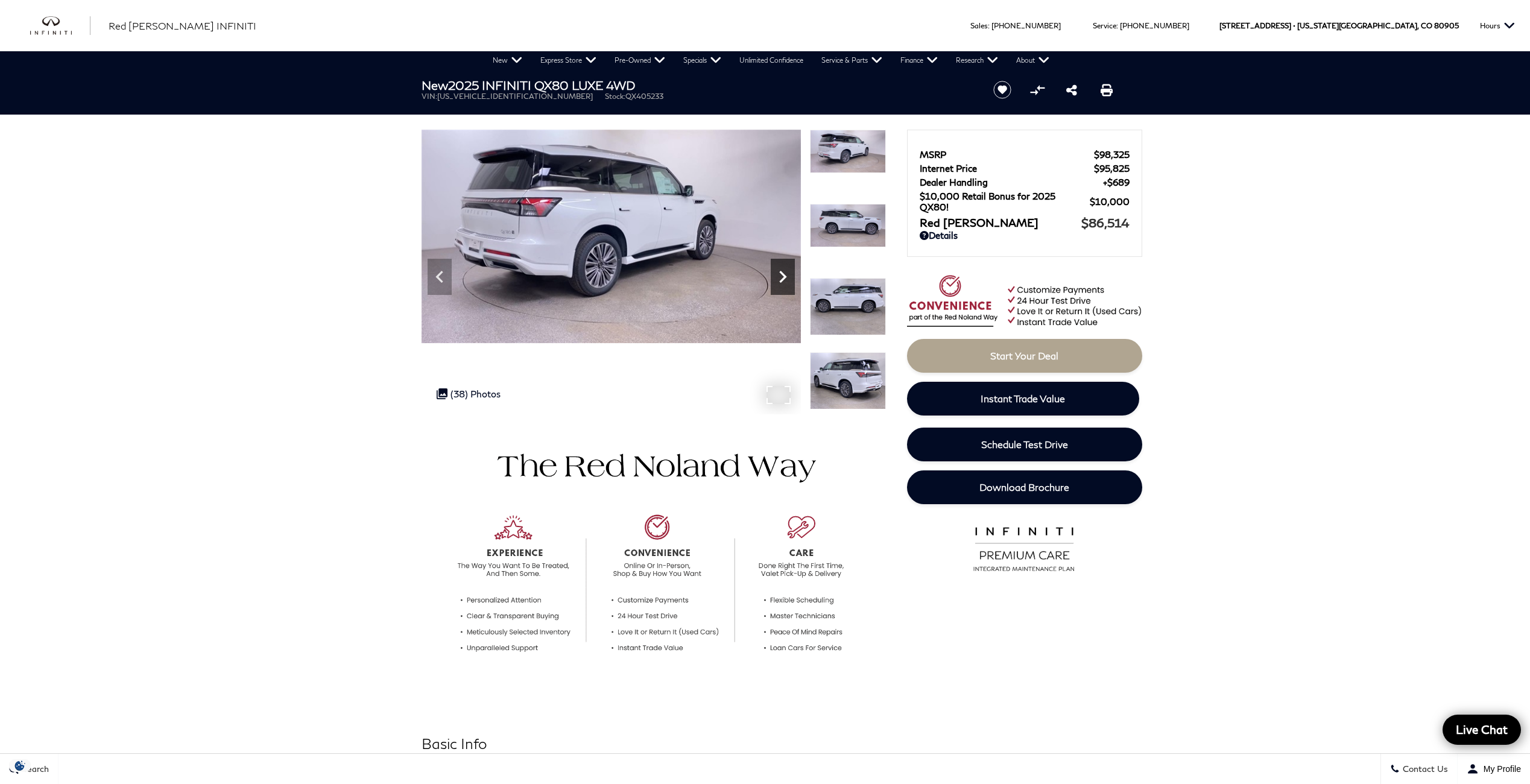
click at [787, 276] on icon "Next" at bounding box center [782, 276] width 24 height 24
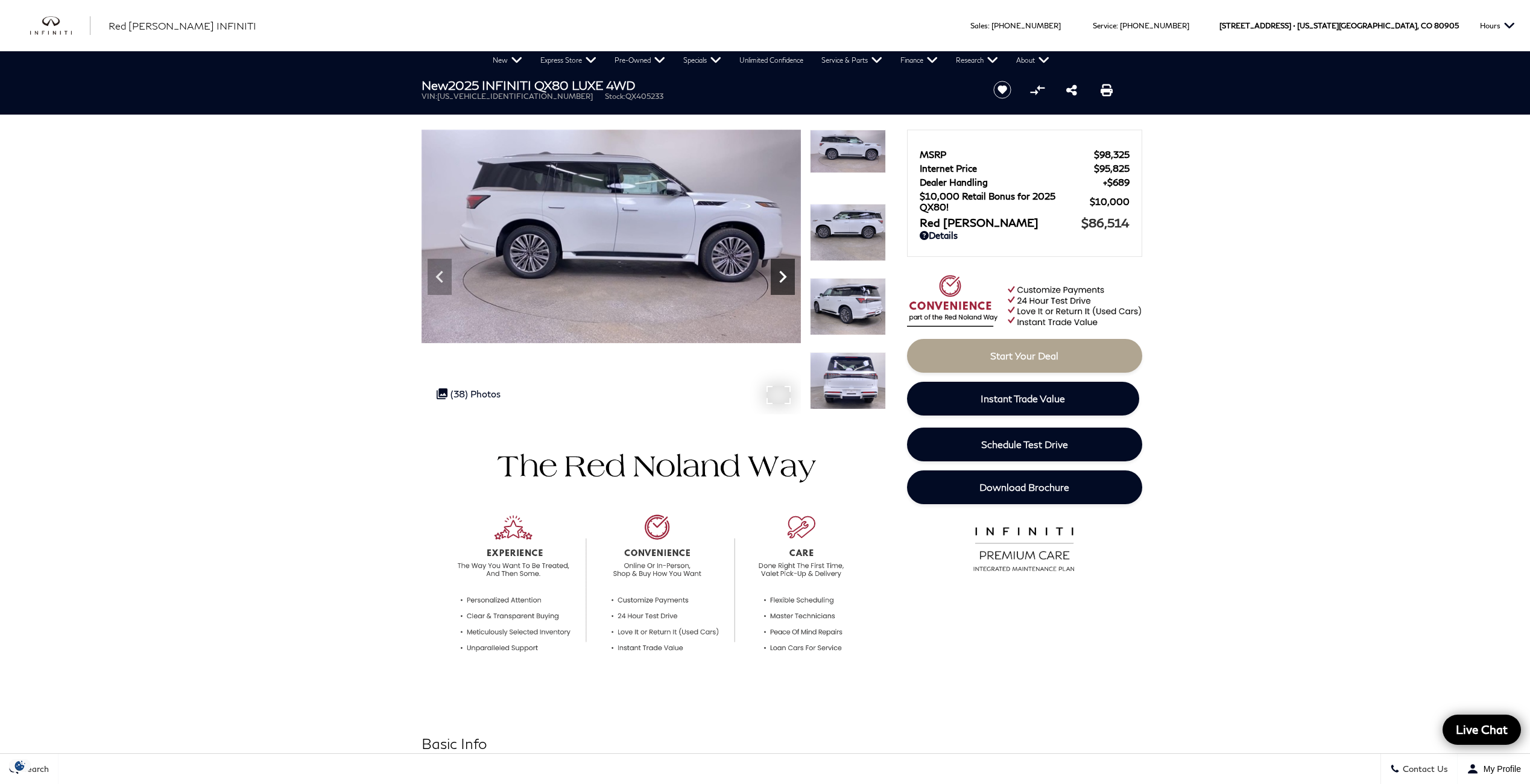
click at [787, 276] on icon "Next" at bounding box center [782, 276] width 24 height 24
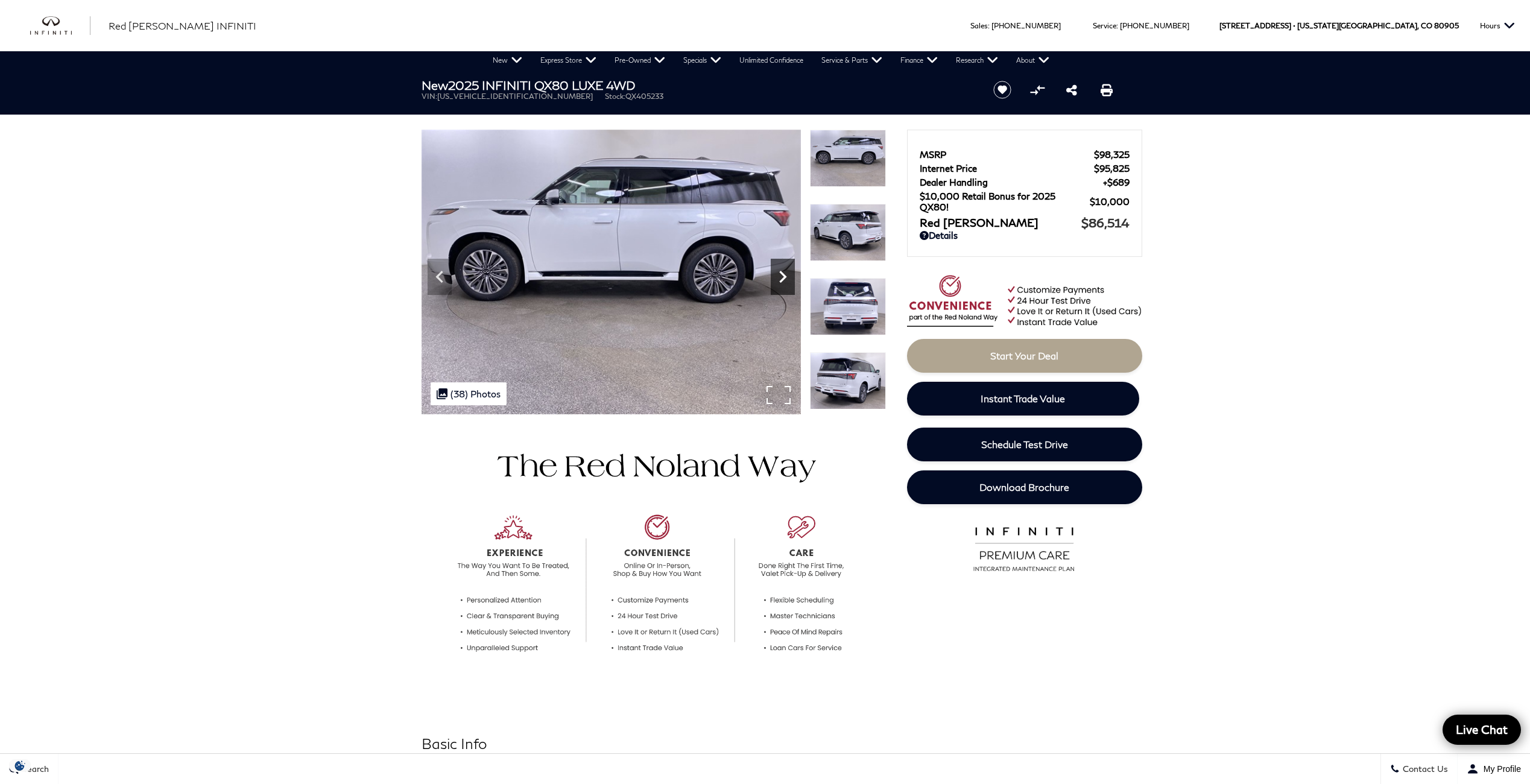
click at [787, 276] on icon "Next" at bounding box center [782, 276] width 24 height 24
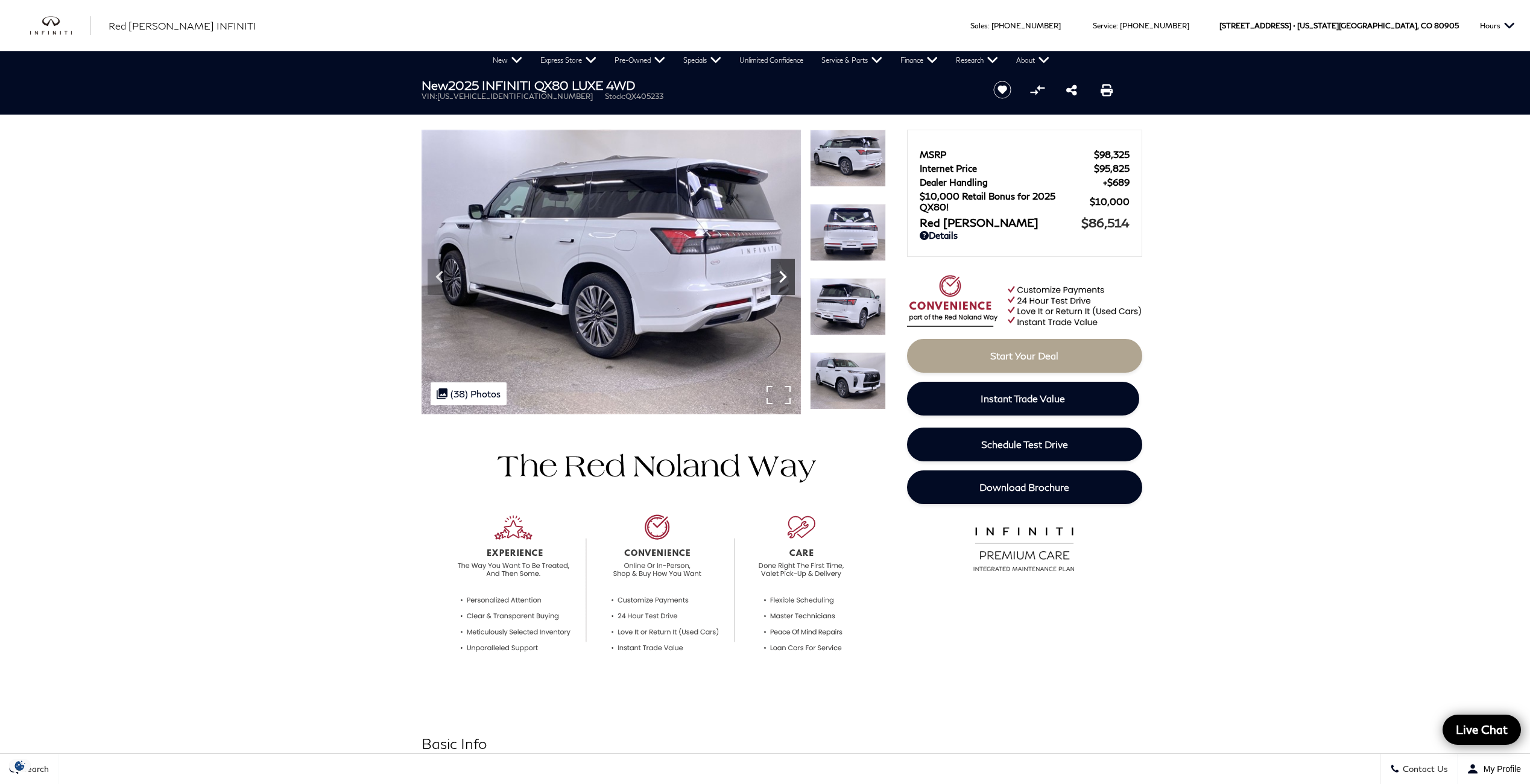
click at [787, 276] on icon "Next" at bounding box center [782, 276] width 24 height 24
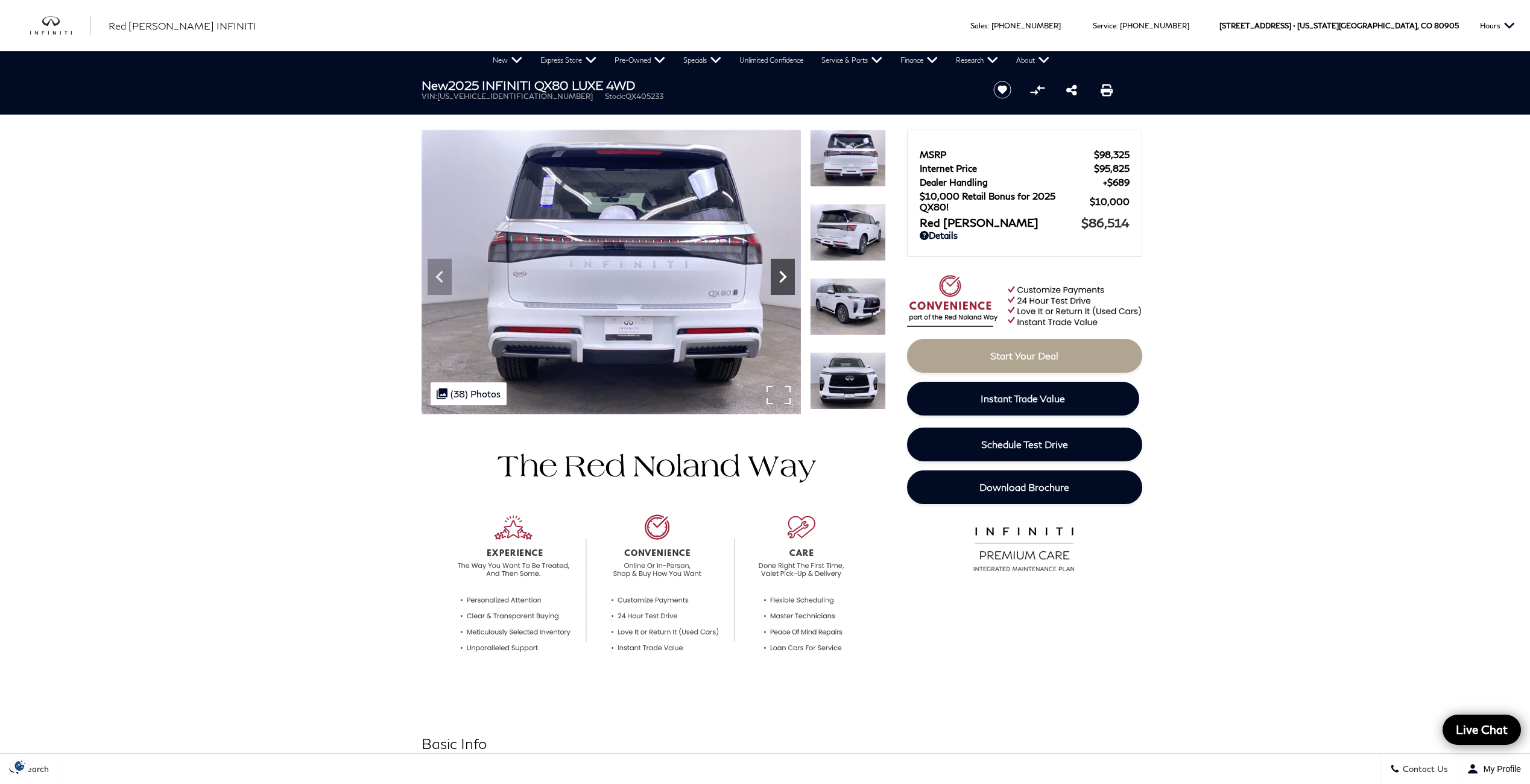
click at [787, 276] on icon "Next" at bounding box center [782, 276] width 24 height 24
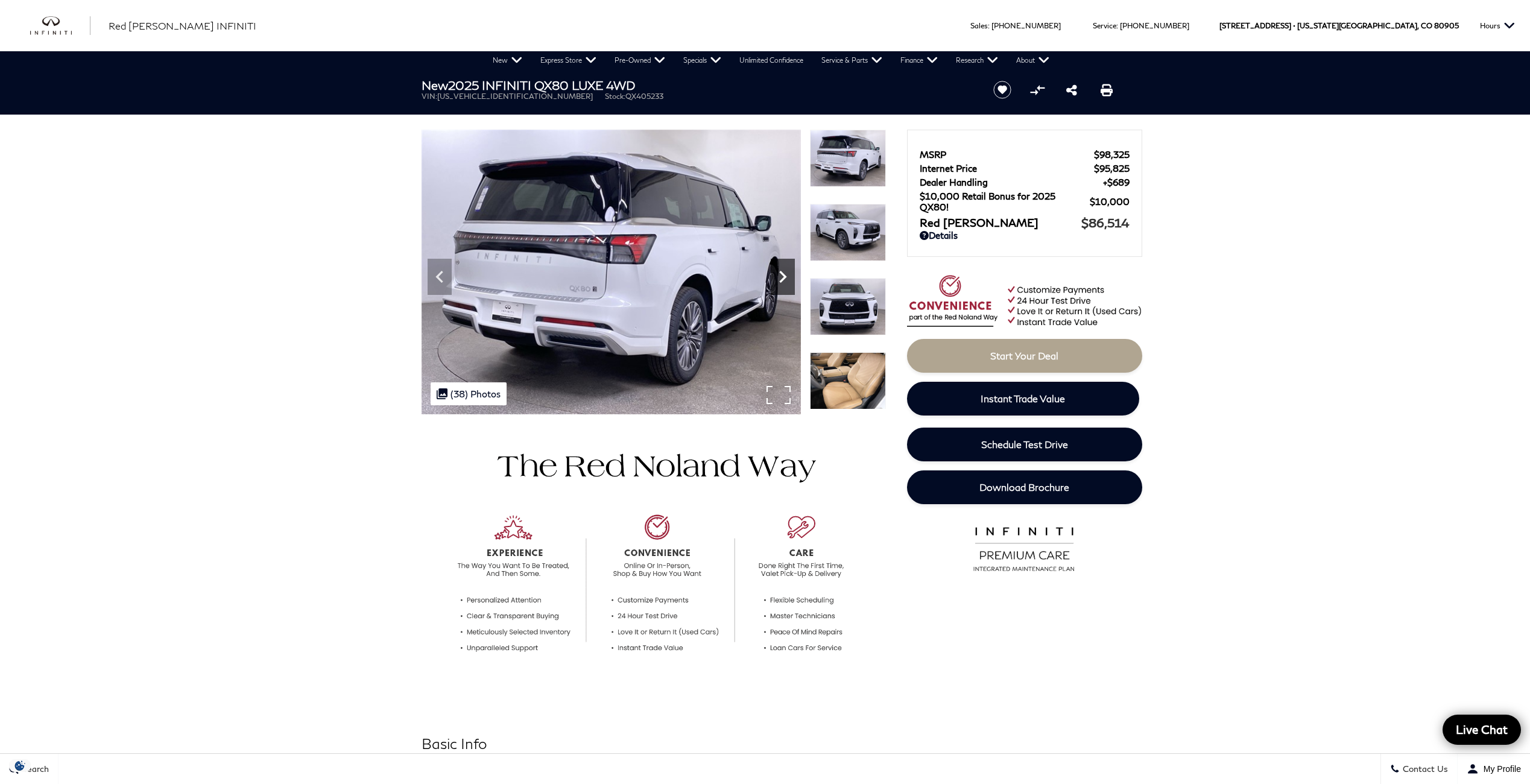
click at [787, 276] on icon "Next" at bounding box center [782, 276] width 24 height 24
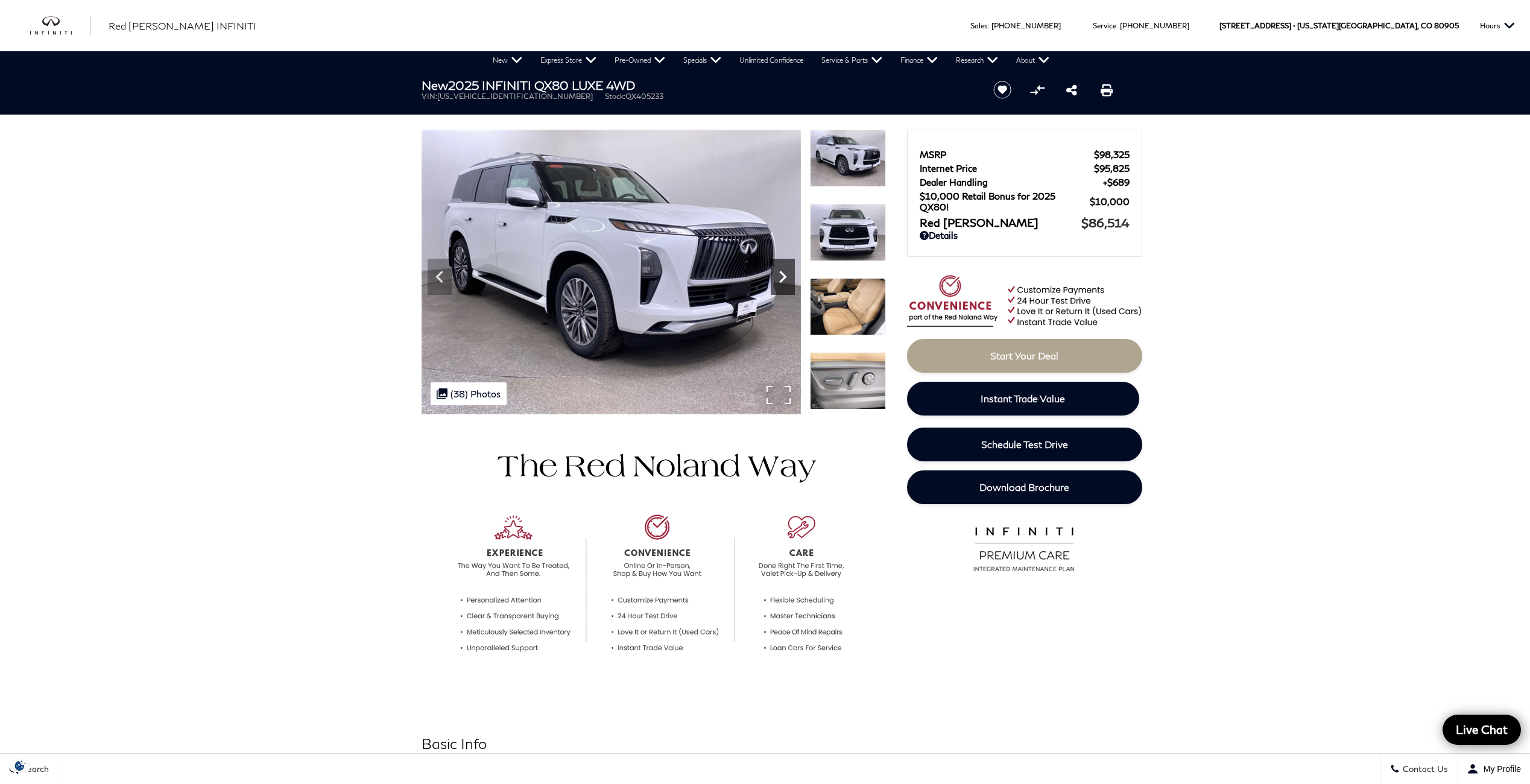
click at [787, 276] on icon "Next" at bounding box center [782, 276] width 24 height 24
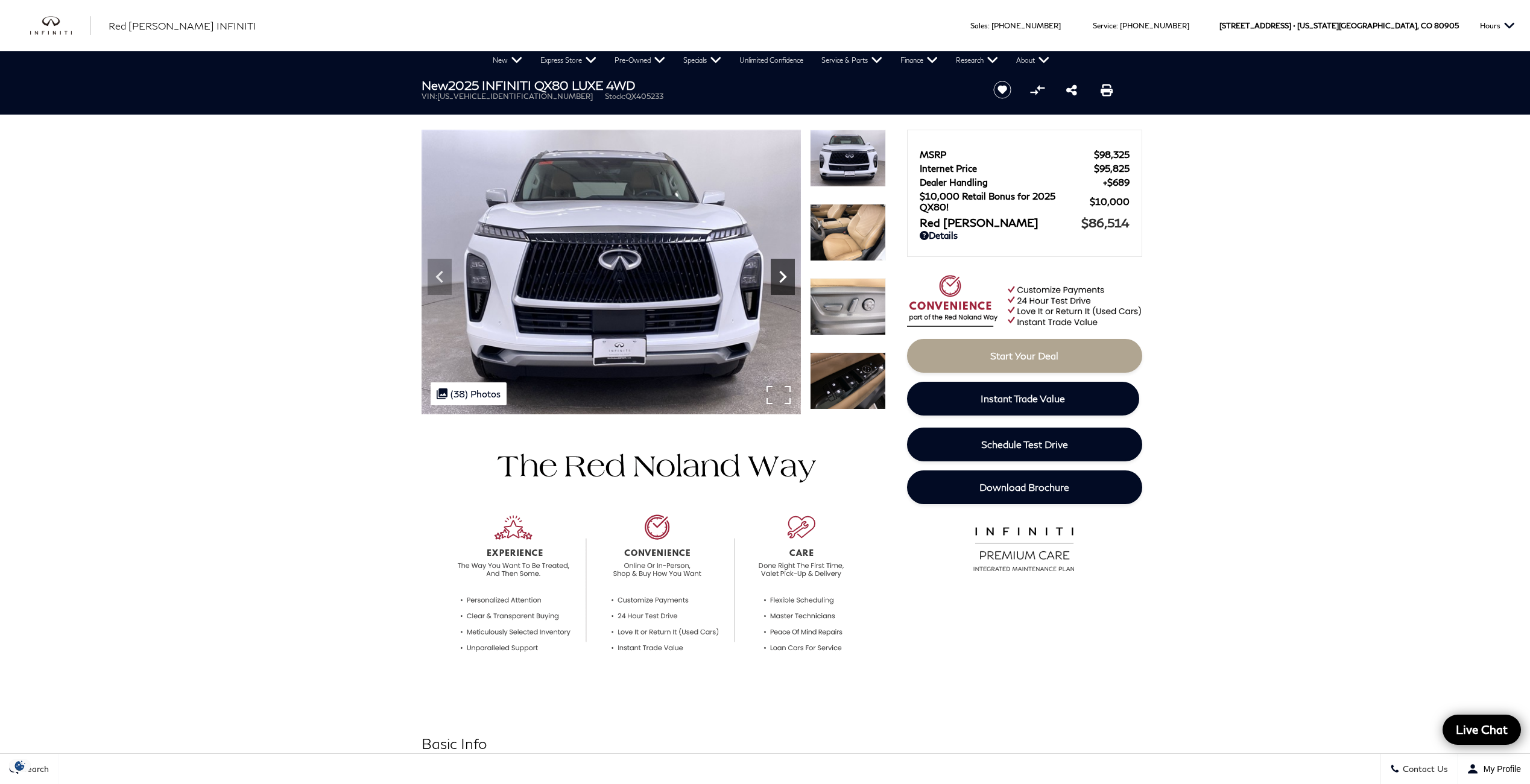
click at [787, 276] on icon "Next" at bounding box center [782, 276] width 24 height 24
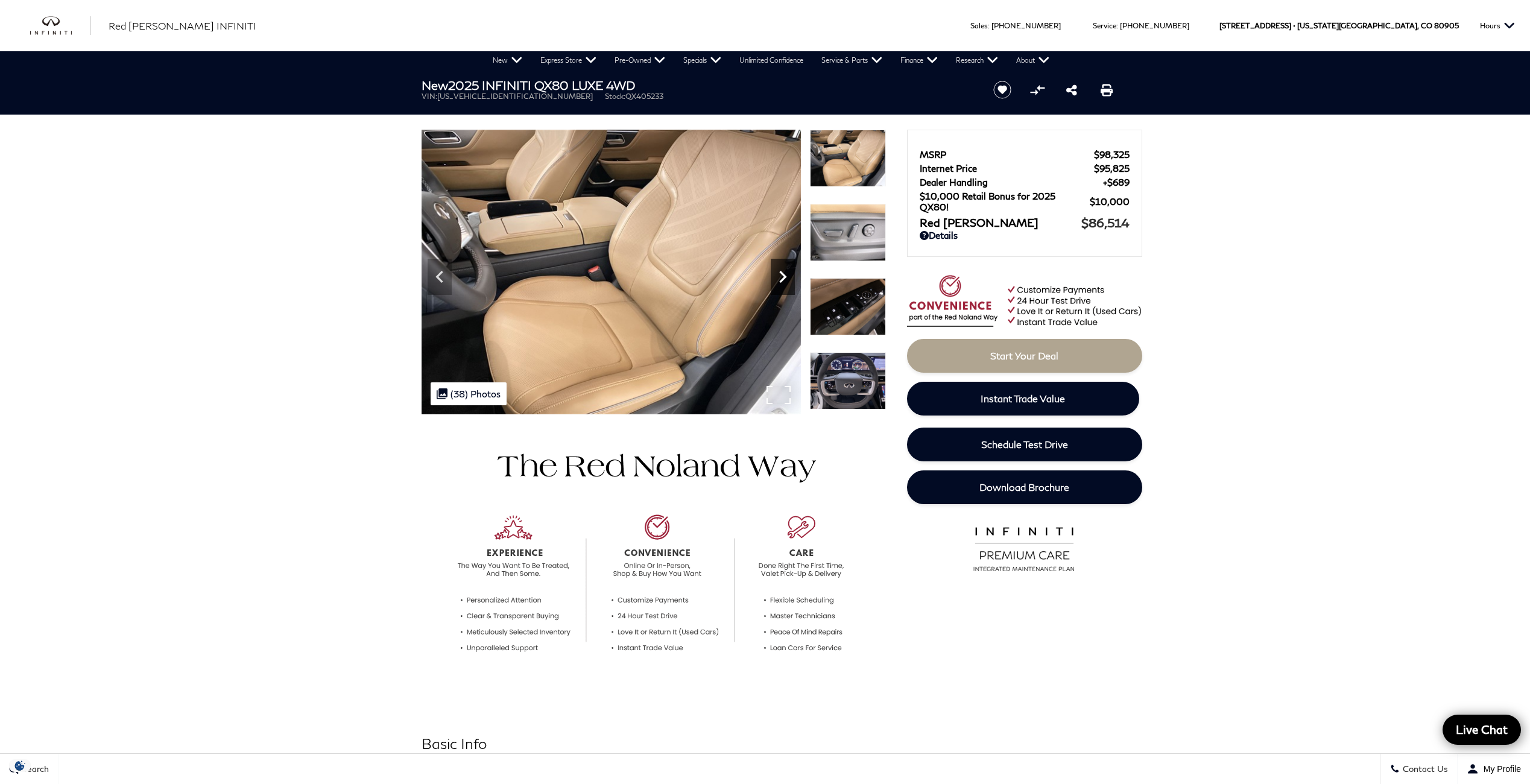
click at [787, 276] on icon "Next" at bounding box center [782, 276] width 24 height 24
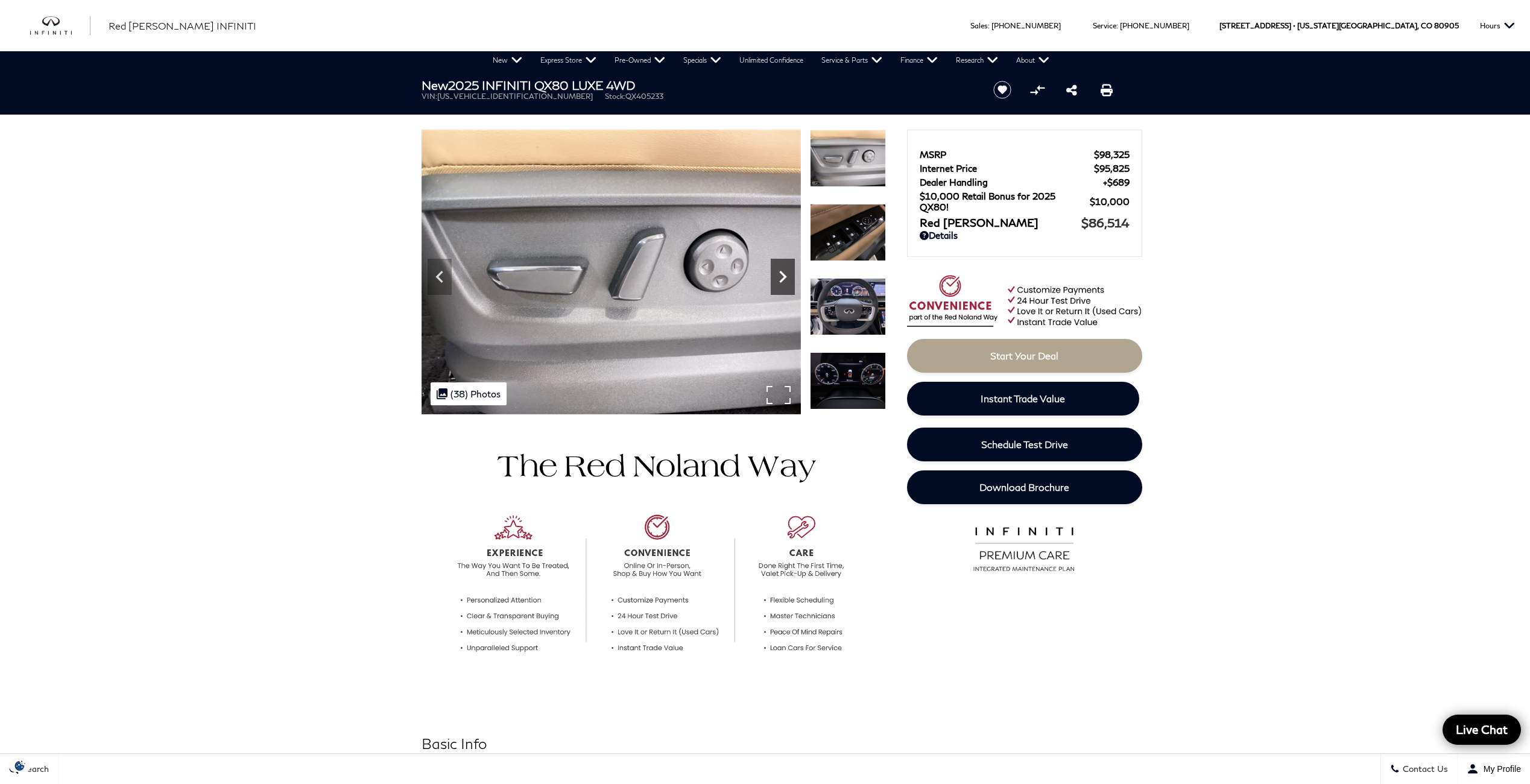
click at [787, 276] on icon "Next" at bounding box center [782, 276] width 24 height 24
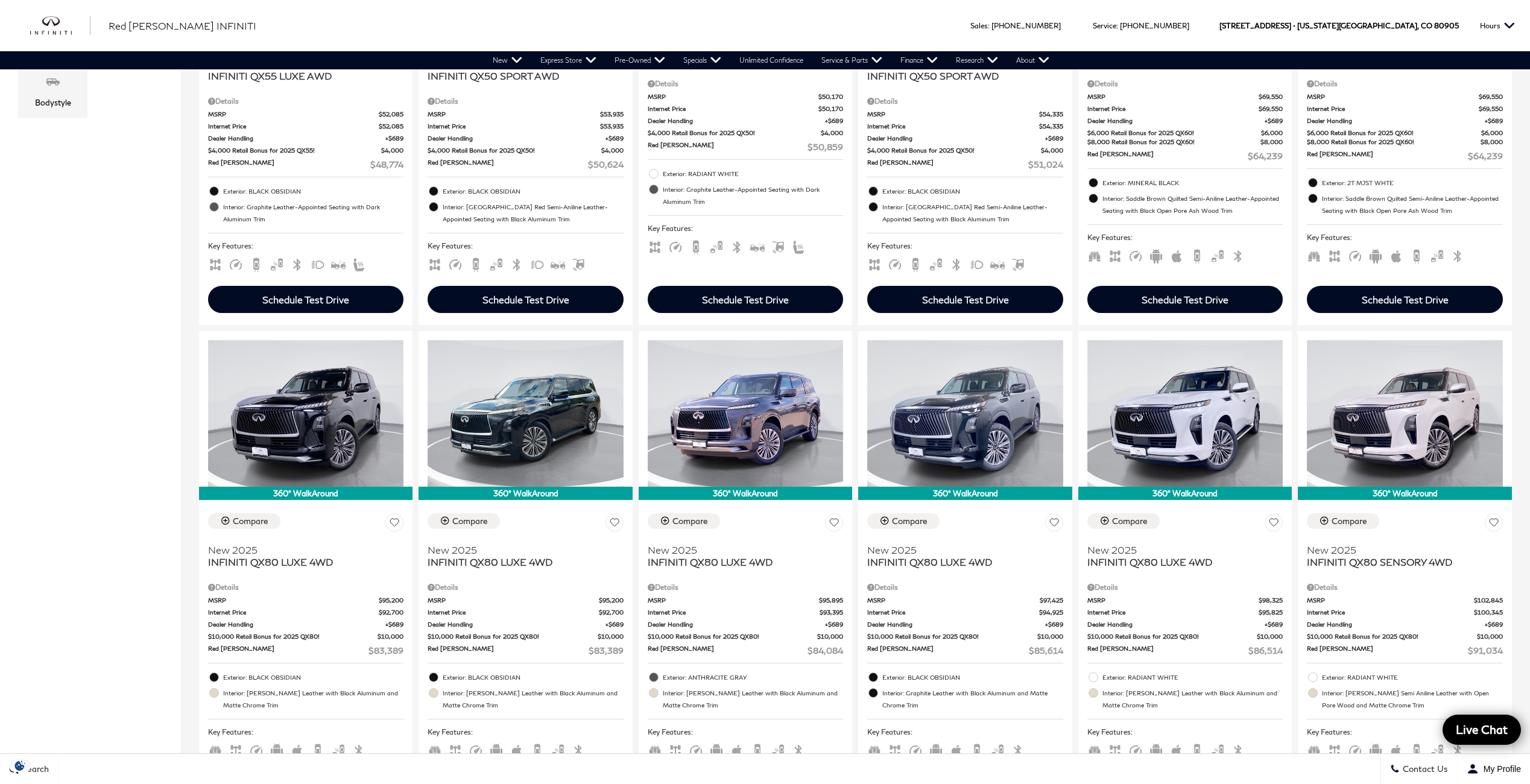
scroll to position [120, 0]
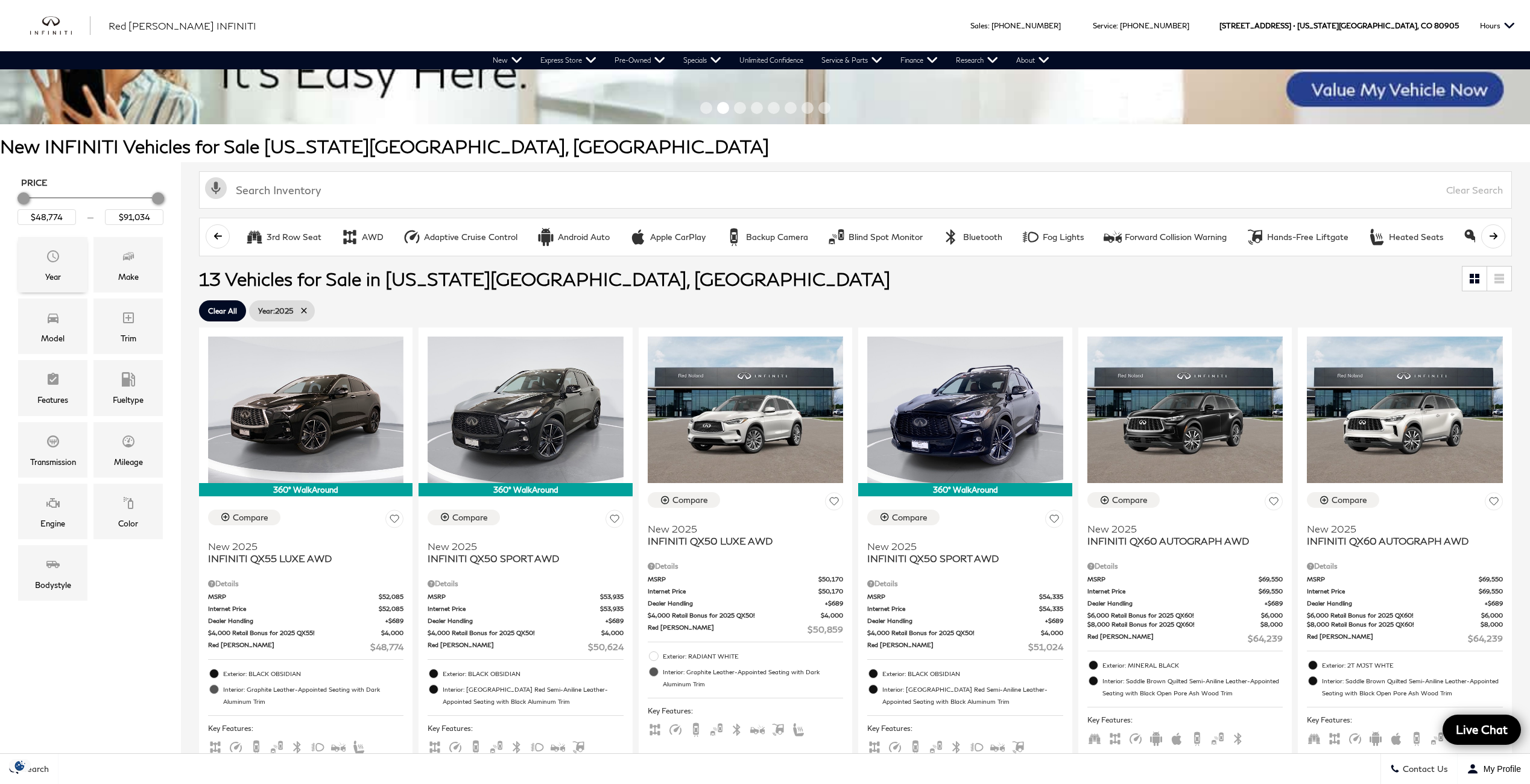
click at [36, 267] on div "Year" at bounding box center [53, 265] width 70 height 55
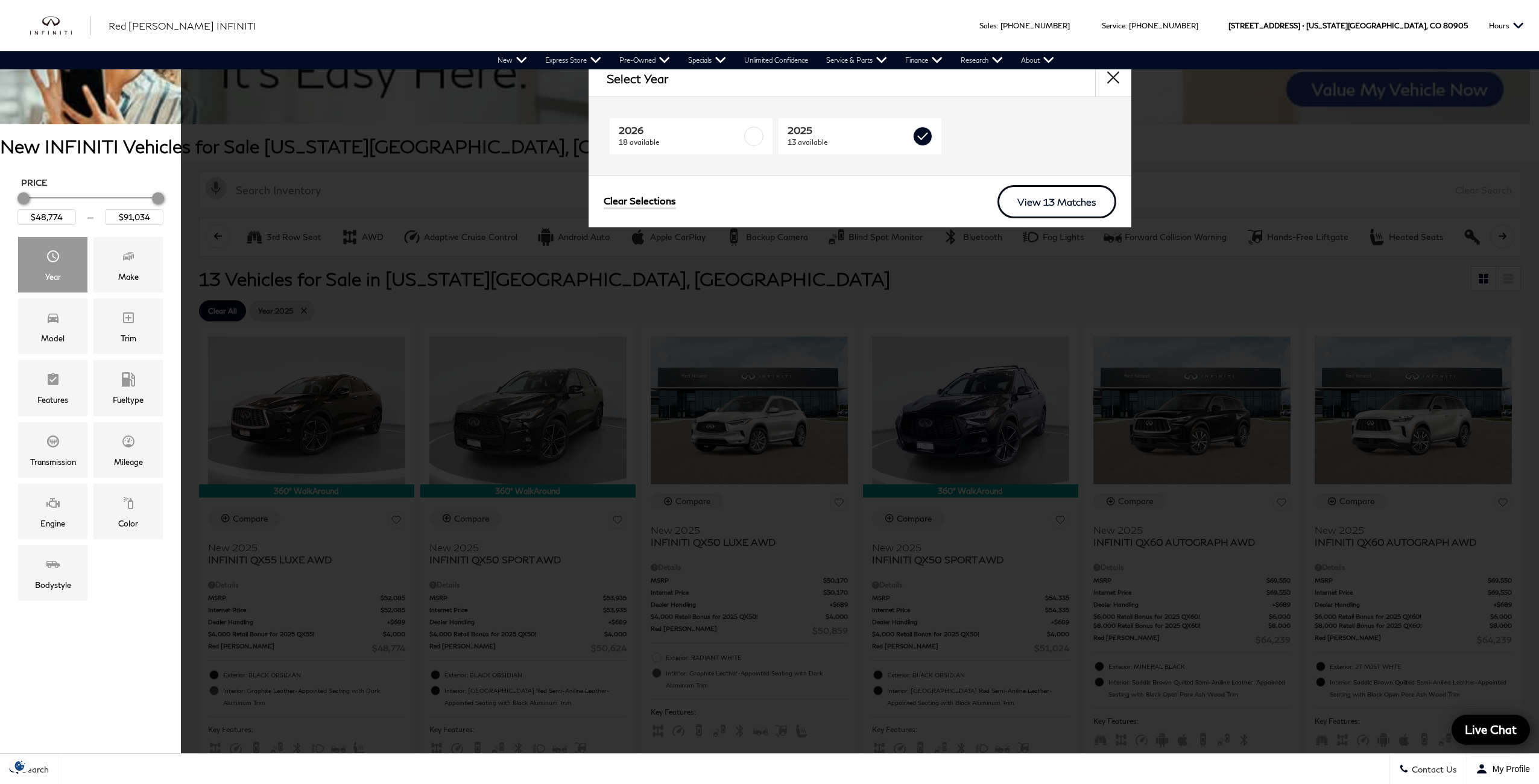
click at [1045, 198] on link "View 13 Matches" at bounding box center [1056, 201] width 119 height 33
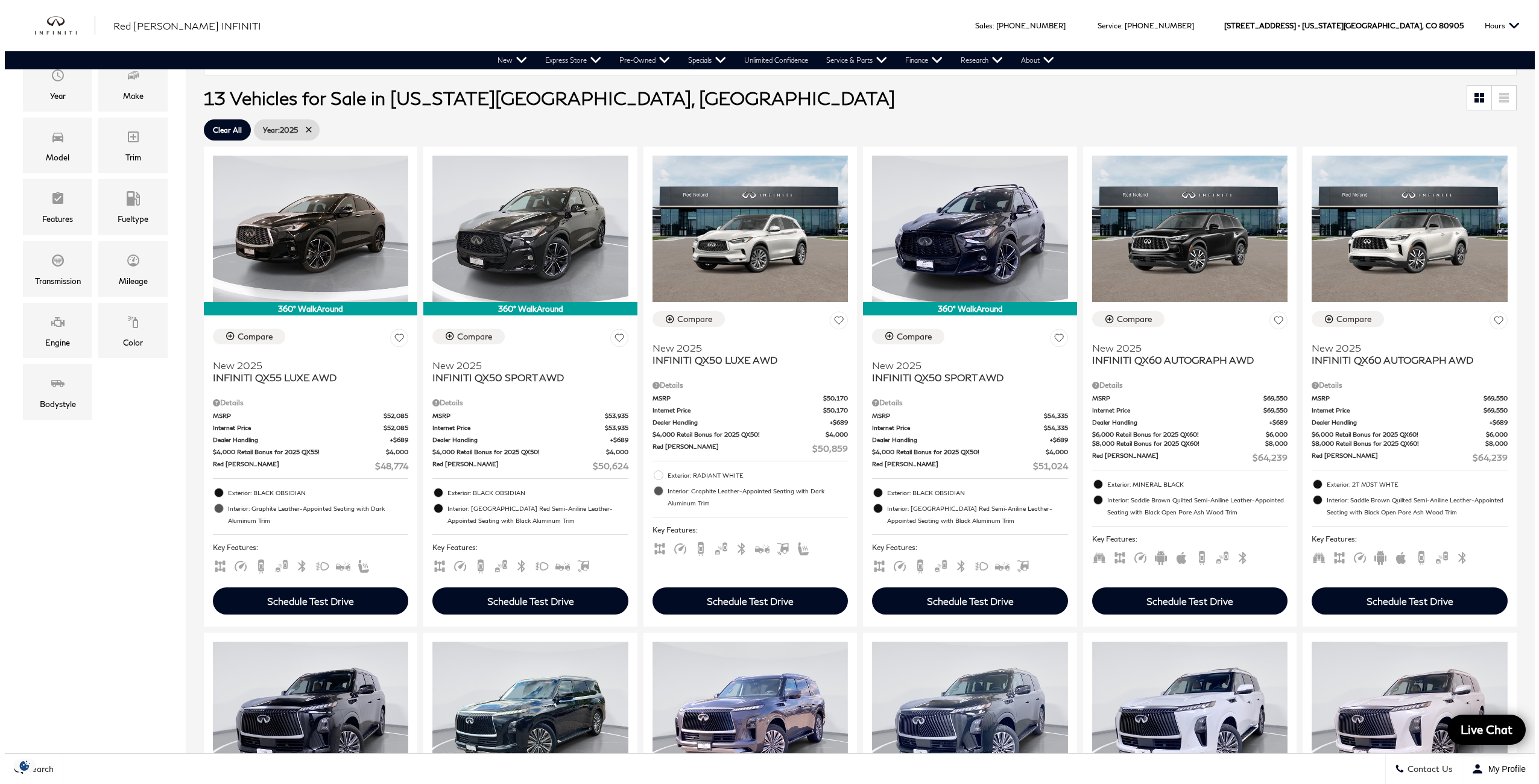
scroll to position [663, 0]
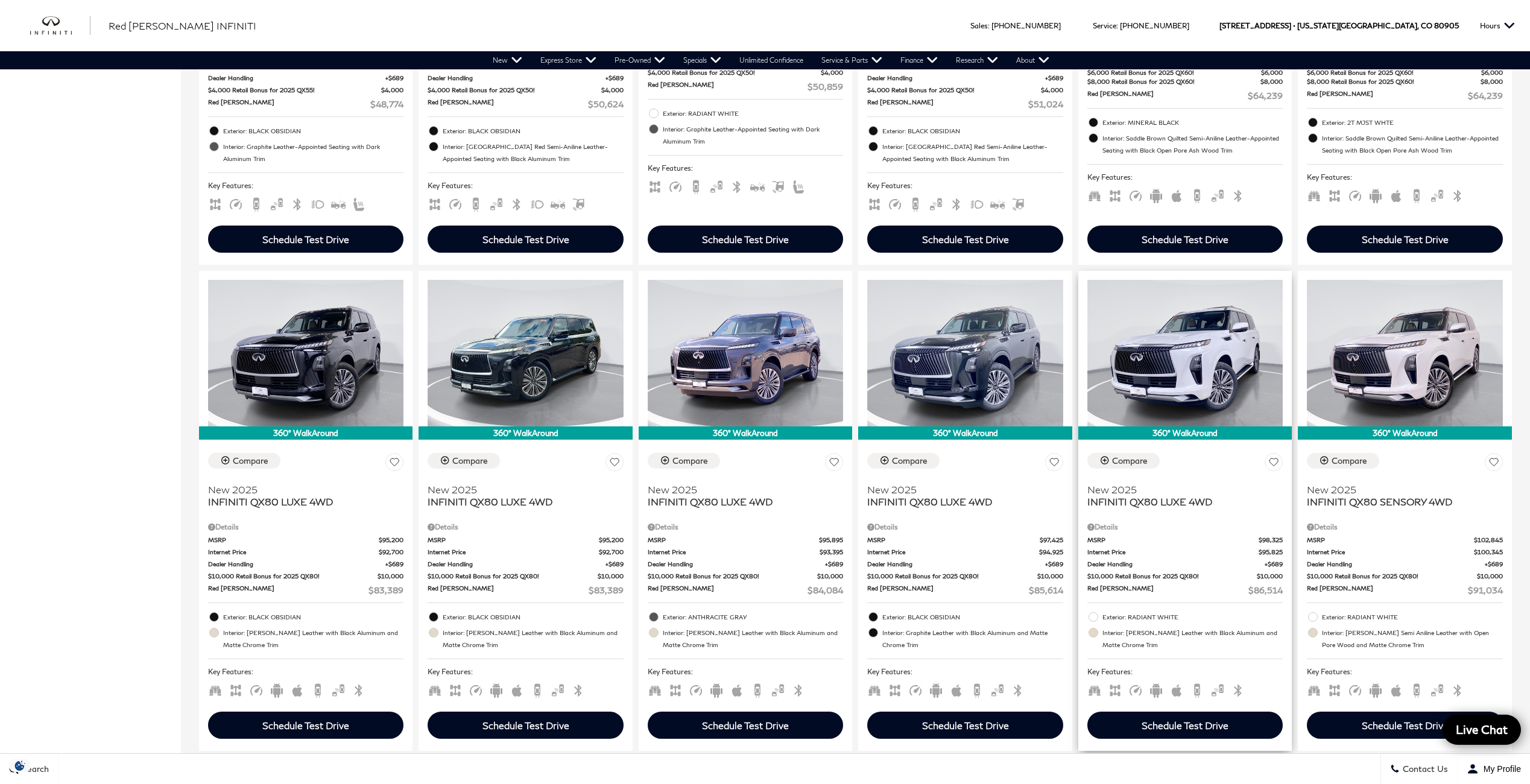
click at [1111, 524] on div "Details" at bounding box center [1185, 527] width 195 height 11
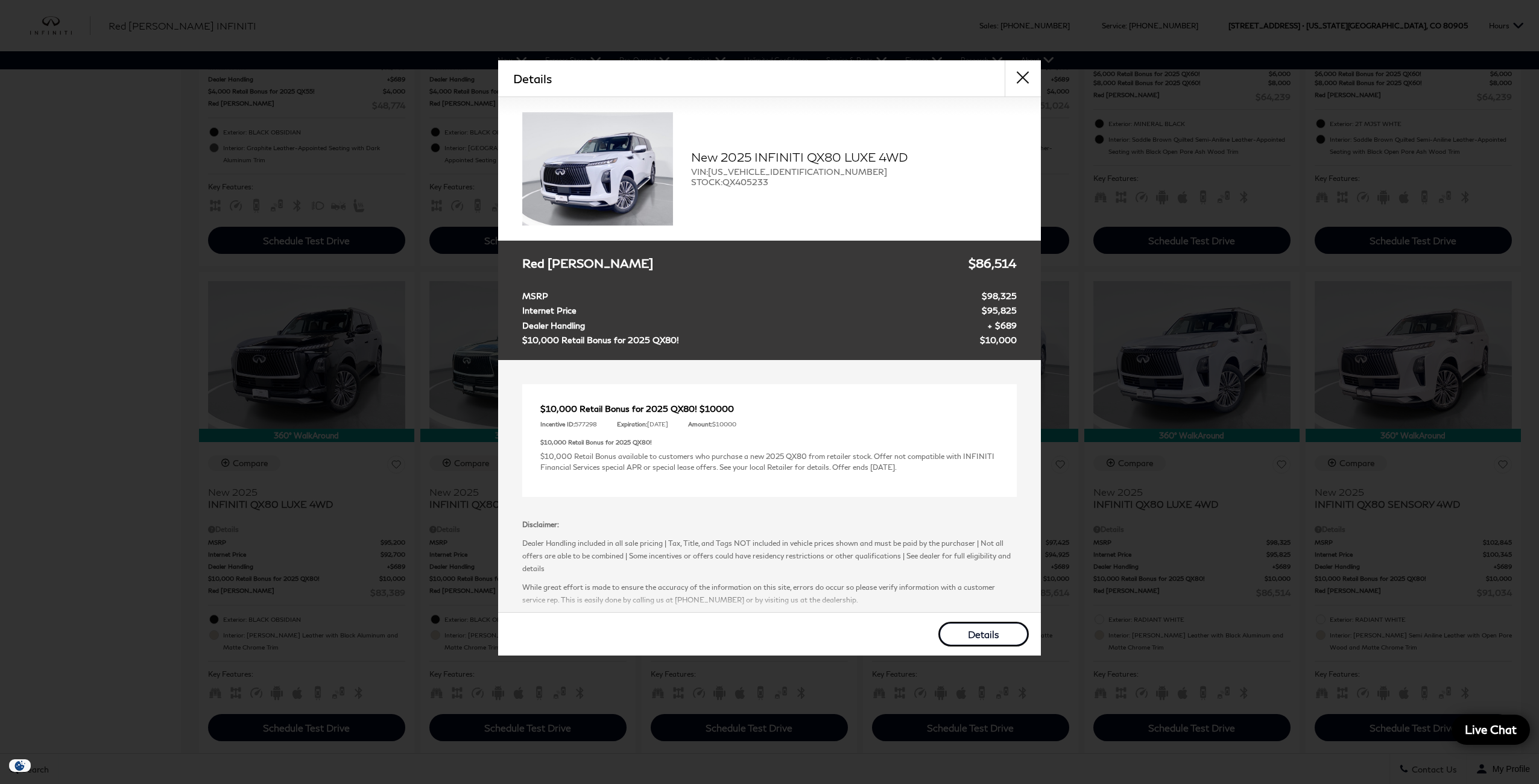
click at [964, 628] on link "Details" at bounding box center [983, 634] width 90 height 25
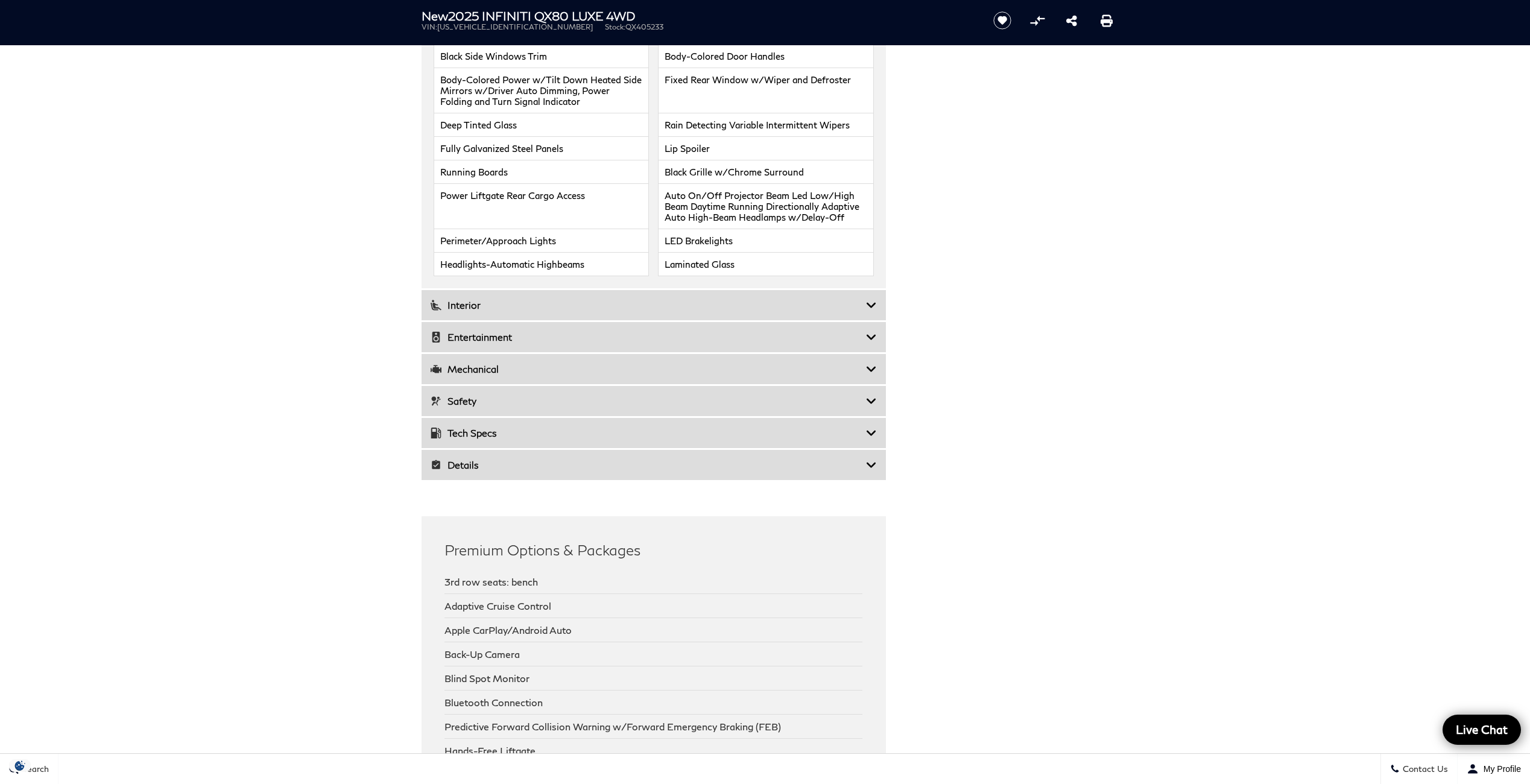
scroll to position [1929, 0]
click at [870, 462] on icon at bounding box center [872, 468] width 11 height 12
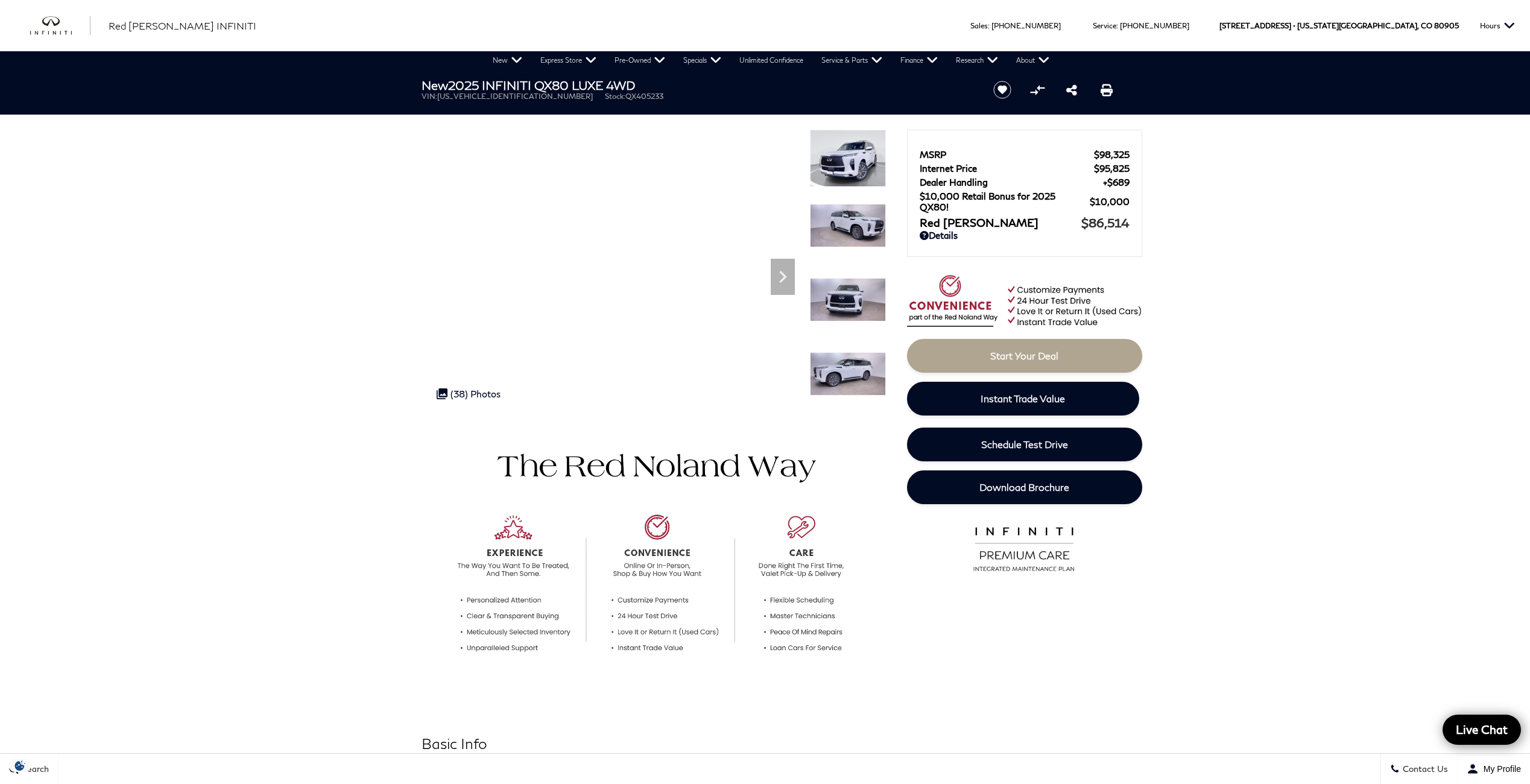
scroll to position [0, 0]
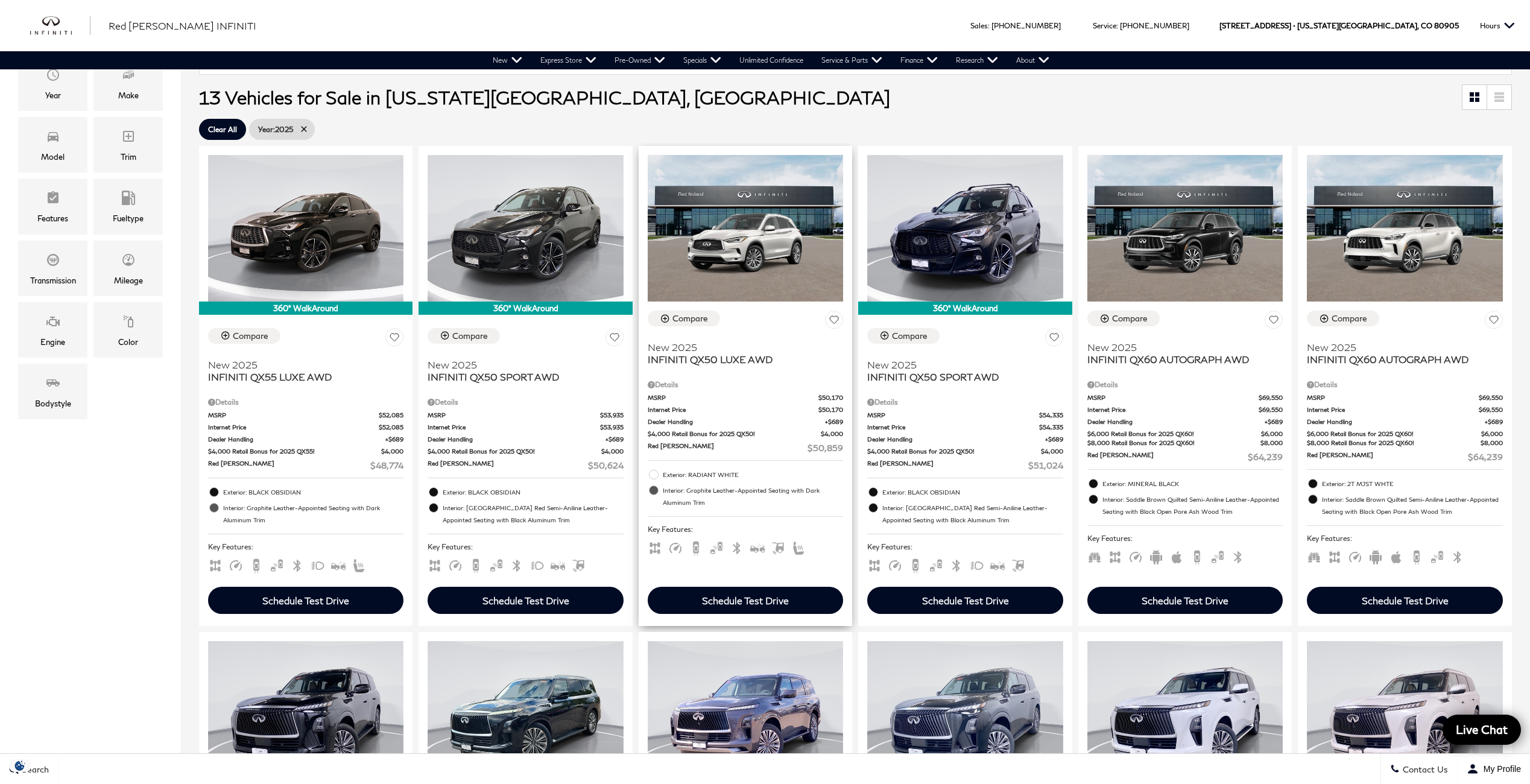
scroll to position [362, 0]
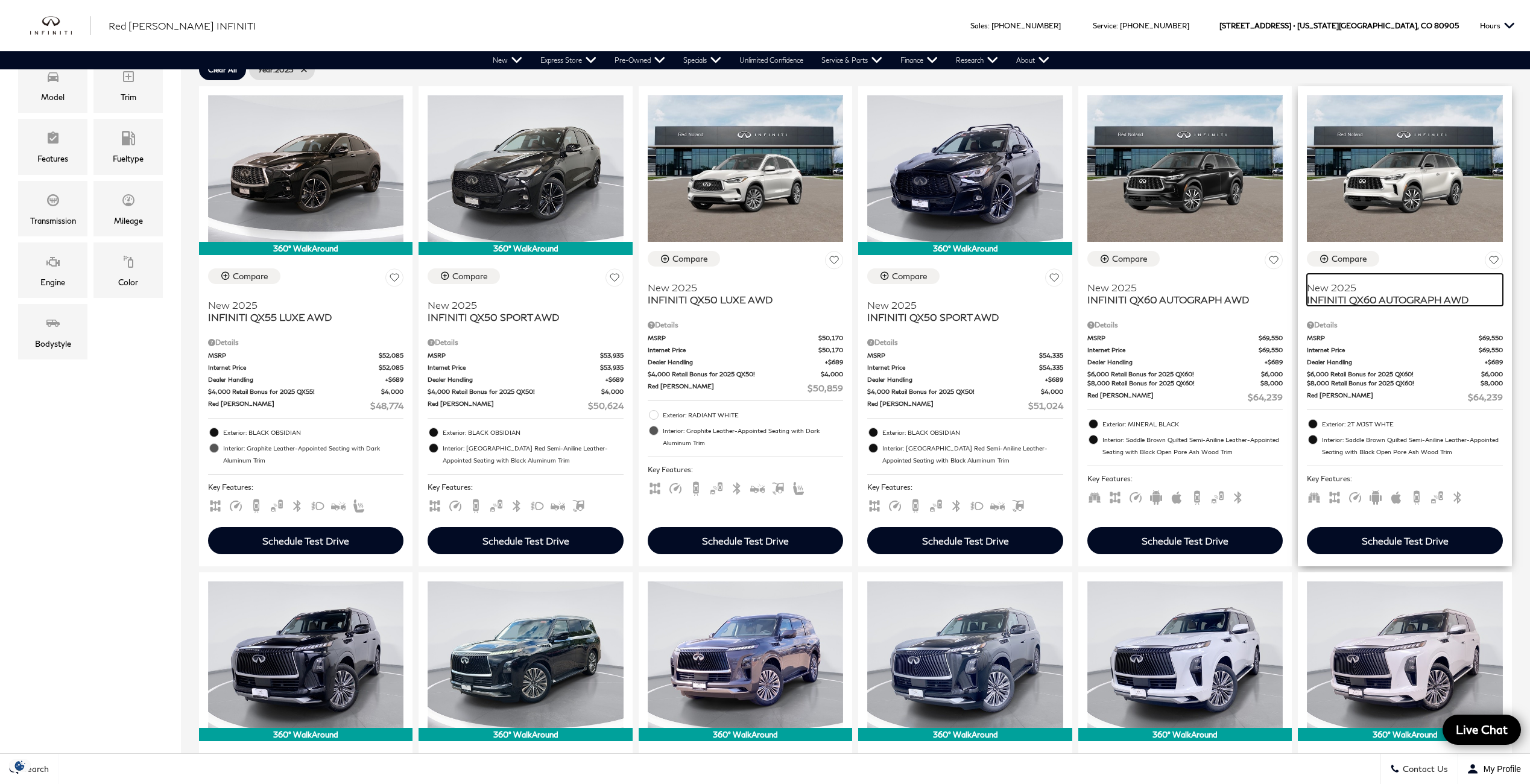
click at [1404, 296] on span "INFINITI QX60 AUTOGRAPH AWD" at bounding box center [1400, 300] width 186 height 12
